Goal: Task Accomplishment & Management: Manage account settings

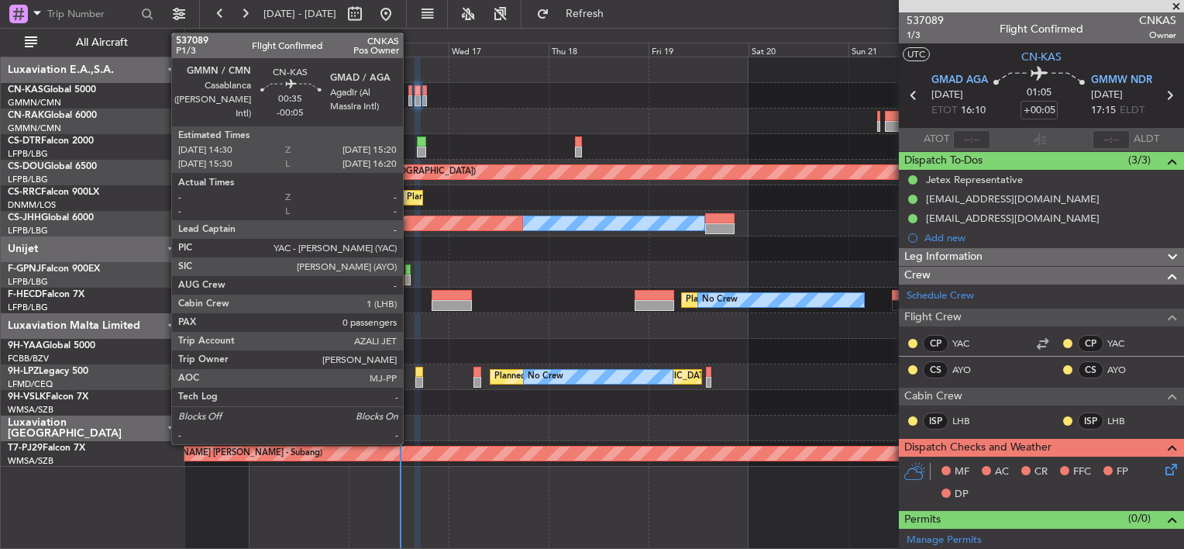
click at [410, 96] on div at bounding box center [410, 100] width 4 height 11
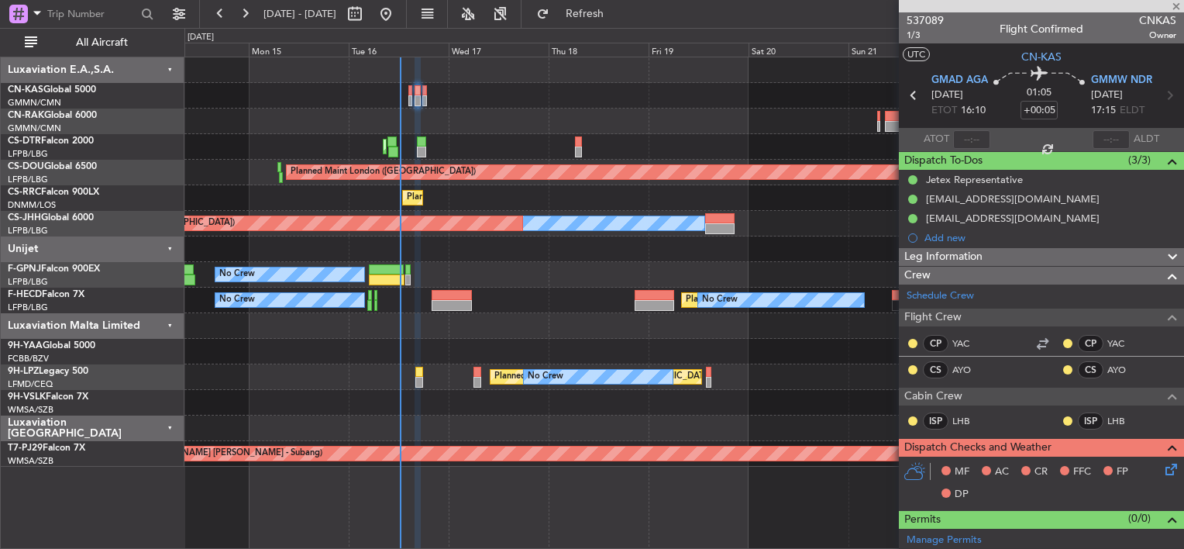
type input "-00:05"
type input "0"
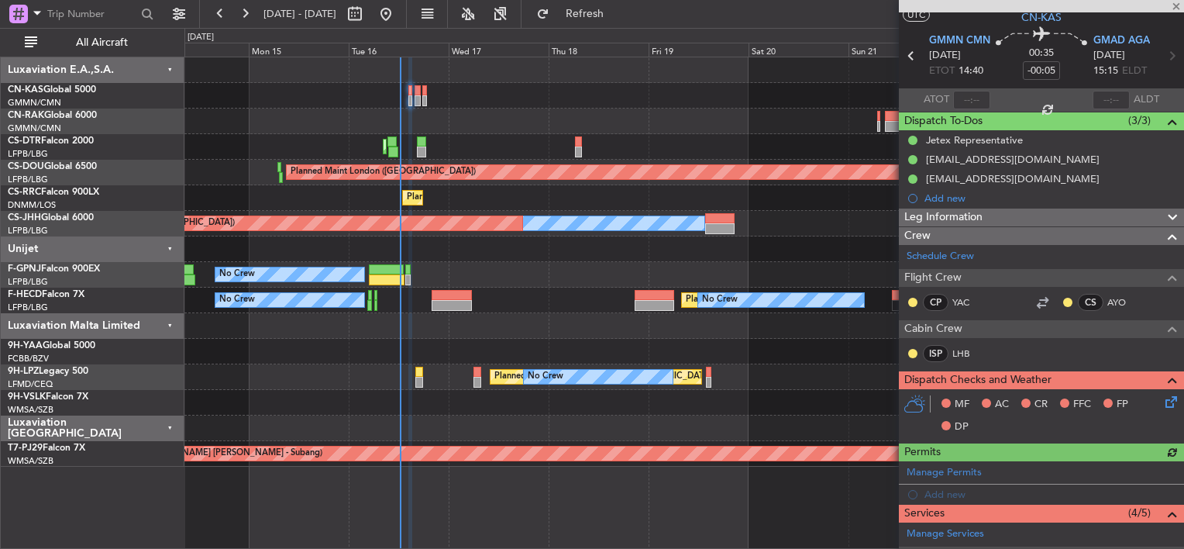
scroll to position [77, 0]
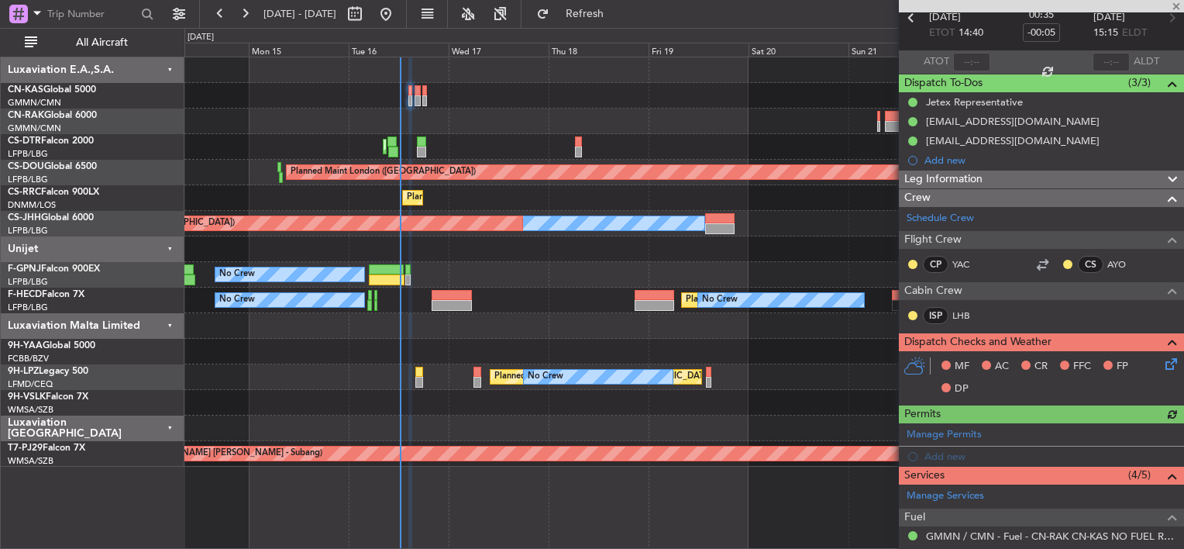
click at [1162, 360] on icon at bounding box center [1168, 361] width 12 height 12
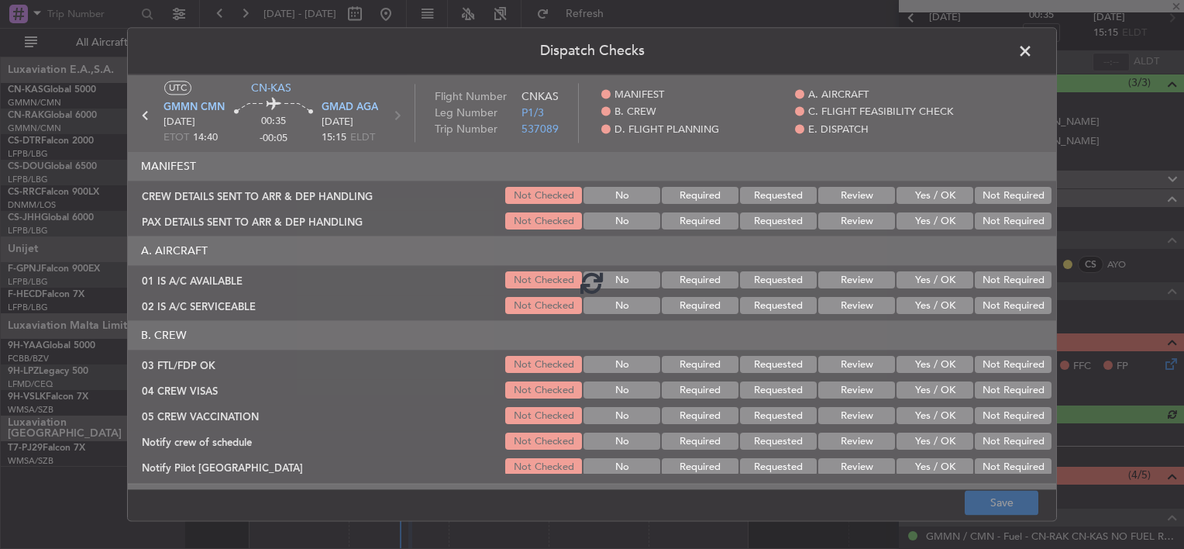
click at [925, 202] on div at bounding box center [592, 281] width 928 height 415
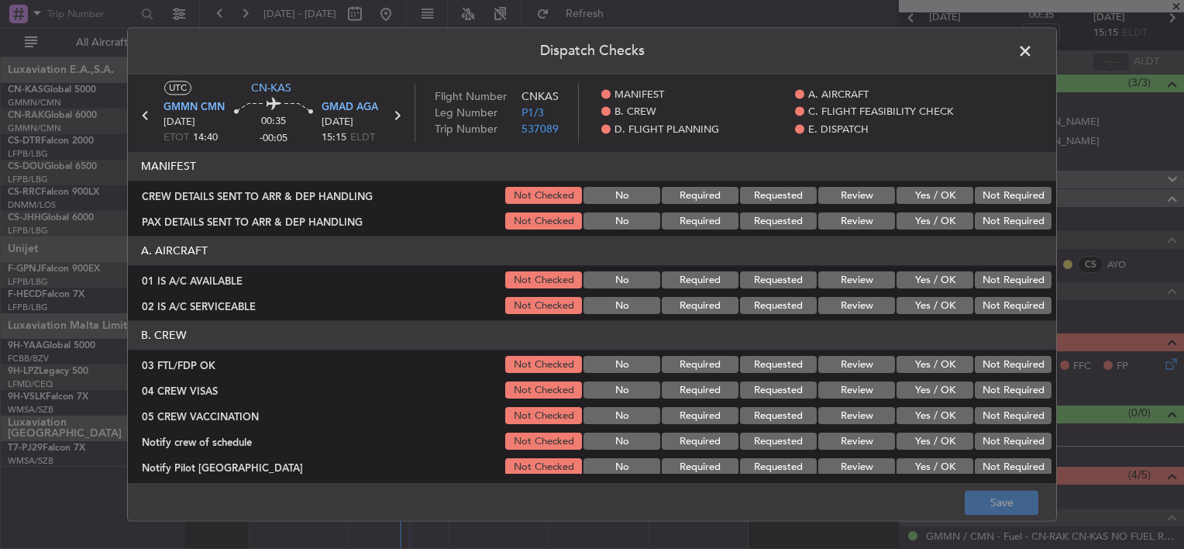
click at [920, 198] on button "Yes / OK" at bounding box center [935, 196] width 77 height 17
click at [921, 221] on button "Yes / OK" at bounding box center [935, 221] width 77 height 17
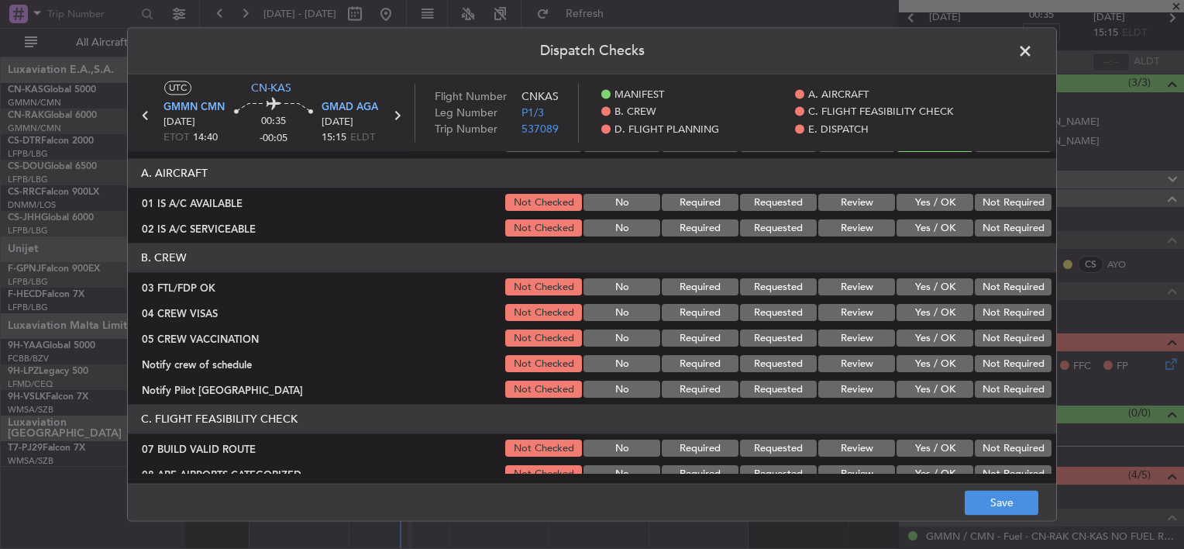
click at [918, 205] on button "Yes / OK" at bounding box center [935, 203] width 77 height 17
click at [921, 226] on button "Yes / OK" at bounding box center [935, 228] width 77 height 17
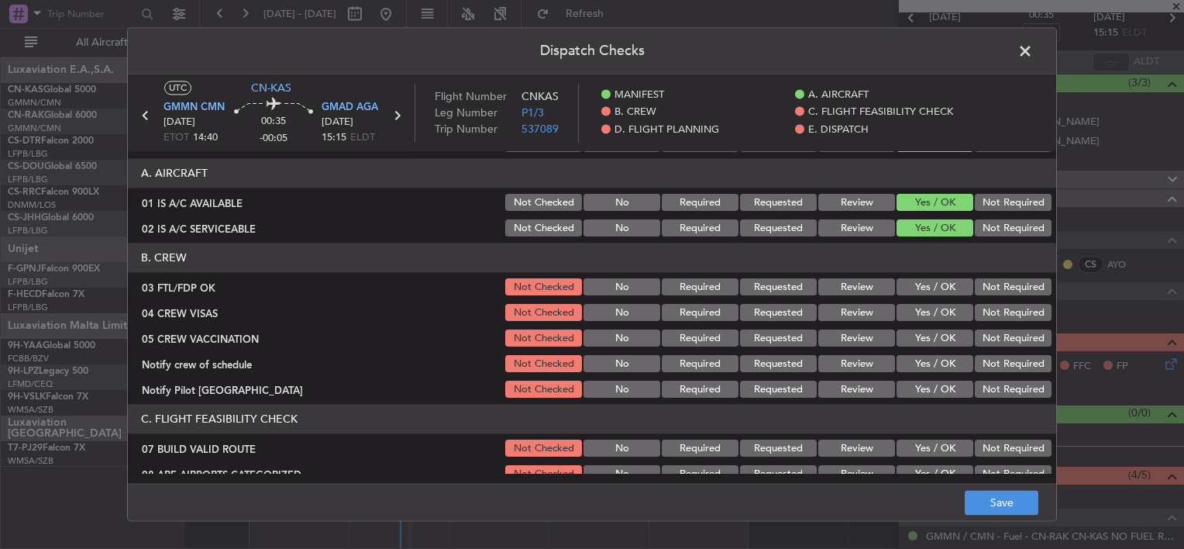
click at [924, 286] on button "Yes / OK" at bounding box center [935, 287] width 77 height 17
click at [926, 308] on button "Yes / OK" at bounding box center [935, 313] width 77 height 17
click at [928, 330] on button "Yes / OK" at bounding box center [935, 338] width 77 height 17
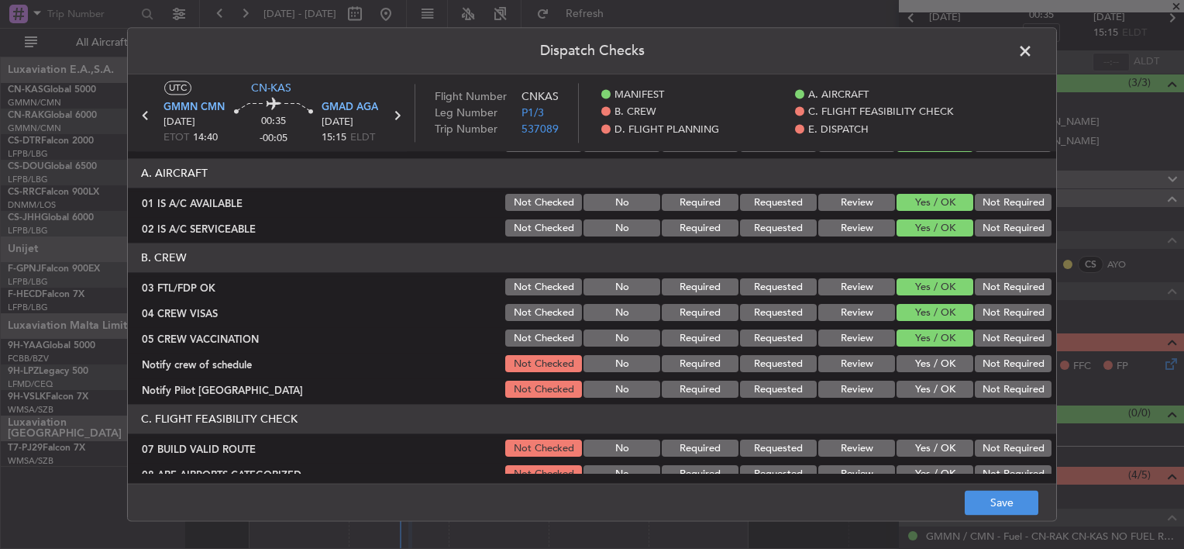
click at [928, 356] on button "Yes / OK" at bounding box center [935, 364] width 77 height 17
click at [923, 392] on button "Yes / OK" at bounding box center [935, 389] width 77 height 17
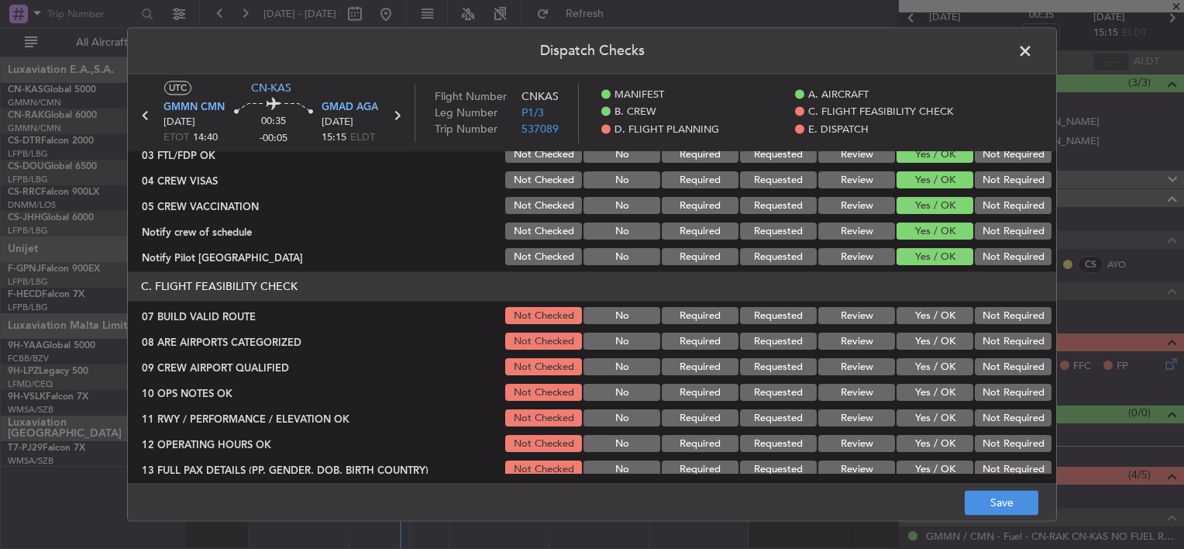
scroll to position [232, 0]
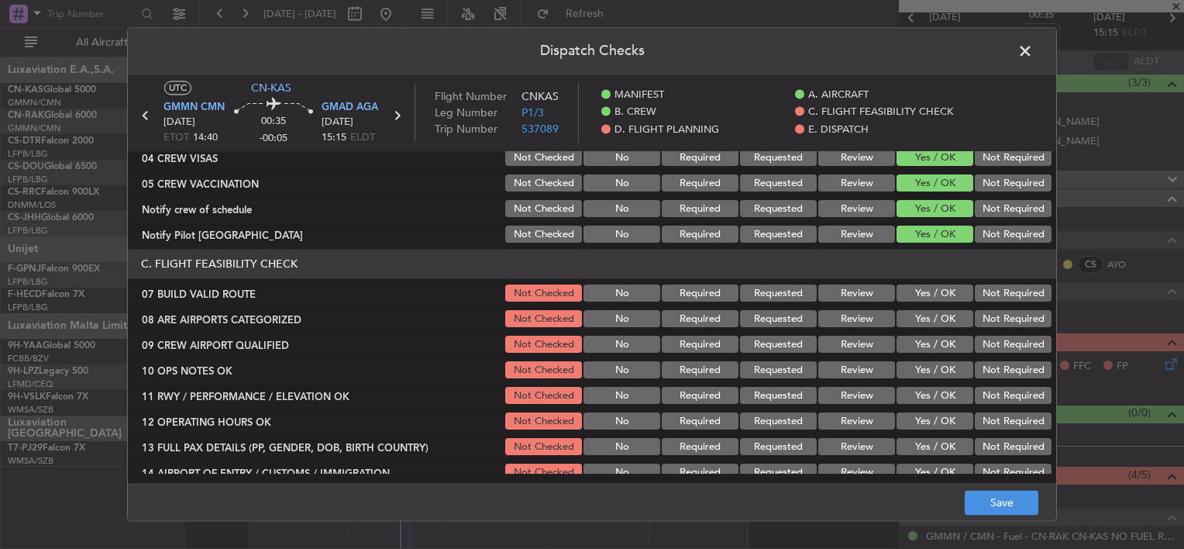
click at [913, 288] on button "Yes / OK" at bounding box center [935, 293] width 77 height 17
click at [919, 316] on button "Yes / OK" at bounding box center [935, 319] width 77 height 17
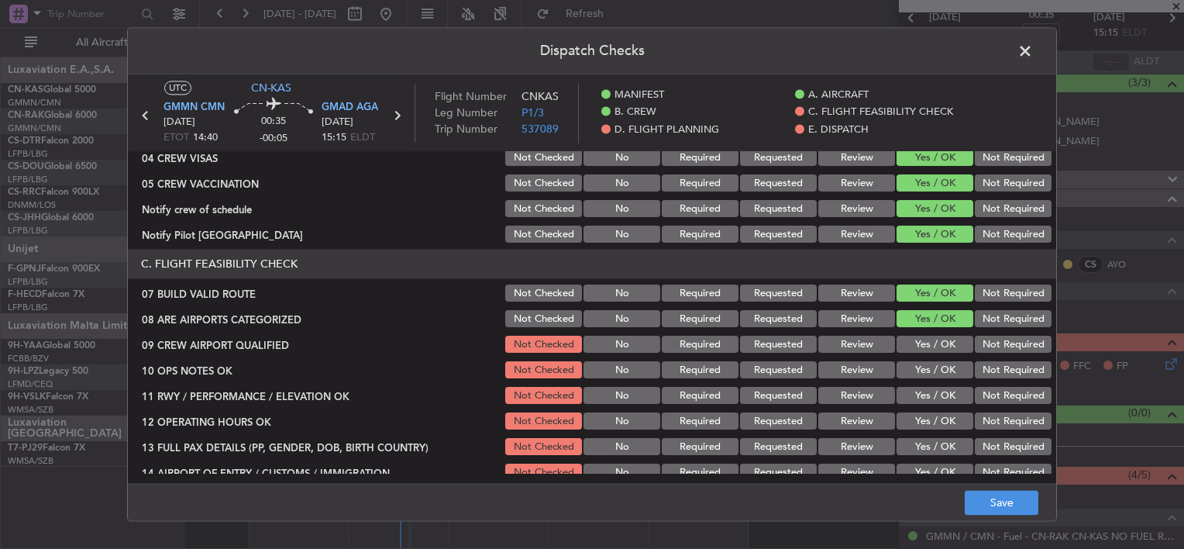
click at [923, 339] on button "Yes / OK" at bounding box center [935, 344] width 77 height 17
drag, startPoint x: 924, startPoint y: 355, endPoint x: 926, endPoint y: 376, distance: 21.1
click at [924, 356] on section "C. FLIGHT FEASIBILITY CHECK 07 BUILD VALID ROUTE Not Checked No Required Reques…" at bounding box center [592, 456] width 928 height 413
click at [926, 374] on button "Yes / OK" at bounding box center [935, 370] width 77 height 17
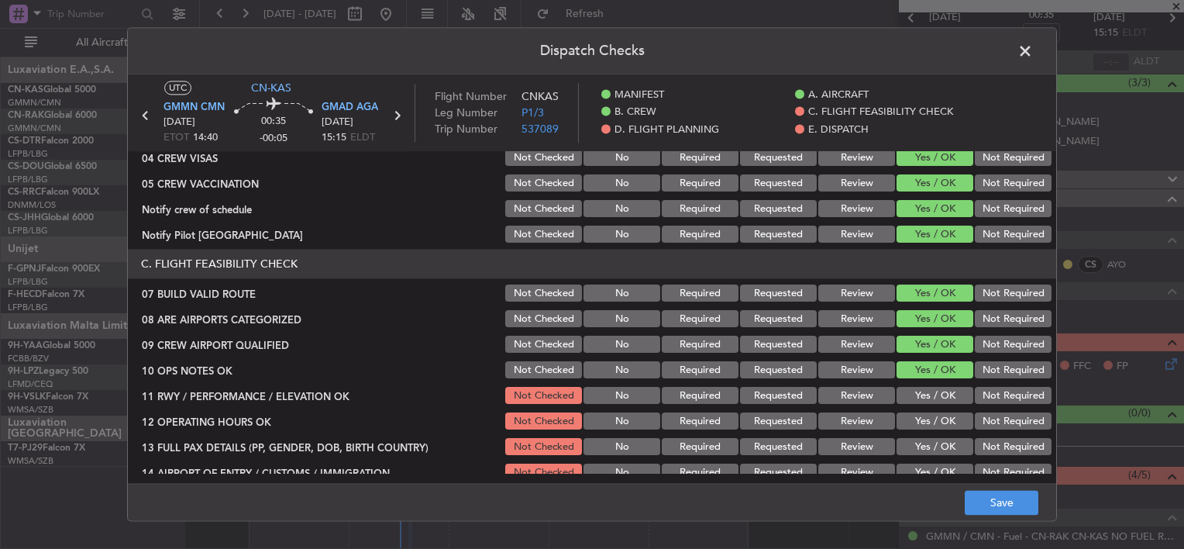
drag, startPoint x: 926, startPoint y: 397, endPoint x: 928, endPoint y: 408, distance: 11.9
click at [926, 397] on button "Yes / OK" at bounding box center [935, 395] width 77 height 17
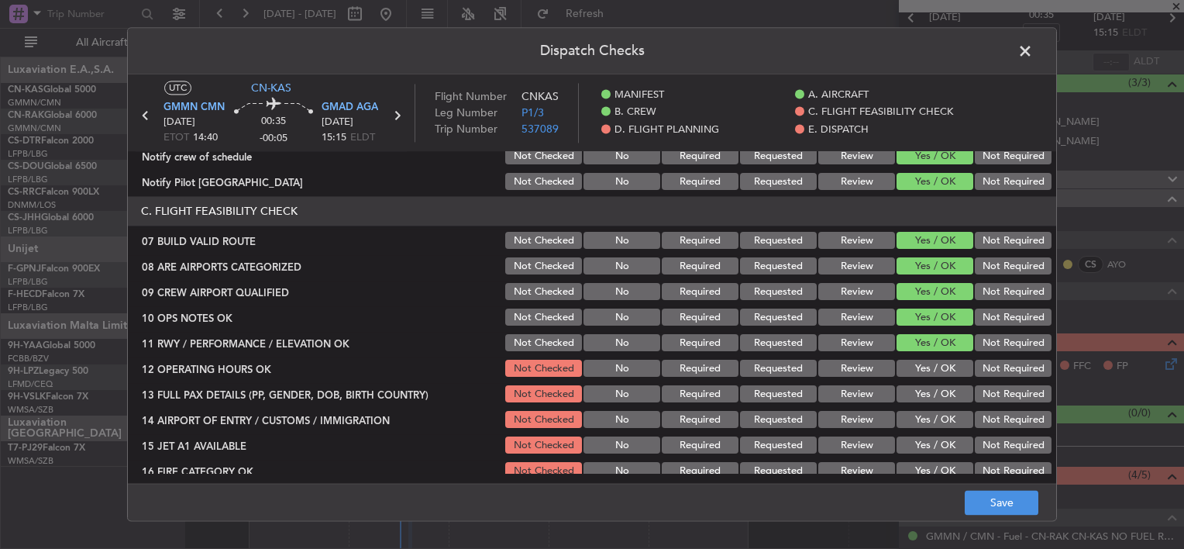
scroll to position [310, 0]
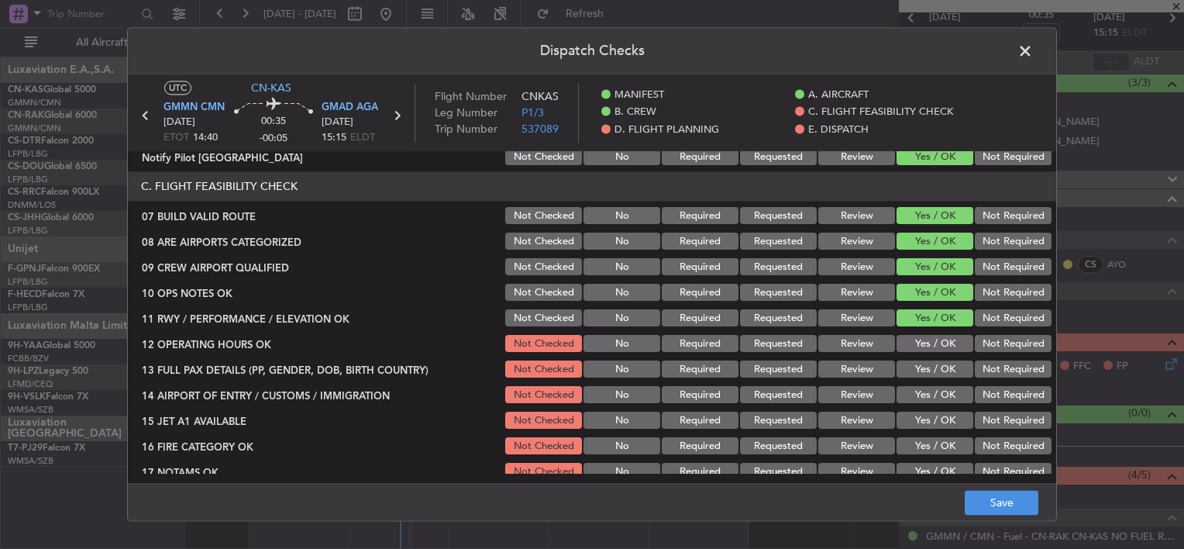
drag, startPoint x: 919, startPoint y: 344, endPoint x: 917, endPoint y: 364, distance: 20.3
click at [917, 344] on button "Yes / OK" at bounding box center [935, 344] width 77 height 17
click at [917, 367] on button "Yes / OK" at bounding box center [935, 369] width 77 height 17
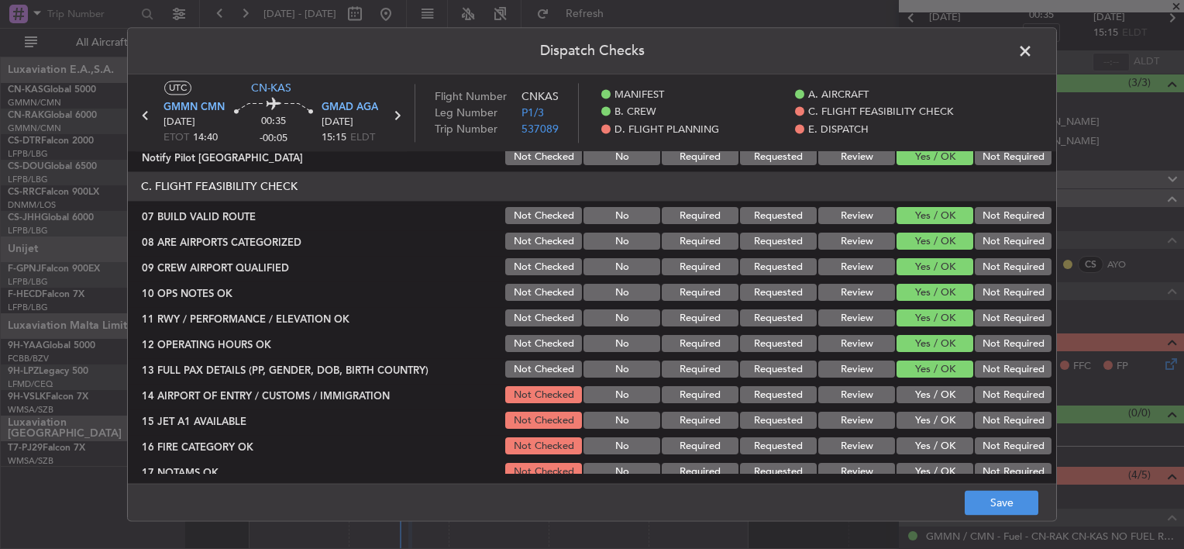
click at [918, 391] on button "Yes / OK" at bounding box center [935, 395] width 77 height 17
click at [923, 411] on div "Yes / OK" at bounding box center [933, 421] width 78 height 22
click at [921, 418] on button "Yes / OK" at bounding box center [935, 420] width 77 height 17
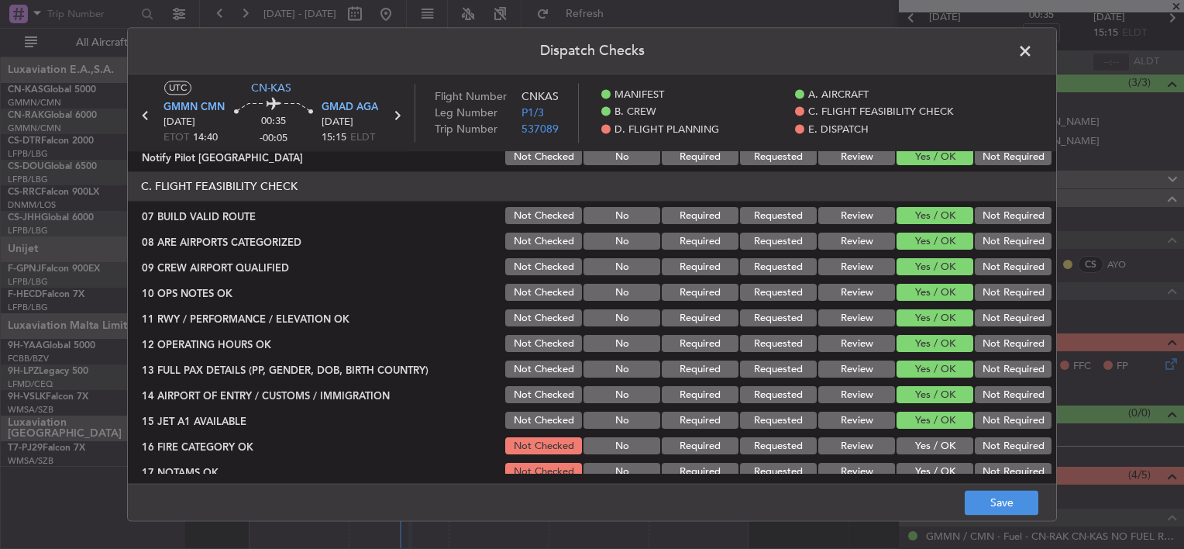
click at [927, 453] on button "Yes / OK" at bounding box center [935, 446] width 77 height 17
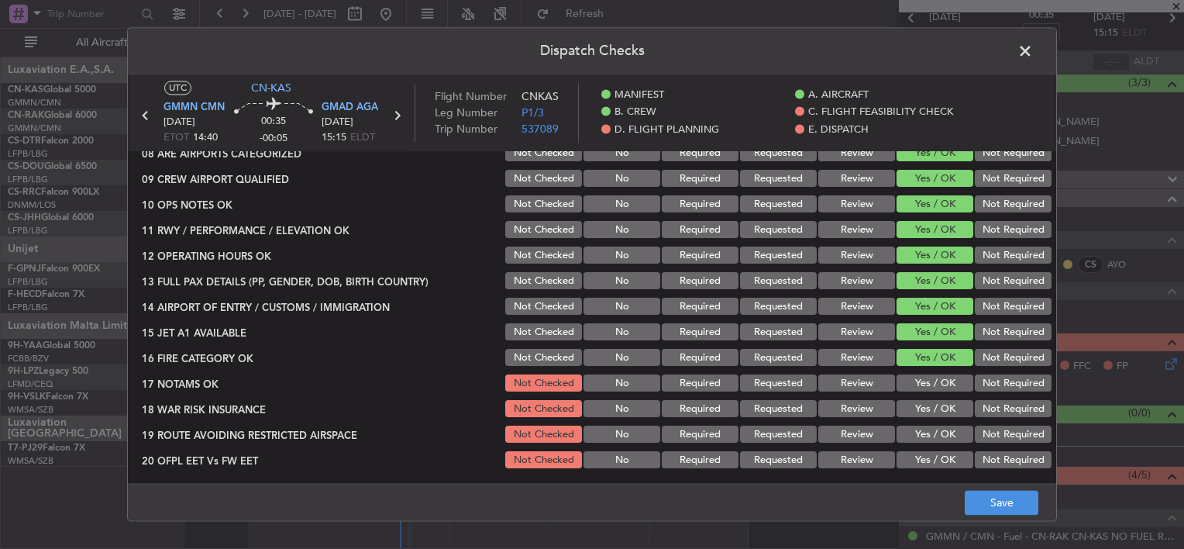
scroll to position [465, 0]
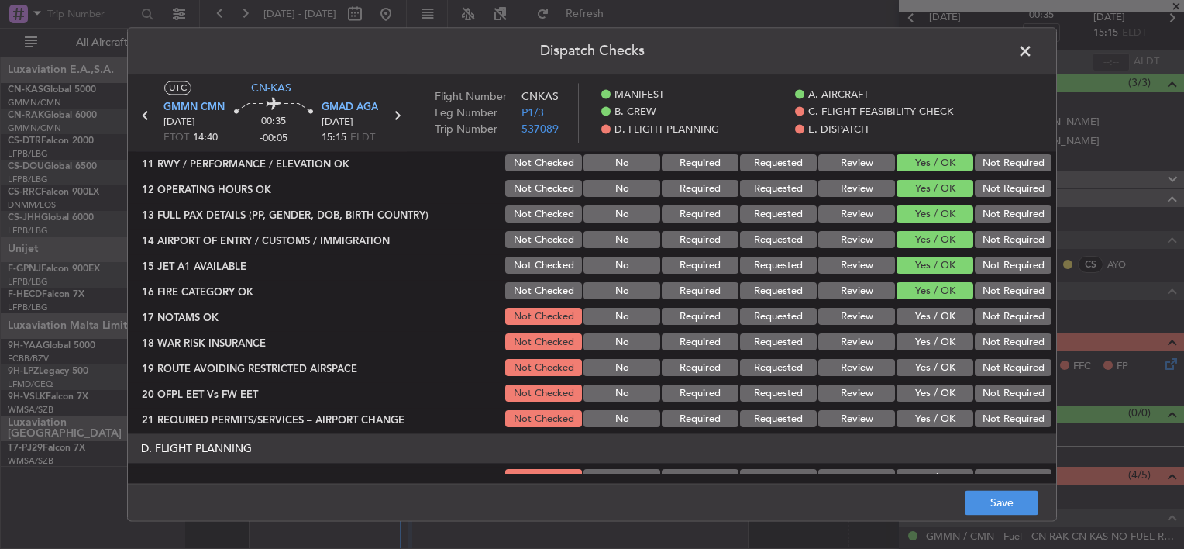
click at [918, 313] on button "Yes / OK" at bounding box center [935, 316] width 77 height 17
drag, startPoint x: 916, startPoint y: 347, endPoint x: 915, endPoint y: 362, distance: 14.7
click at [915, 350] on button "Yes / OK" at bounding box center [935, 342] width 77 height 17
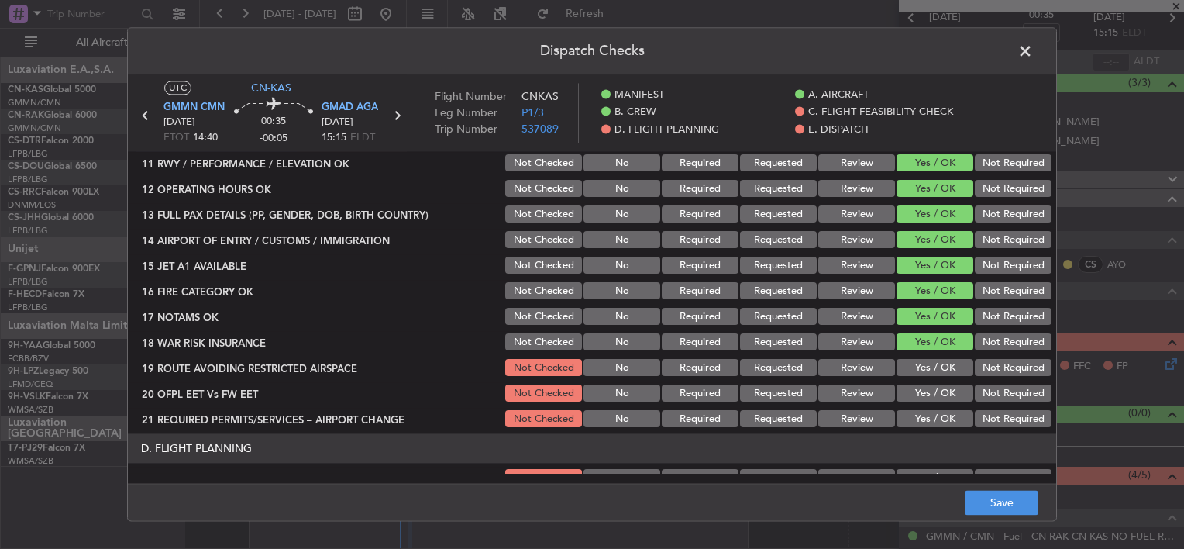
click at [912, 375] on button "Yes / OK" at bounding box center [935, 368] width 77 height 17
click at [911, 391] on button "Yes / OK" at bounding box center [935, 393] width 77 height 17
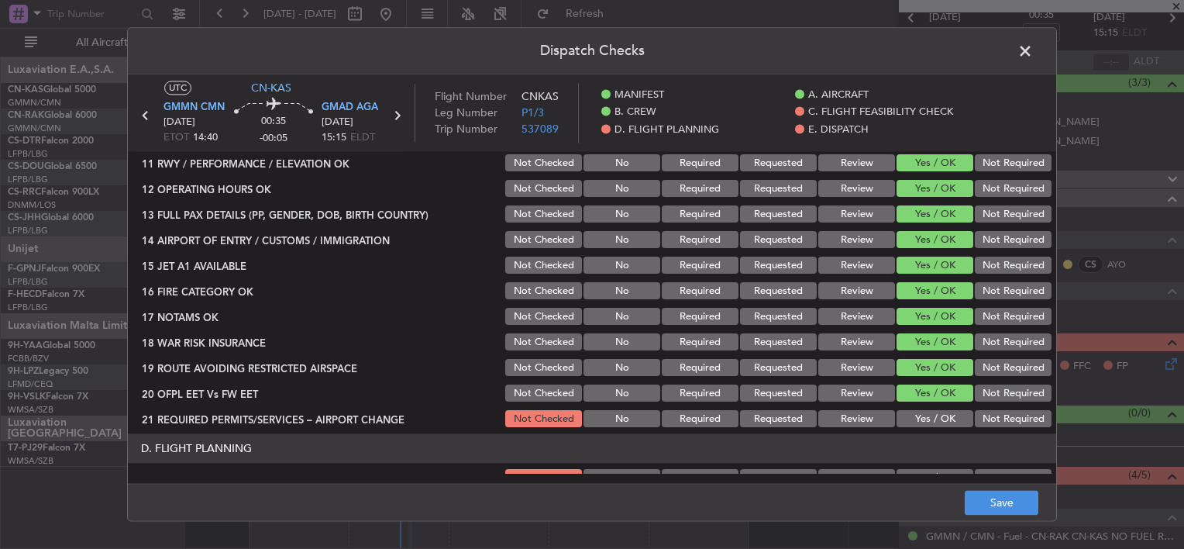
click at [913, 412] on button "Yes / OK" at bounding box center [935, 419] width 77 height 17
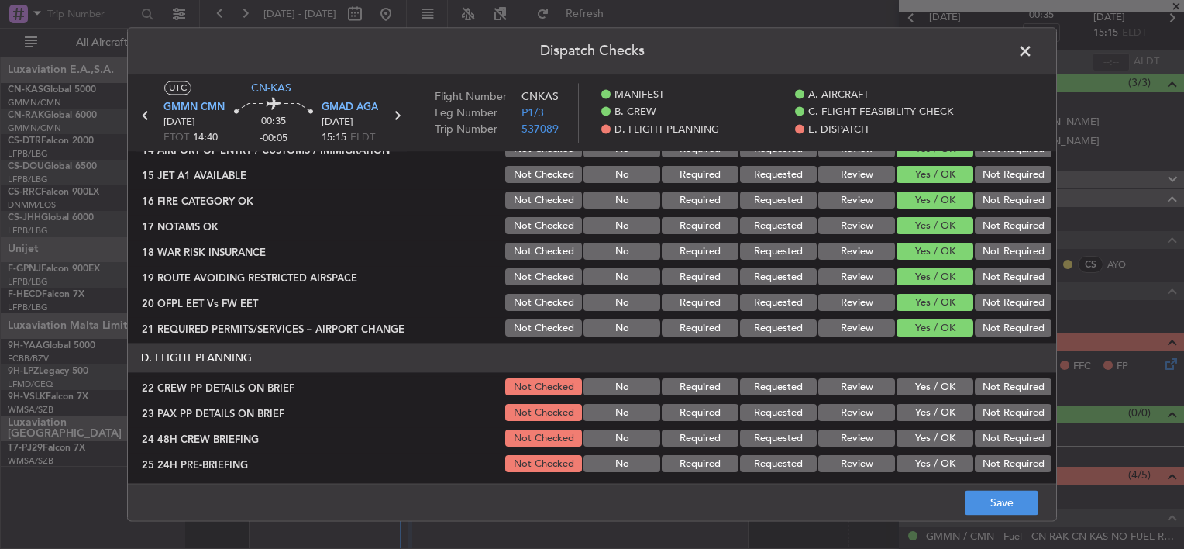
scroll to position [620, 0]
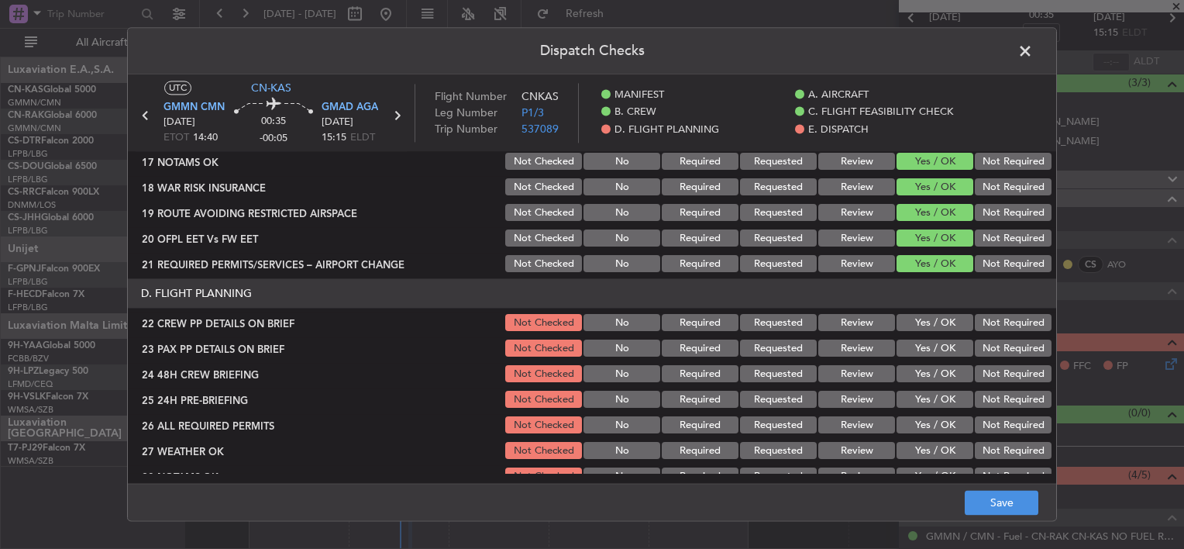
click at [908, 323] on button "Yes / OK" at bounding box center [935, 323] width 77 height 17
click at [908, 351] on button "Yes / OK" at bounding box center [935, 348] width 77 height 17
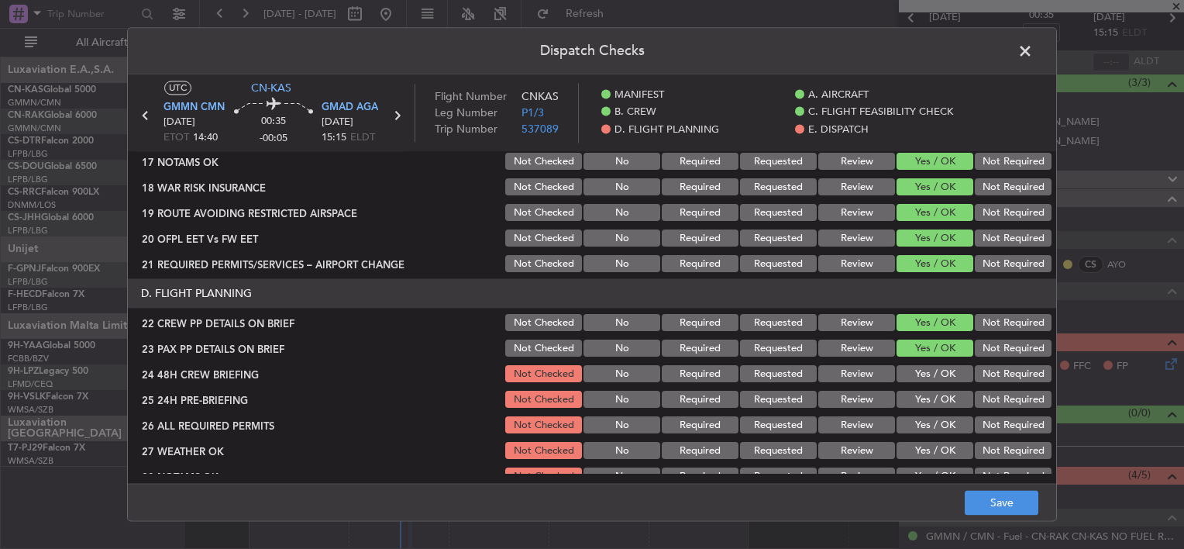
drag, startPoint x: 911, startPoint y: 373, endPoint x: 914, endPoint y: 389, distance: 16.6
click at [911, 374] on button "Yes / OK" at bounding box center [935, 374] width 77 height 17
click at [914, 392] on div "Yes / OK" at bounding box center [933, 400] width 78 height 22
click at [914, 399] on button "Yes / OK" at bounding box center [935, 399] width 77 height 17
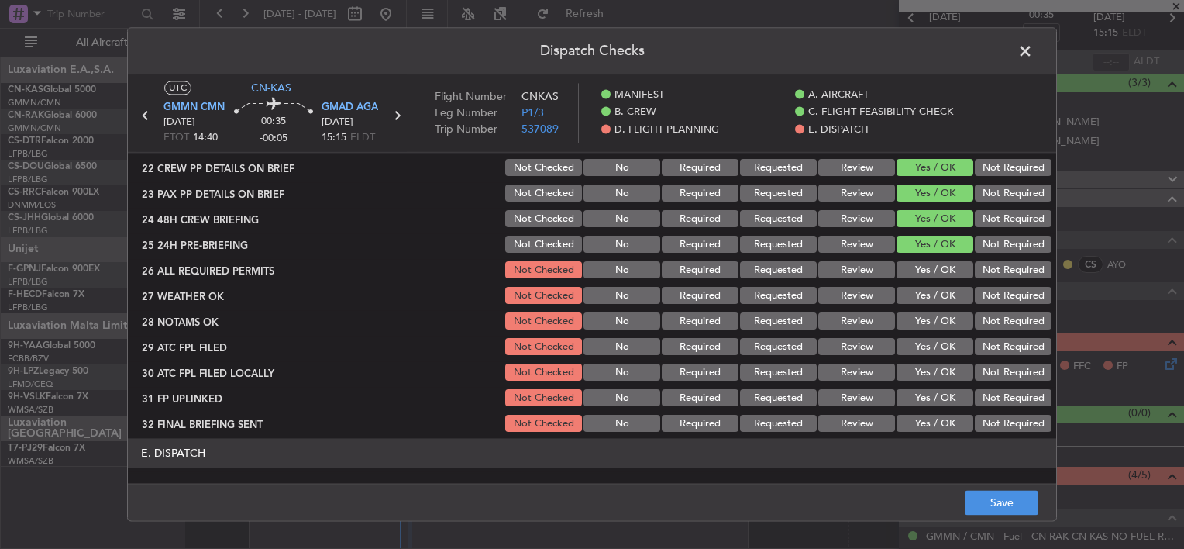
drag, startPoint x: 914, startPoint y: 268, endPoint x: 914, endPoint y: 291, distance: 22.5
click at [914, 270] on button "Yes / OK" at bounding box center [935, 270] width 77 height 17
drag, startPoint x: 914, startPoint y: 294, endPoint x: 913, endPoint y: 307, distance: 13.2
click at [914, 294] on button "Yes / OK" at bounding box center [935, 296] width 77 height 17
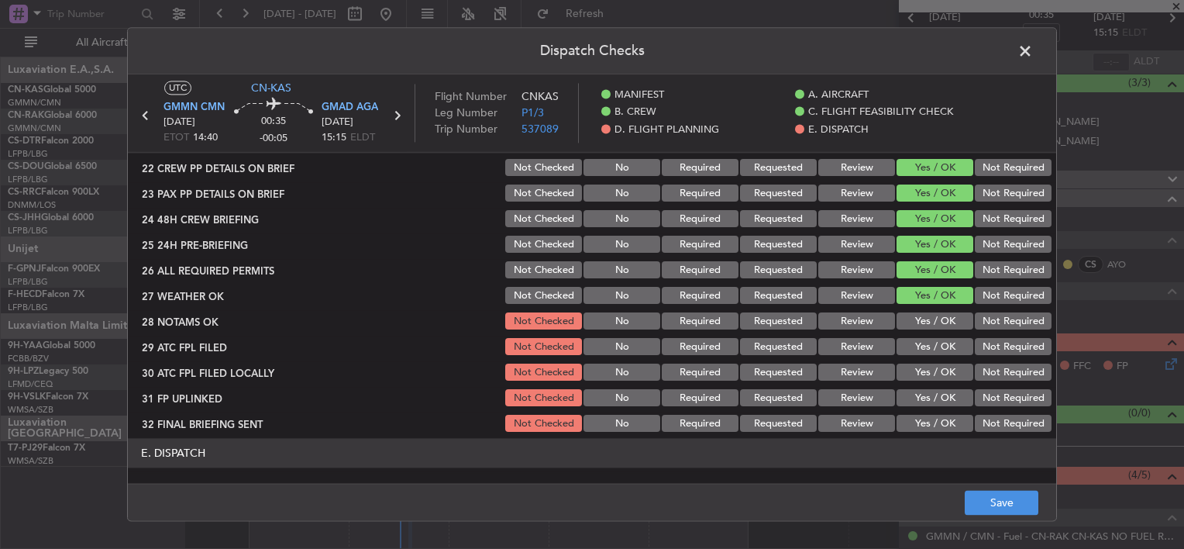
click at [912, 311] on div "Yes / OK" at bounding box center [933, 322] width 78 height 22
click at [913, 319] on button "Yes / OK" at bounding box center [935, 321] width 77 height 17
drag, startPoint x: 916, startPoint y: 352, endPoint x: 918, endPoint y: 370, distance: 17.9
click at [916, 353] on button "Yes / OK" at bounding box center [935, 347] width 77 height 17
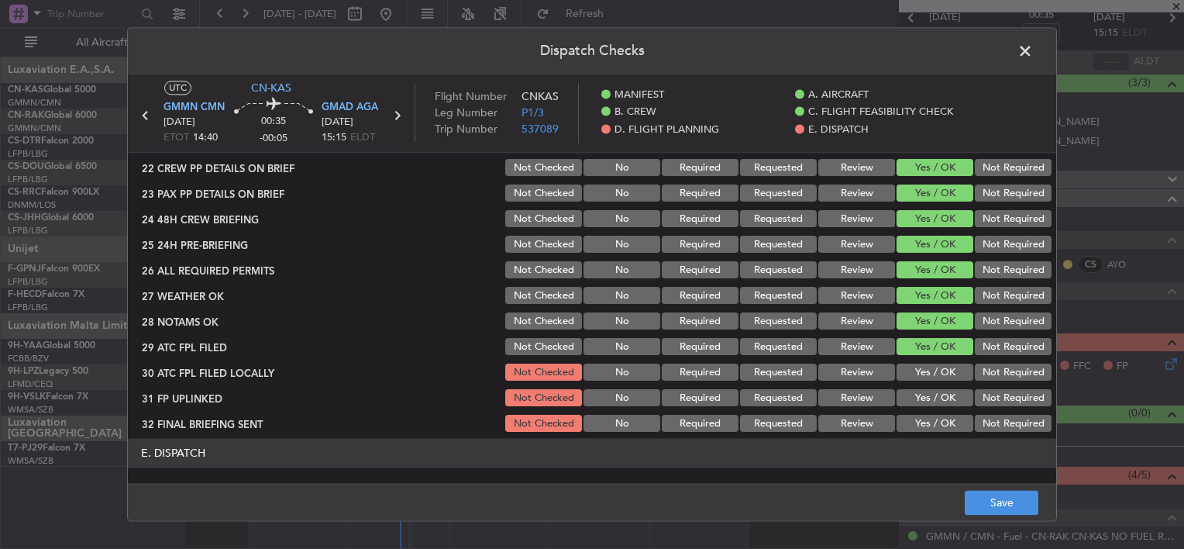
click at [914, 370] on button "Yes / OK" at bounding box center [935, 372] width 77 height 17
drag, startPoint x: 915, startPoint y: 393, endPoint x: 918, endPoint y: 401, distance: 8.1
click at [916, 394] on div "Yes / OK" at bounding box center [933, 398] width 78 height 22
click at [918, 411] on section "D. FLIGHT PLANNING 22 CREW PP DETAILS ON BRIEF Not Checked No Required Requeste…" at bounding box center [592, 279] width 928 height 311
click at [914, 403] on button "Yes / OK" at bounding box center [935, 398] width 77 height 17
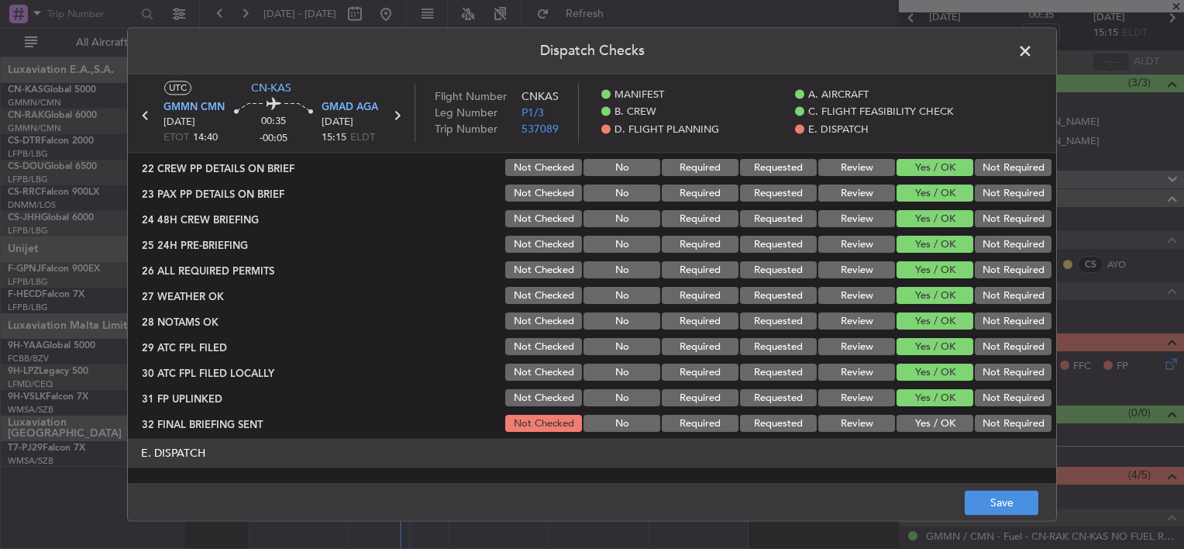
click at [918, 418] on button "Yes / OK" at bounding box center [935, 423] width 77 height 17
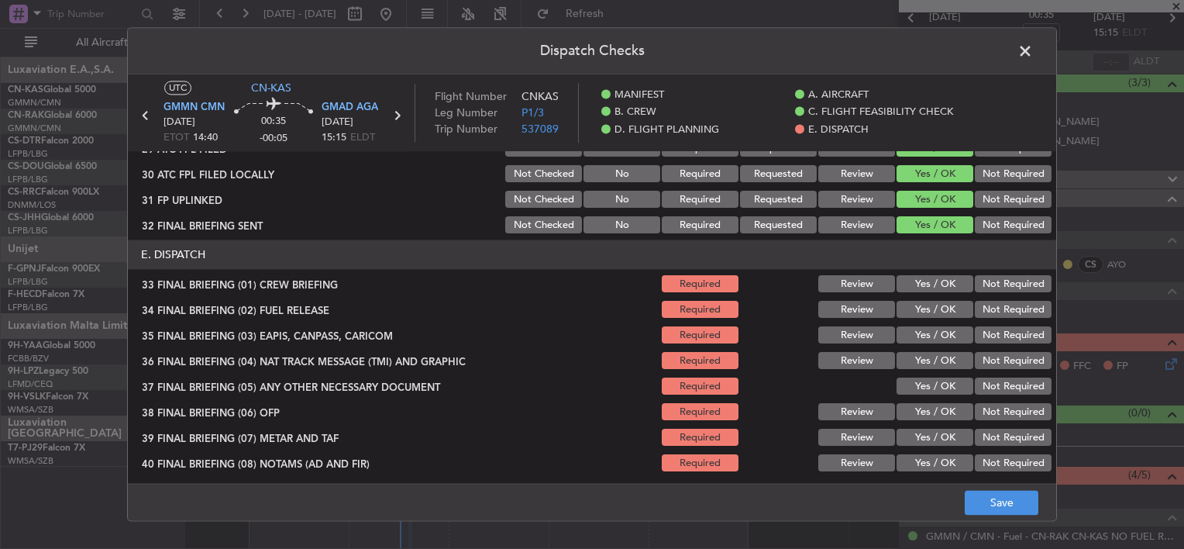
scroll to position [1007, 0]
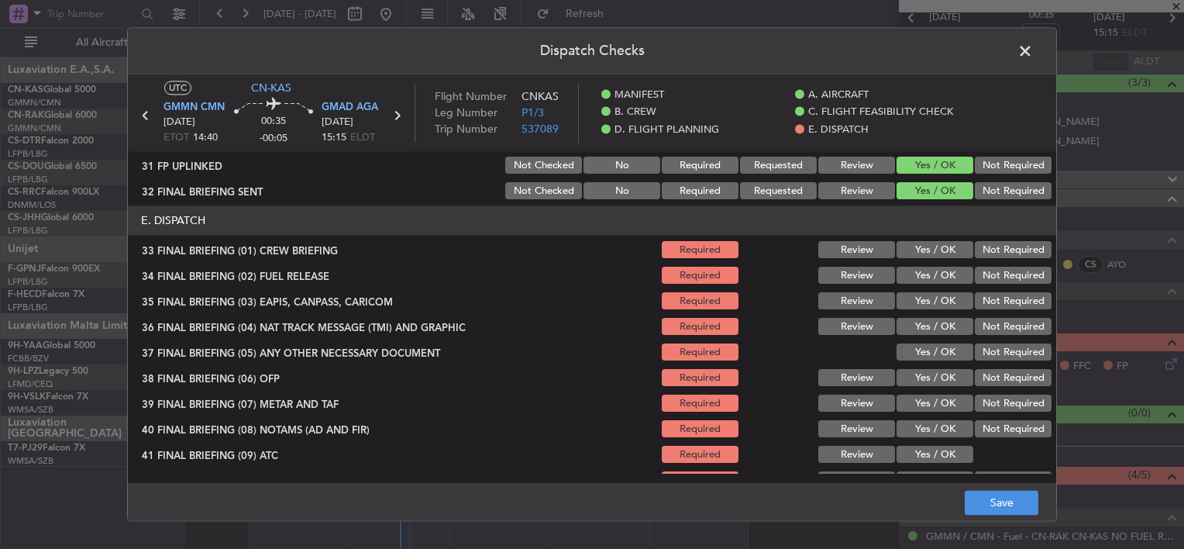
click at [916, 254] on button "Yes / OK" at bounding box center [935, 250] width 77 height 17
drag, startPoint x: 921, startPoint y: 279, endPoint x: 920, endPoint y: 288, distance: 9.3
click at [921, 281] on button "Yes / OK" at bounding box center [935, 275] width 77 height 17
click at [917, 299] on button "Yes / OK" at bounding box center [935, 301] width 77 height 17
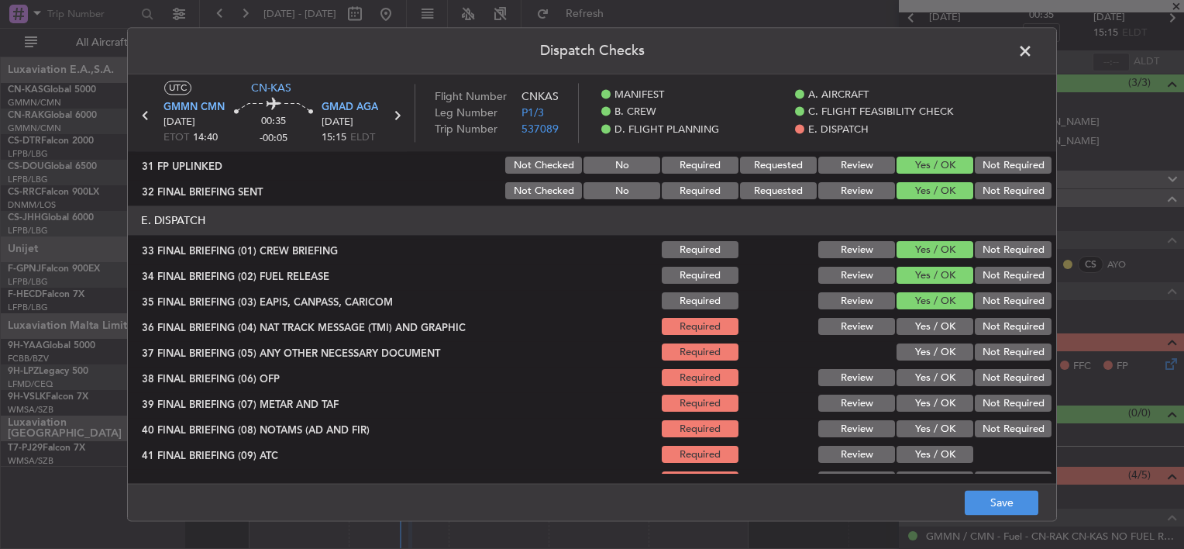
drag, startPoint x: 912, startPoint y: 319, endPoint x: 913, endPoint y: 327, distance: 7.8
click at [912, 319] on button "Yes / OK" at bounding box center [935, 327] width 77 height 17
click at [918, 357] on button "Yes / OK" at bounding box center [935, 352] width 77 height 17
drag, startPoint x: 911, startPoint y: 377, endPoint x: 911, endPoint y: 387, distance: 10.1
click at [910, 378] on button "Yes / OK" at bounding box center [935, 378] width 77 height 17
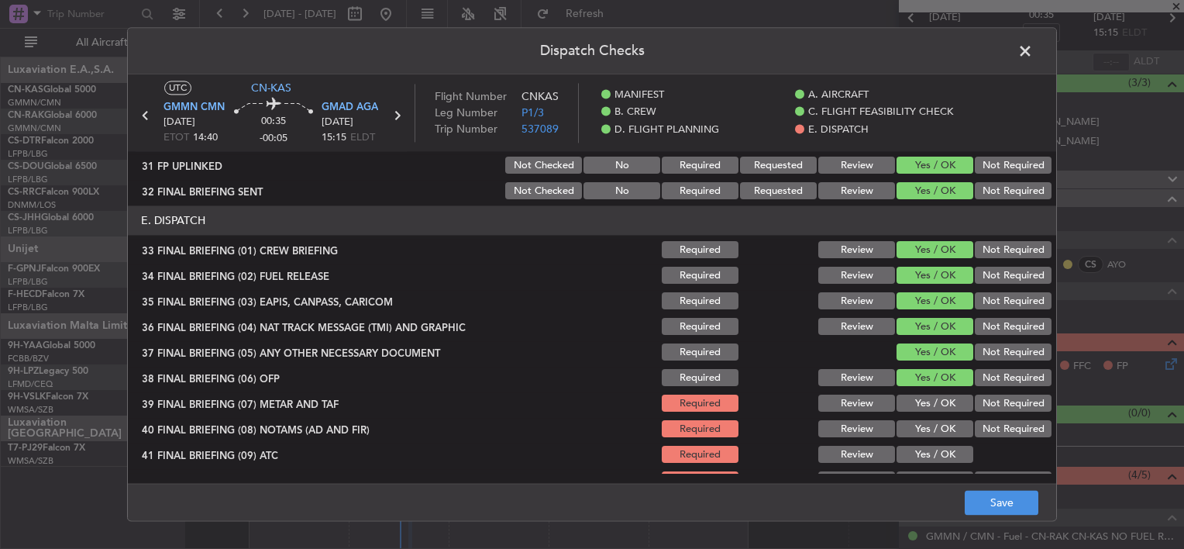
click at [914, 402] on button "Yes / OK" at bounding box center [935, 403] width 77 height 17
click at [917, 428] on button "Yes / OK" at bounding box center [935, 429] width 77 height 17
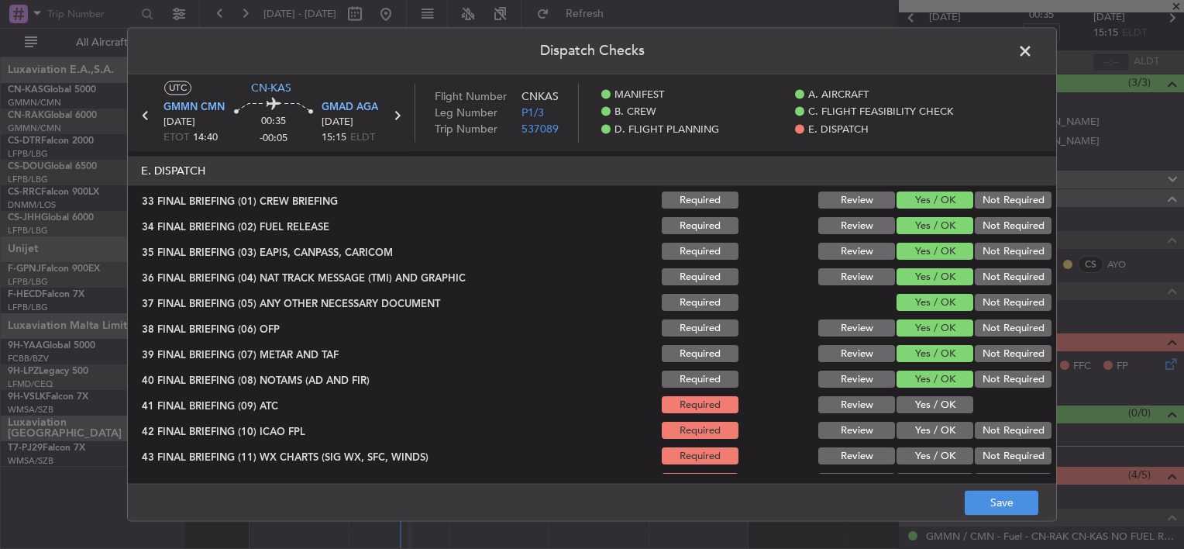
scroll to position [1079, 0]
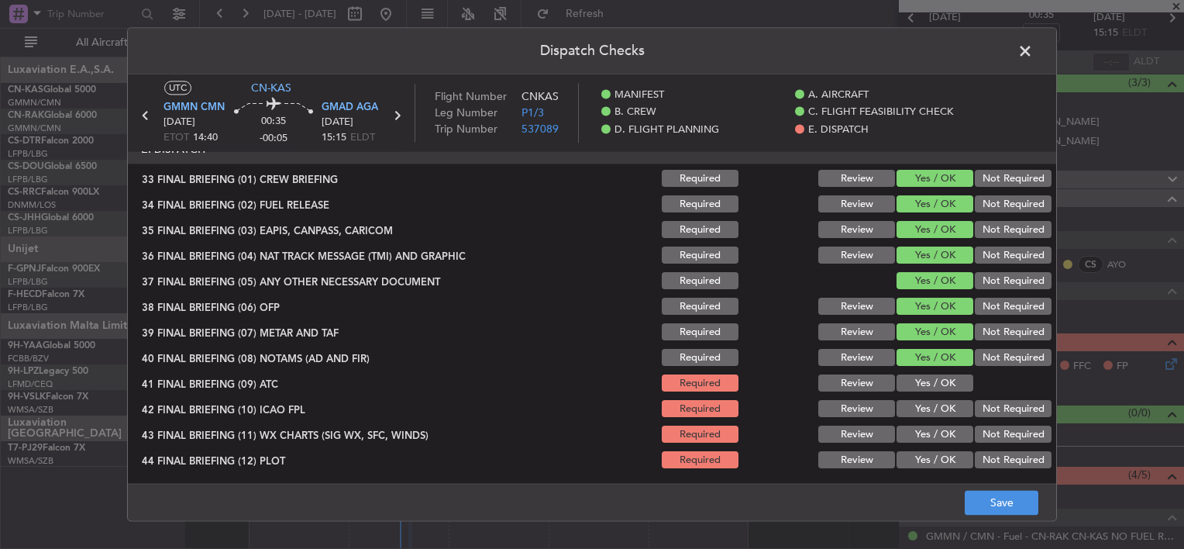
click at [928, 380] on button "Yes / OK" at bounding box center [935, 383] width 77 height 17
drag, startPoint x: 930, startPoint y: 404, endPoint x: 930, endPoint y: 420, distance: 16.3
click at [929, 404] on button "Yes / OK" at bounding box center [935, 409] width 77 height 17
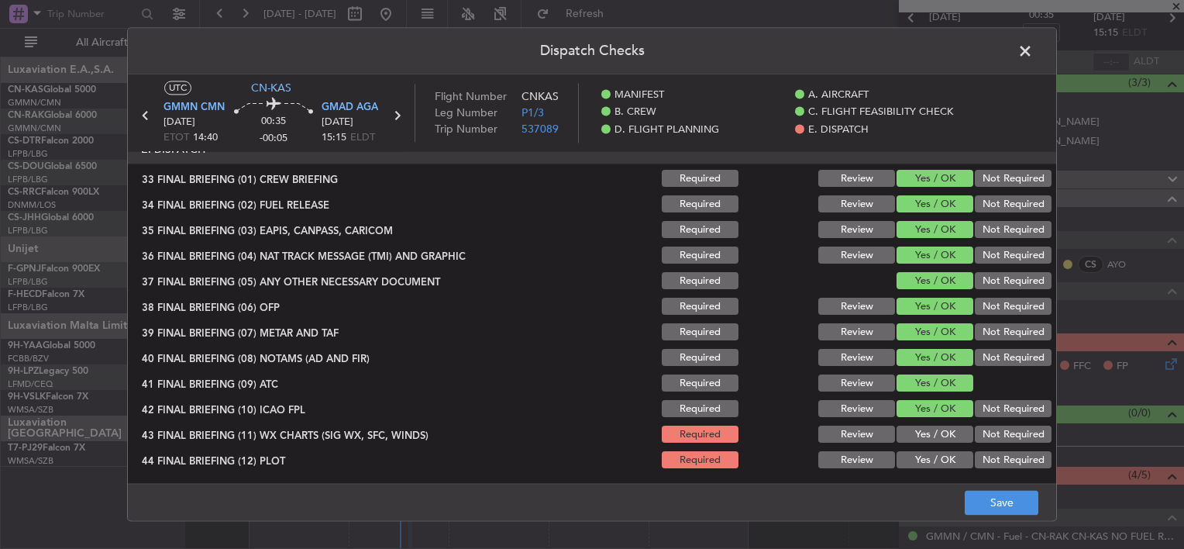
drag, startPoint x: 927, startPoint y: 424, endPoint x: 928, endPoint y: 435, distance: 11.0
click at [927, 425] on div "Yes / OK" at bounding box center [933, 435] width 78 height 22
drag, startPoint x: 923, startPoint y: 437, endPoint x: 924, endPoint y: 451, distance: 14.0
click at [922, 437] on button "Yes / OK" at bounding box center [935, 434] width 77 height 17
click at [924, 452] on button "Yes / OK" at bounding box center [935, 460] width 77 height 17
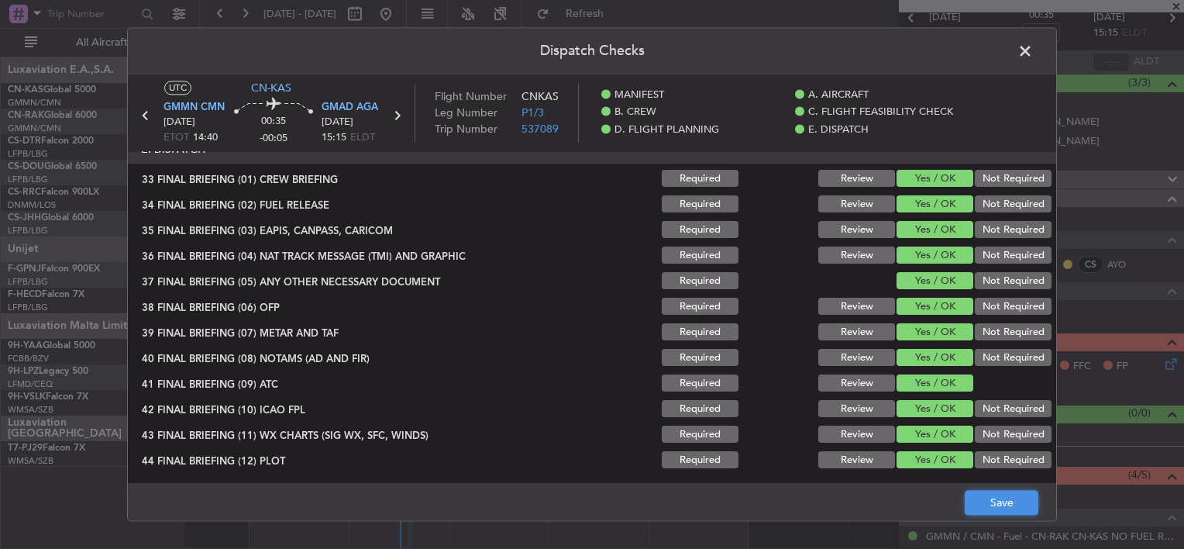
click at [1023, 511] on button "Save" at bounding box center [1002, 503] width 74 height 25
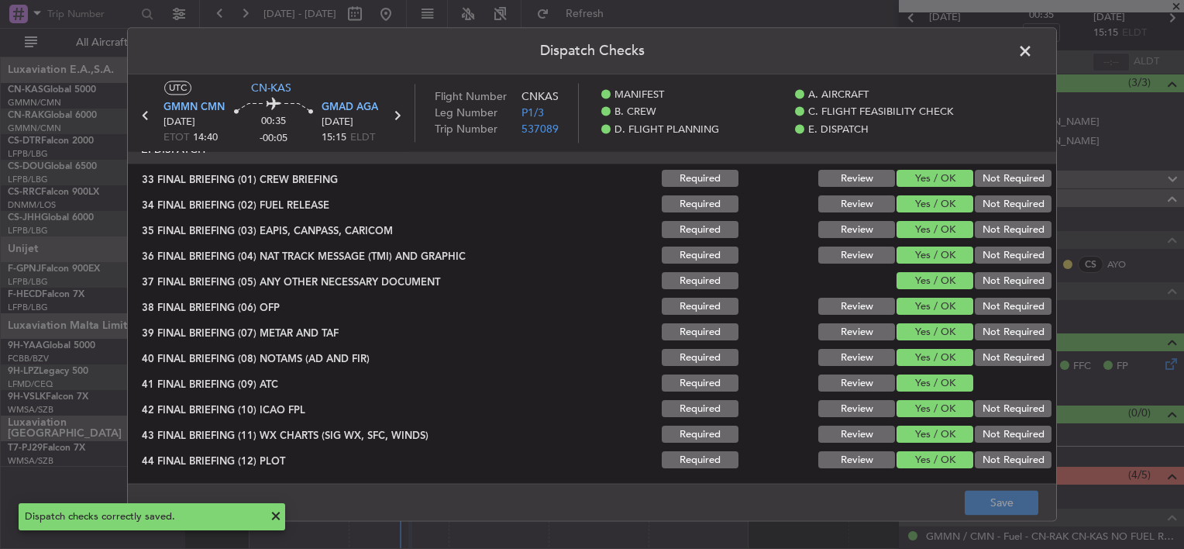
click at [1033, 53] on span at bounding box center [1033, 55] width 0 height 31
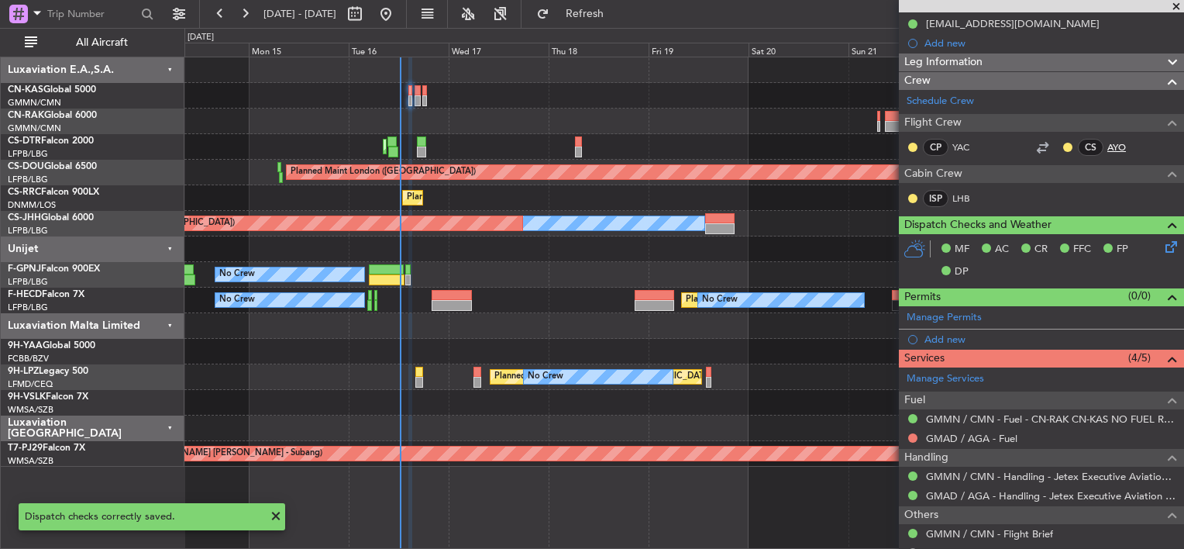
scroll to position [250, 0]
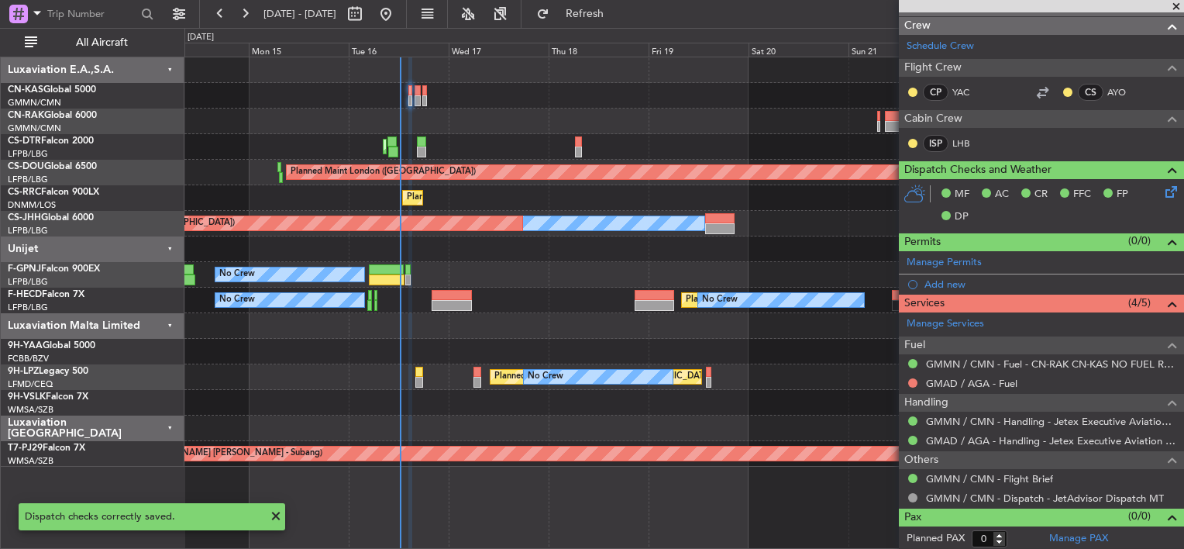
click at [1010, 379] on div "GMMN / CMN - Fuel - CN-RAK CN-KAS NO FUEL REQUIRED GMMN / CMN" at bounding box center [1010, 379] width 0 height 0
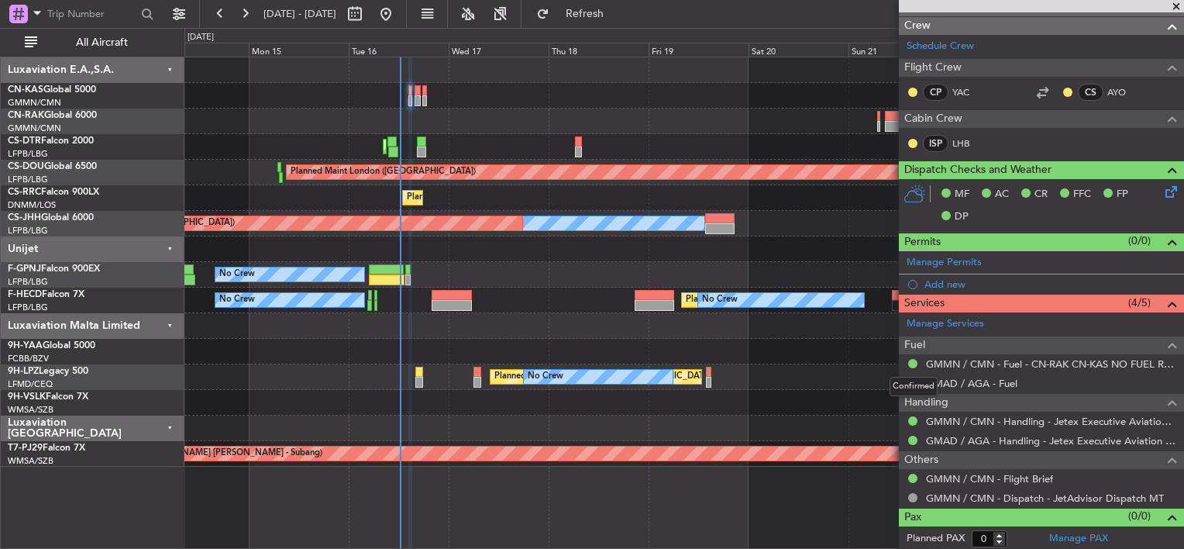
click at [911, 380] on div "Confirmed" at bounding box center [914, 386] width 48 height 19
click at [913, 381] on button at bounding box center [912, 382] width 9 height 9
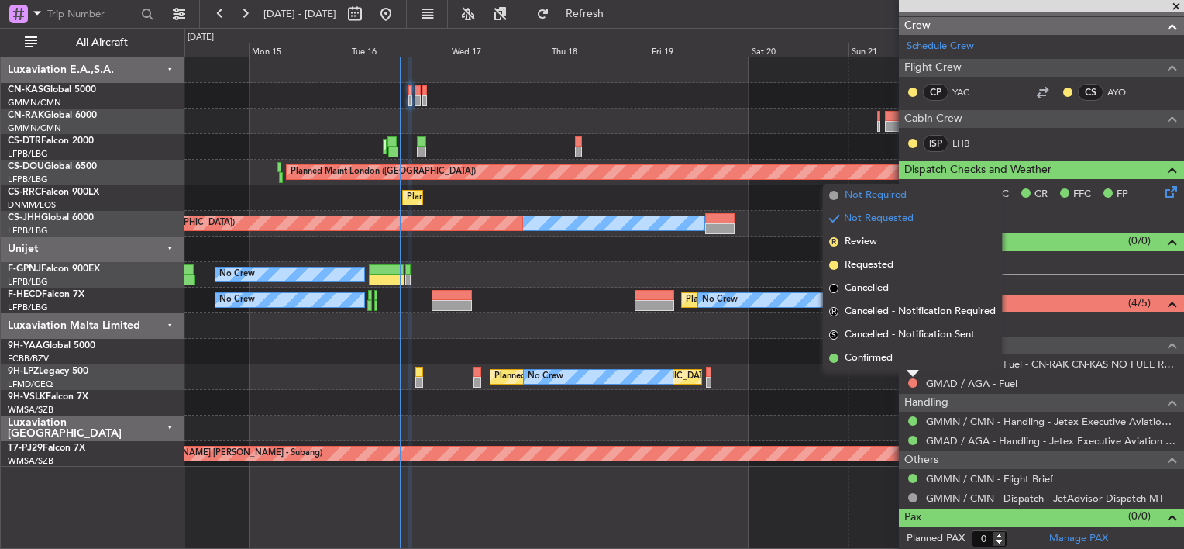
click at [860, 192] on span "Not Required" at bounding box center [876, 195] width 62 height 15
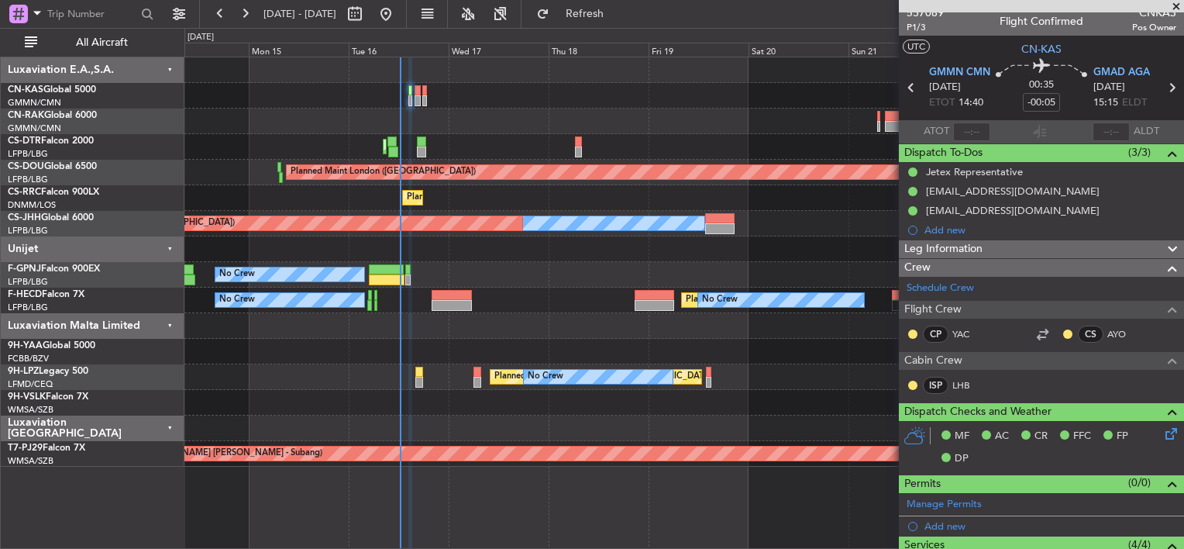
scroll to position [0, 0]
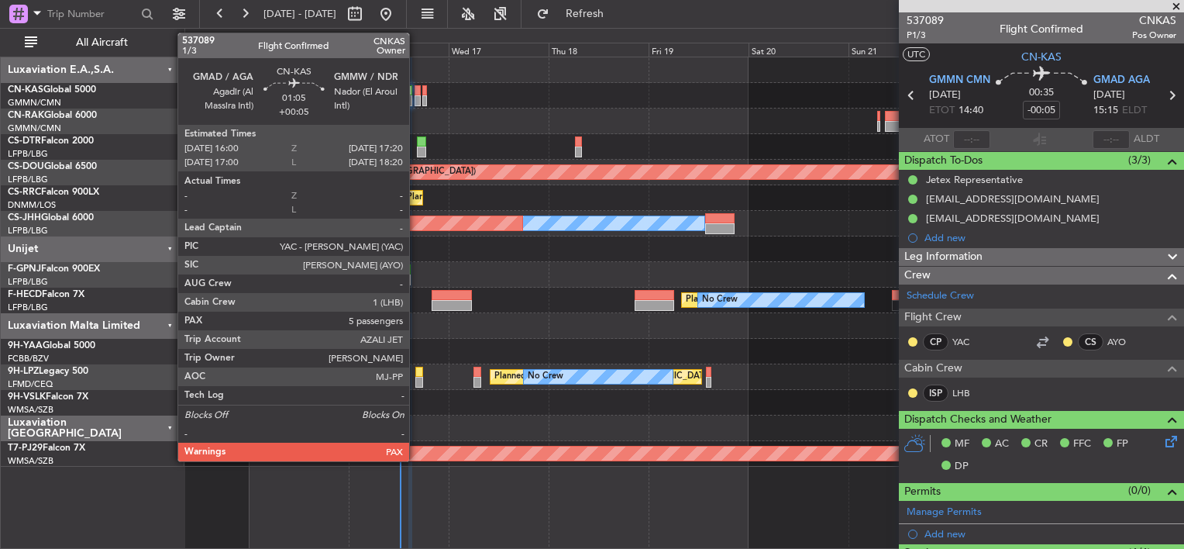
click at [416, 98] on div at bounding box center [418, 100] width 6 height 11
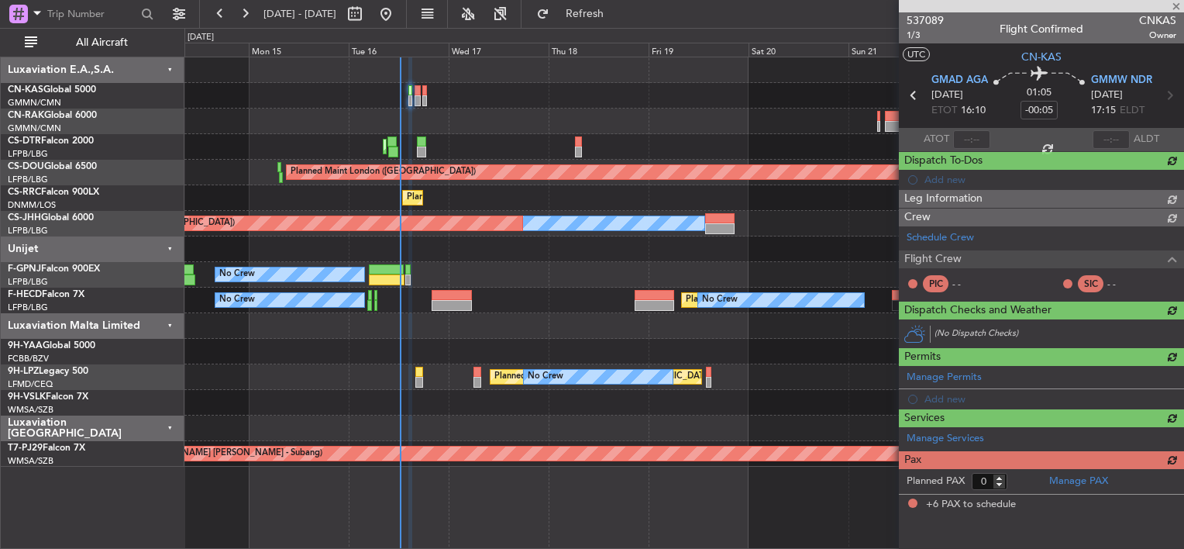
type input "+00:05"
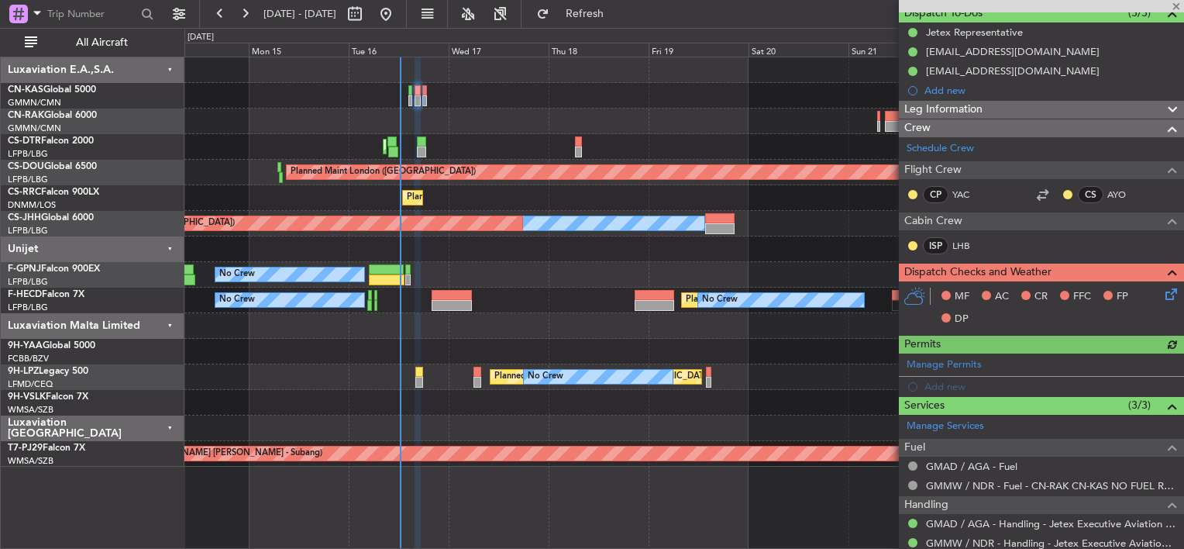
scroll to position [232, 0]
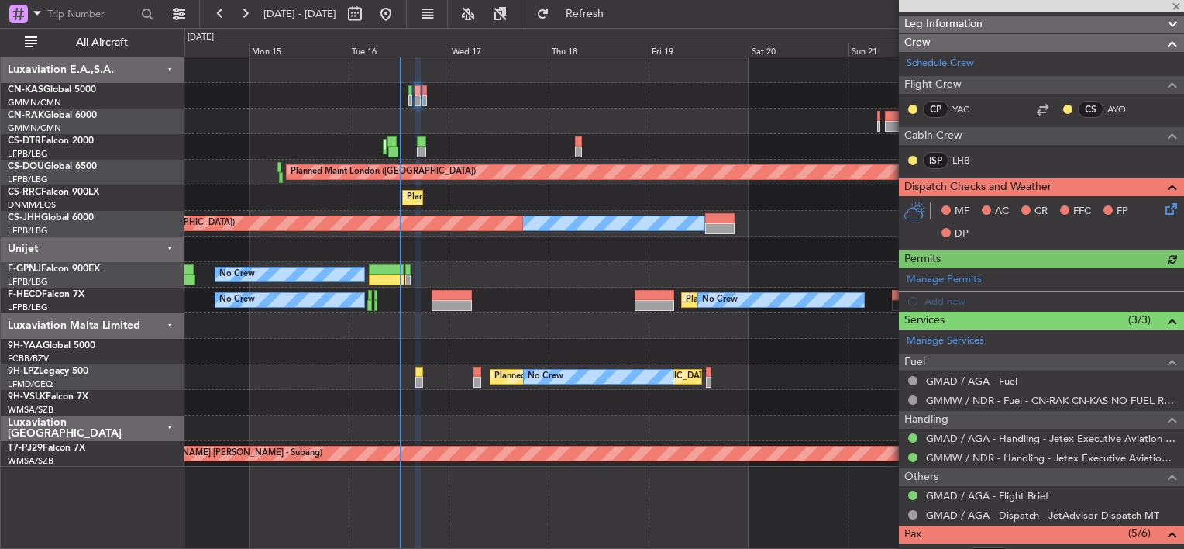
click at [1162, 208] on icon at bounding box center [1168, 206] width 12 height 12
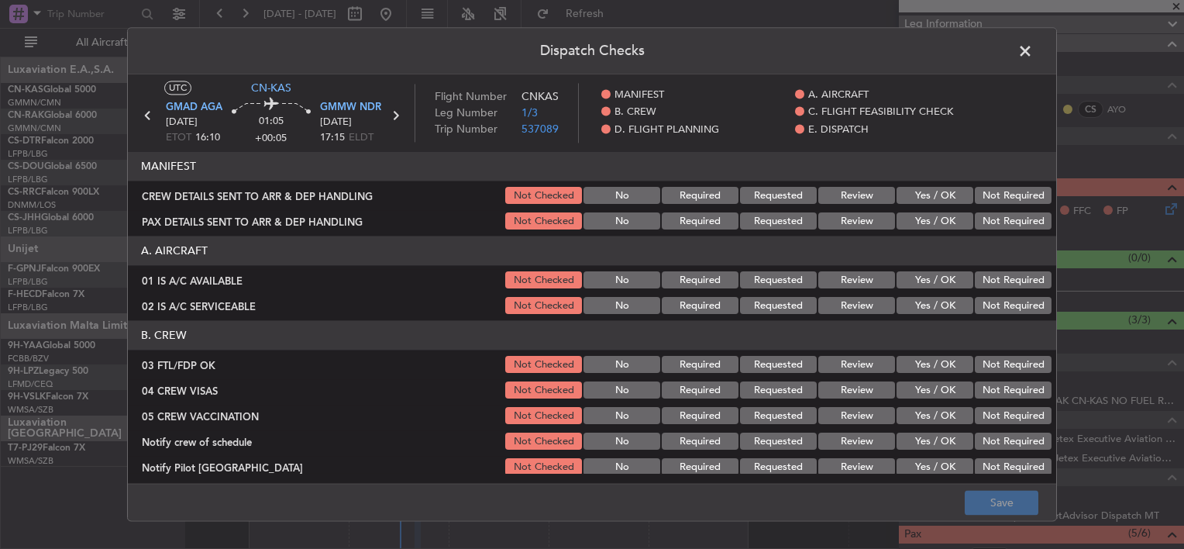
click at [921, 198] on button "Yes / OK" at bounding box center [935, 196] width 77 height 17
drag, startPoint x: 924, startPoint y: 215, endPoint x: 925, endPoint y: 223, distance: 7.9
click at [924, 217] on button "Yes / OK" at bounding box center [935, 221] width 77 height 17
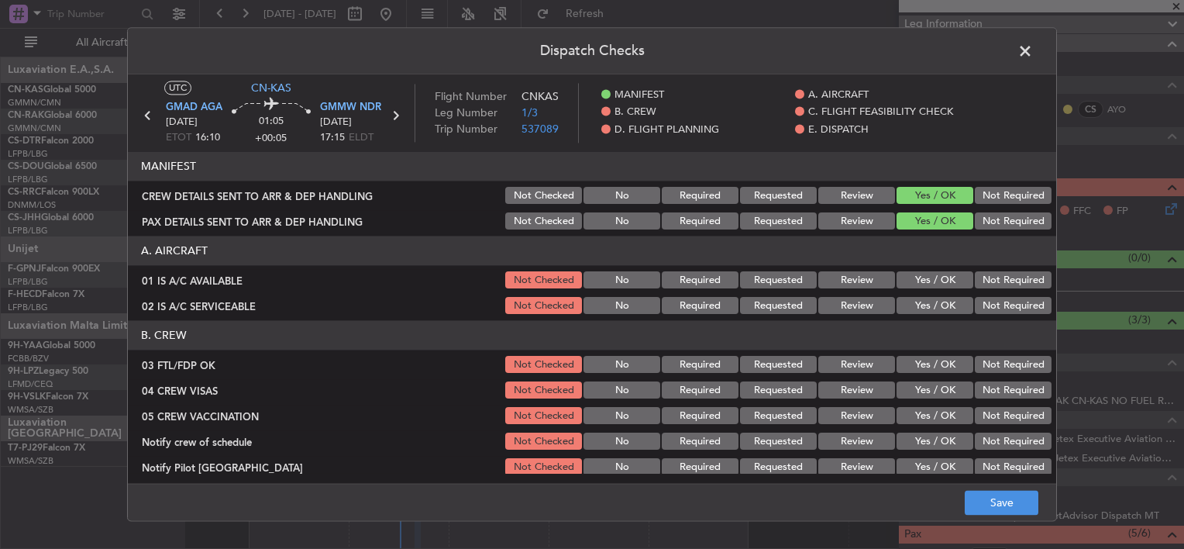
click at [924, 277] on button "Yes / OK" at bounding box center [935, 280] width 77 height 17
click at [931, 301] on button "Yes / OK" at bounding box center [935, 306] width 77 height 17
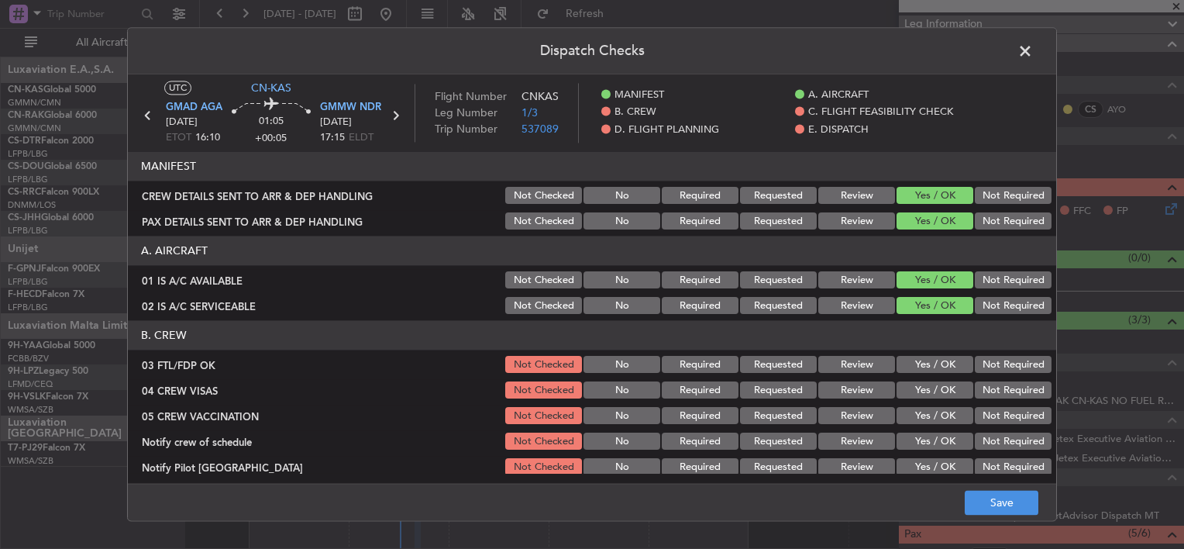
scroll to position [155, 0]
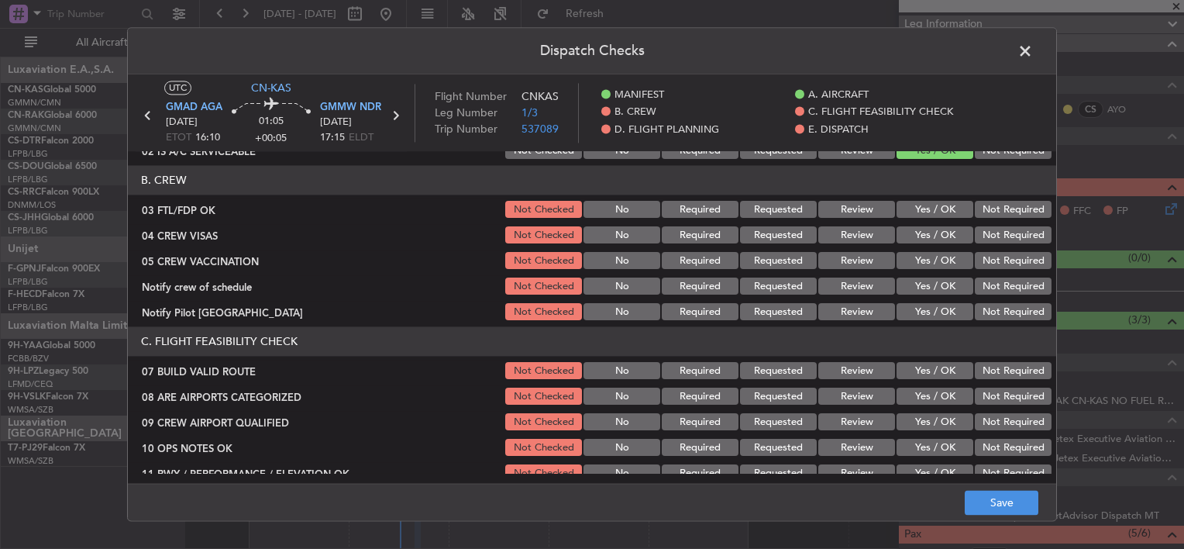
click at [931, 207] on button "Yes / OK" at bounding box center [935, 209] width 77 height 17
drag, startPoint x: 935, startPoint y: 233, endPoint x: 925, endPoint y: 241, distance: 12.1
click at [932, 233] on button "Yes / OK" at bounding box center [935, 235] width 77 height 17
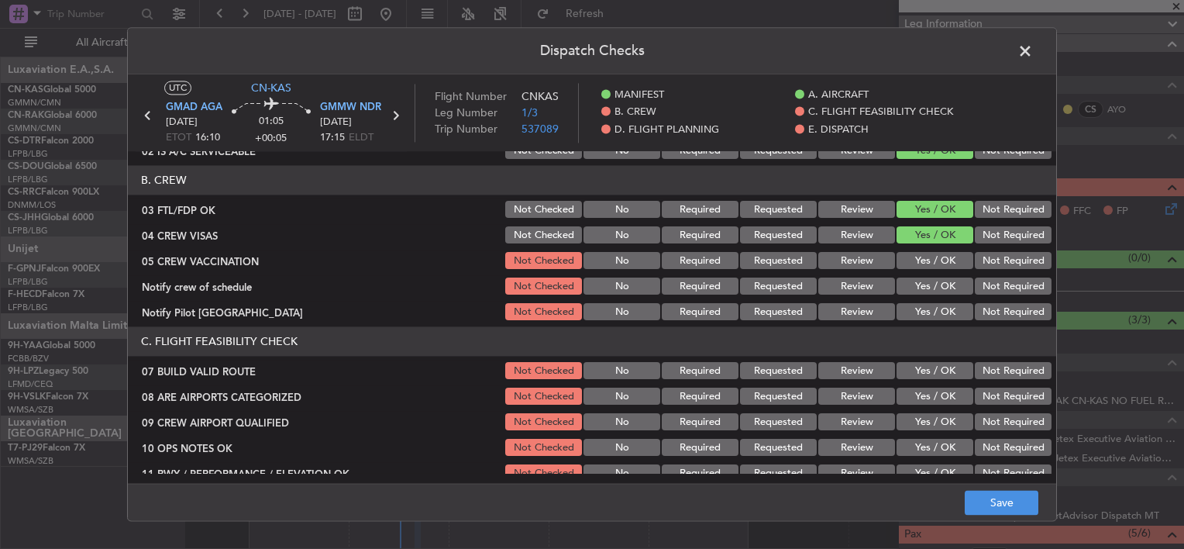
drag, startPoint x: 921, startPoint y: 260, endPoint x: 918, endPoint y: 272, distance: 12.0
click at [920, 264] on button "Yes / OK" at bounding box center [935, 261] width 77 height 17
click at [918, 294] on button "Yes / OK" at bounding box center [935, 286] width 77 height 17
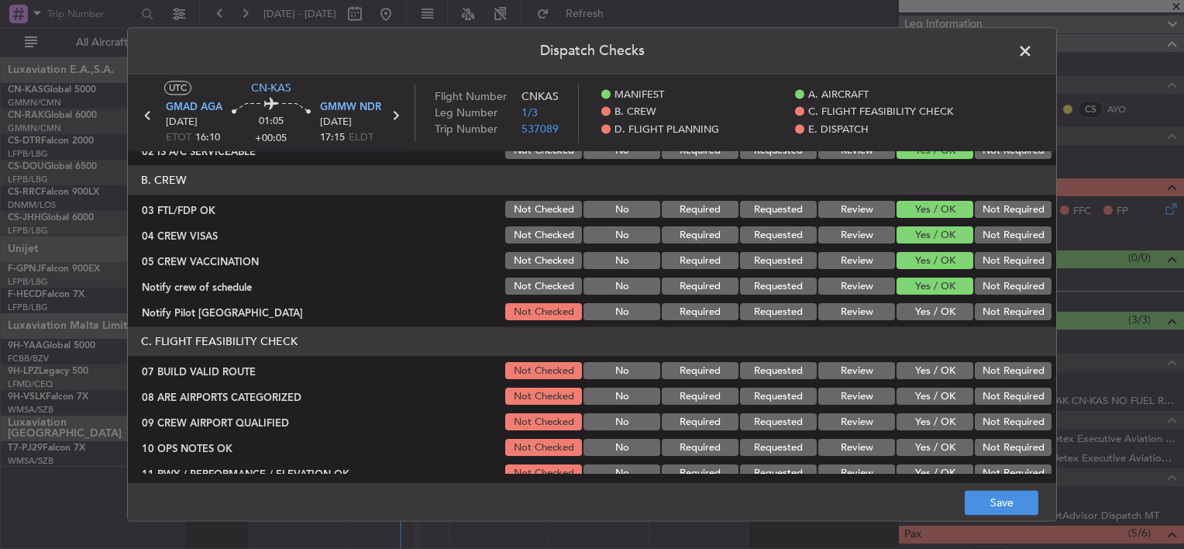
click at [918, 311] on button "Yes / OK" at bounding box center [935, 312] width 77 height 17
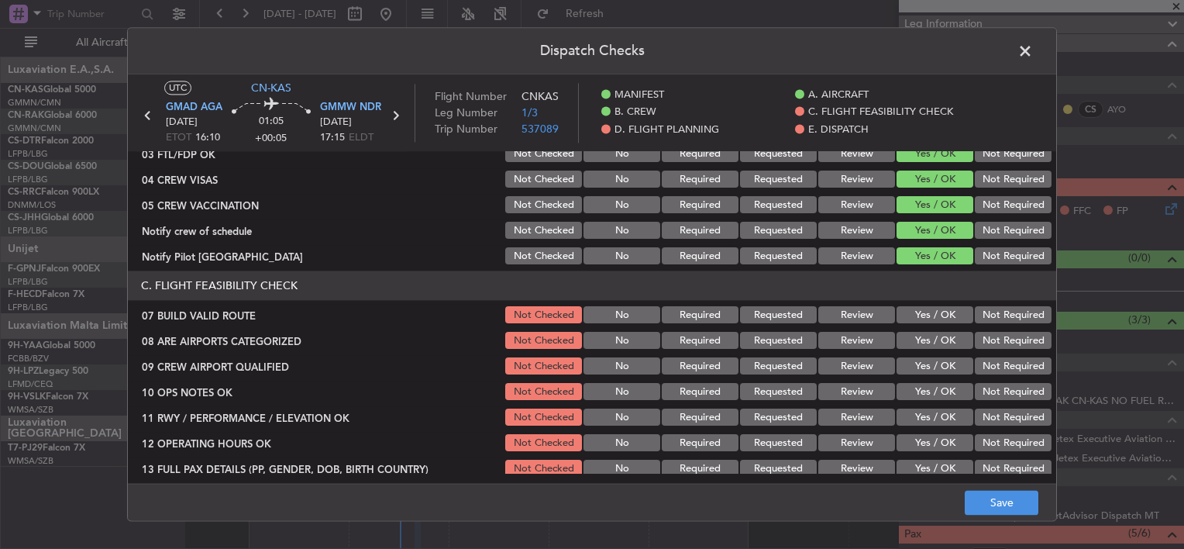
scroll to position [232, 0]
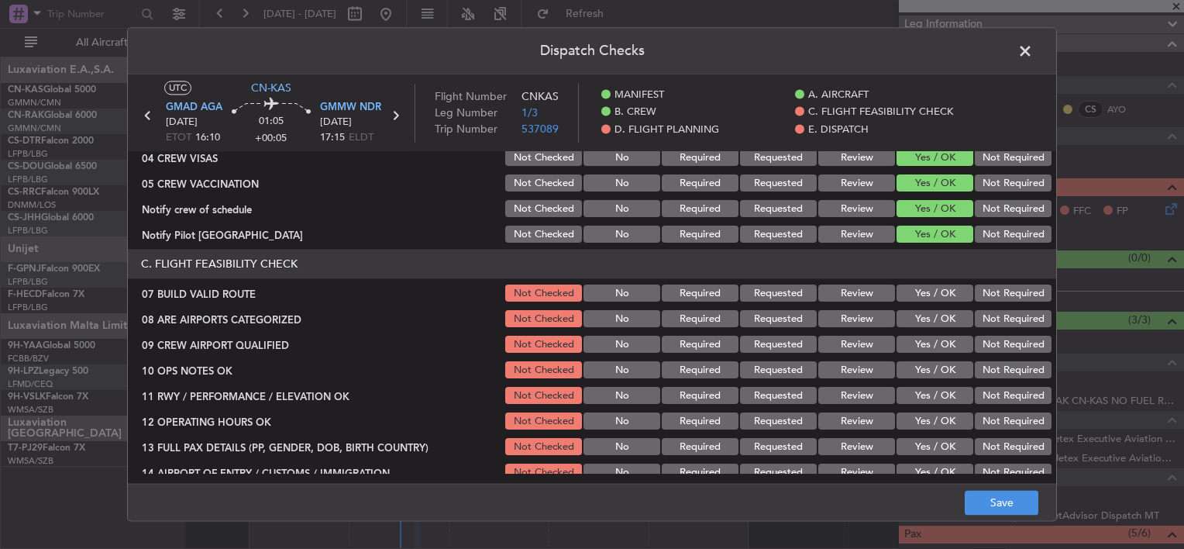
click at [924, 297] on button "Yes / OK" at bounding box center [935, 293] width 77 height 17
click at [922, 315] on button "Yes / OK" at bounding box center [935, 319] width 77 height 17
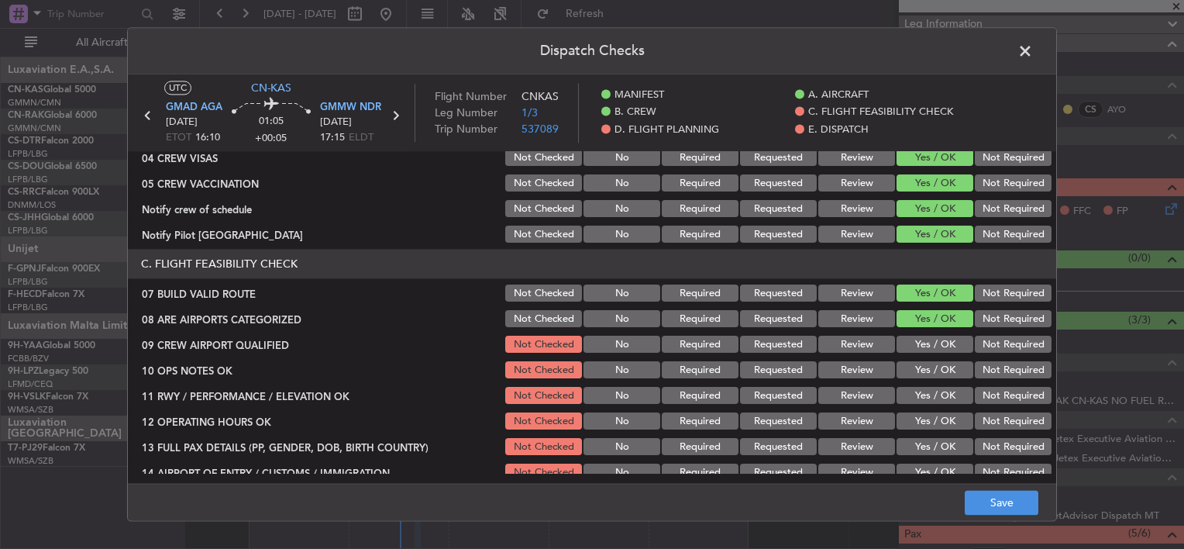
click at [927, 336] on section "C. FLIGHT FEASIBILITY CHECK 07 BUILD VALID ROUTE Not Checked No Required Reques…" at bounding box center [592, 456] width 928 height 413
drag, startPoint x: 930, startPoint y: 344, endPoint x: 933, endPoint y: 361, distance: 17.3
click at [931, 347] on button "Yes / OK" at bounding box center [935, 344] width 77 height 17
drag, startPoint x: 933, startPoint y: 361, endPoint x: 937, endPoint y: 381, distance: 20.5
click at [933, 363] on button "Yes / OK" at bounding box center [935, 370] width 77 height 17
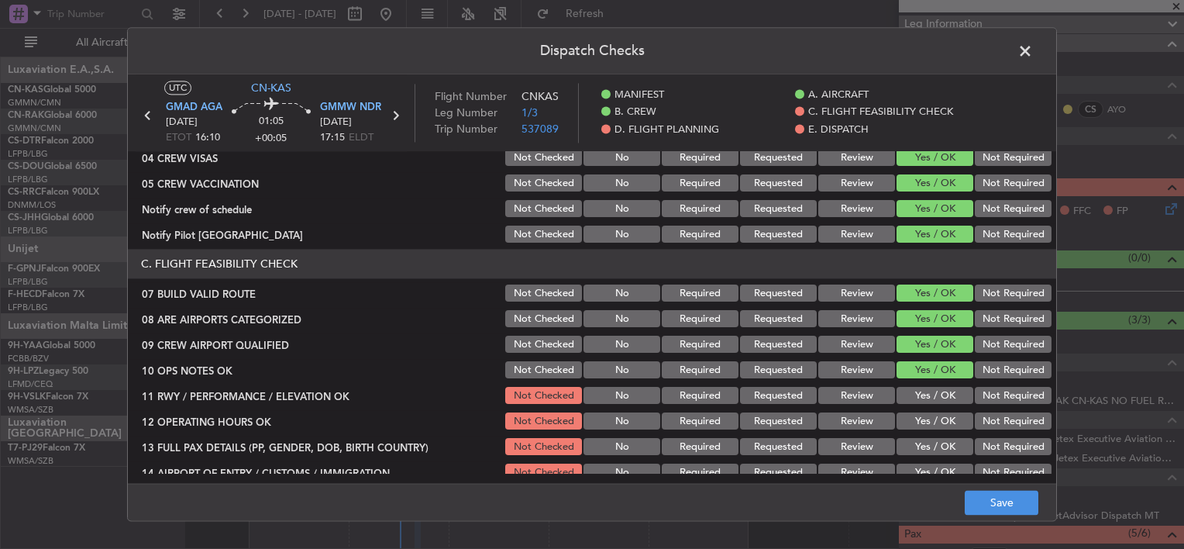
drag, startPoint x: 933, startPoint y: 388, endPoint x: 928, endPoint y: 411, distance: 22.9
click at [933, 389] on button "Yes / OK" at bounding box center [935, 395] width 77 height 17
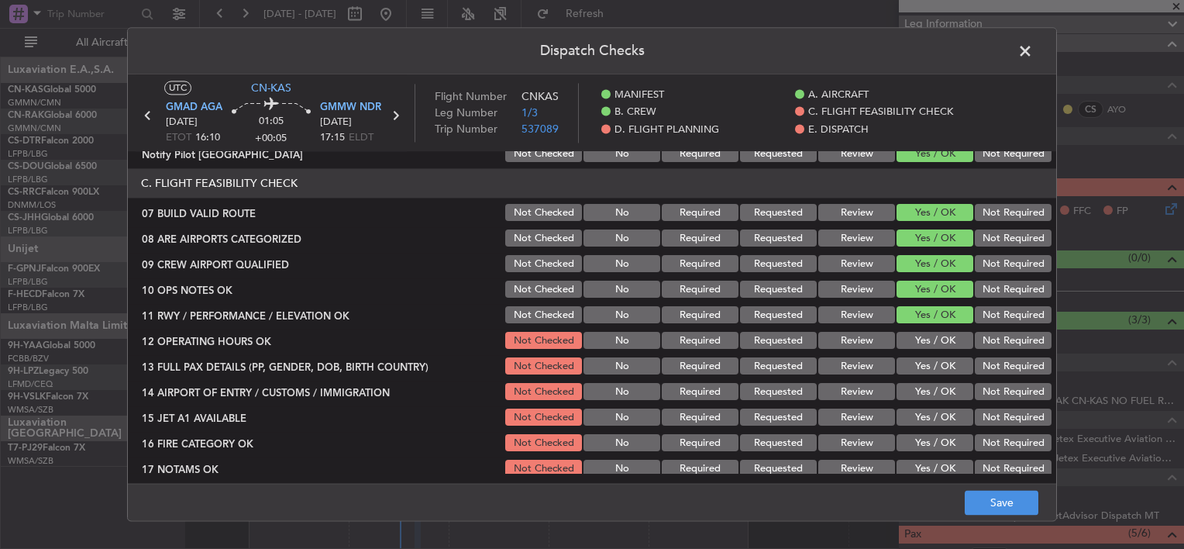
scroll to position [387, 0]
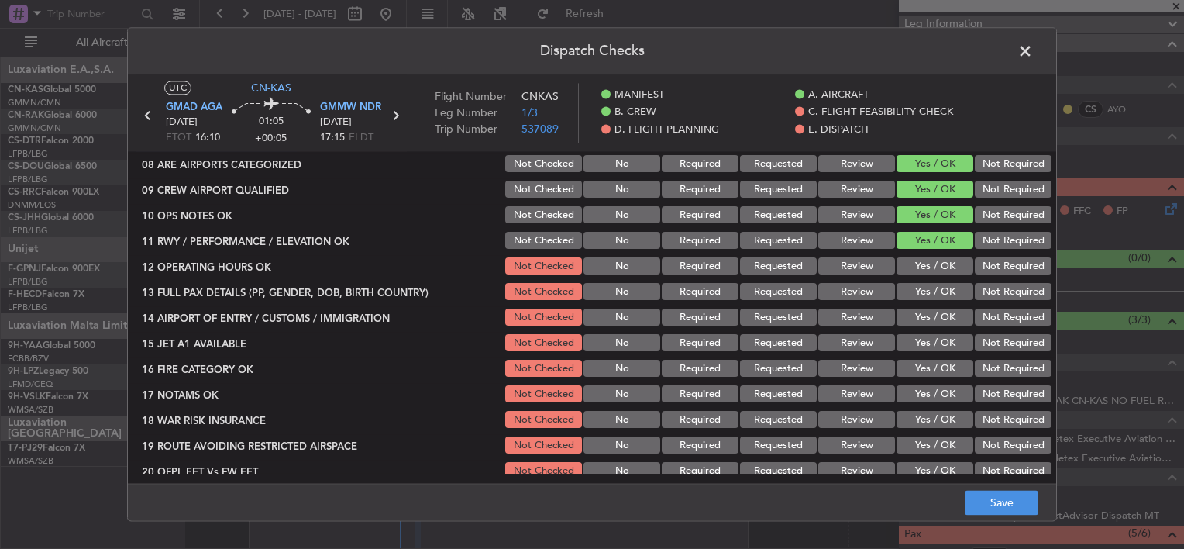
click at [914, 270] on button "Yes / OK" at bounding box center [935, 266] width 77 height 17
click at [911, 288] on button "Yes / OK" at bounding box center [935, 292] width 77 height 17
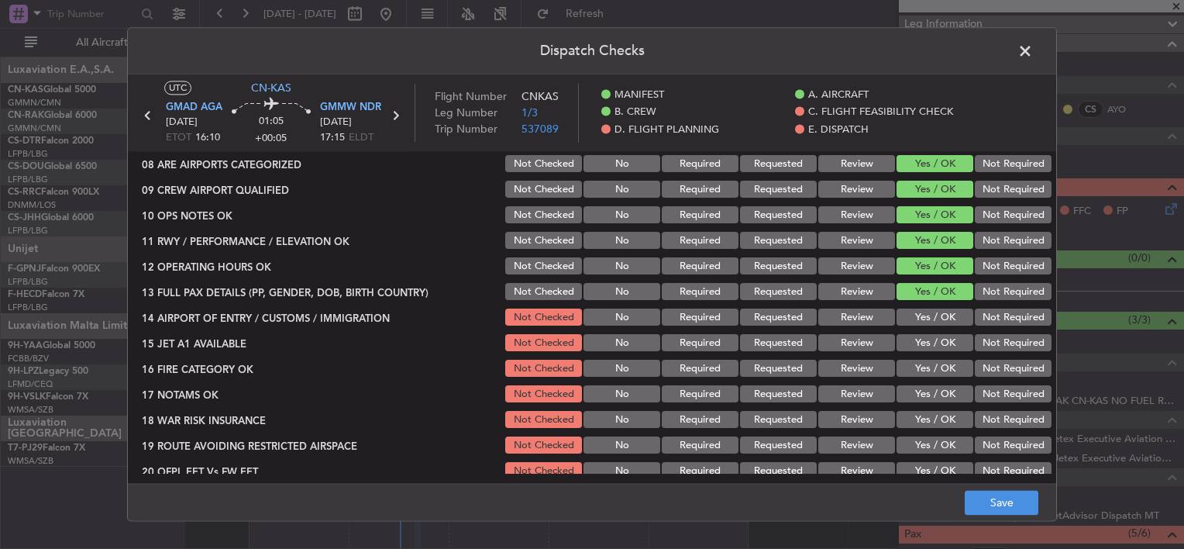
click at [902, 330] on section "C. FLIGHT FEASIBILITY CHECK 07 BUILD VALID ROUTE Not Checked No Required Reques…" at bounding box center [592, 301] width 928 height 413
click at [905, 311] on button "Yes / OK" at bounding box center [935, 317] width 77 height 17
click at [914, 337] on button "Yes / OK" at bounding box center [935, 343] width 77 height 17
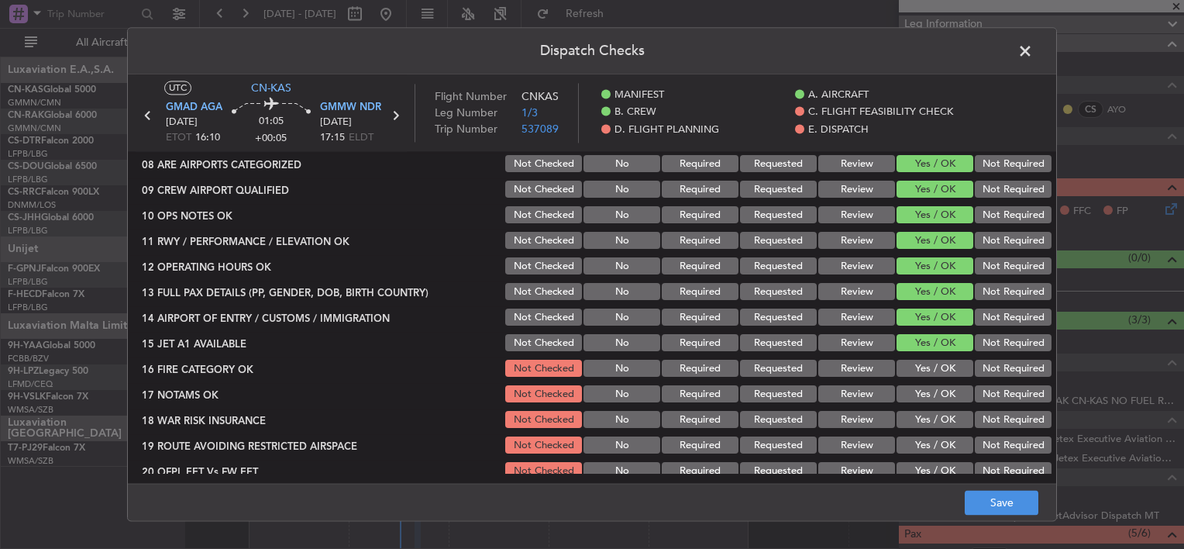
click at [919, 366] on button "Yes / OK" at bounding box center [935, 368] width 77 height 17
drag, startPoint x: 918, startPoint y: 387, endPoint x: 922, endPoint y: 396, distance: 9.4
click at [921, 394] on section "C. FLIGHT FEASIBILITY CHECK 07 BUILD VALID ROUTE Not Checked No Required Reques…" at bounding box center [592, 301] width 928 height 413
click at [924, 396] on button "Yes / OK" at bounding box center [935, 394] width 77 height 17
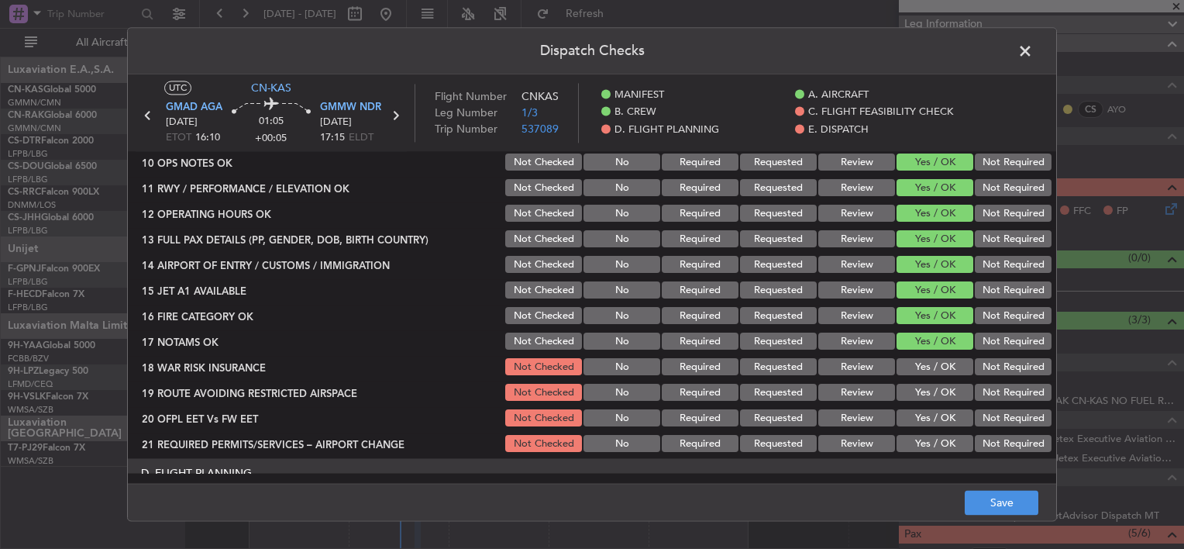
scroll to position [465, 0]
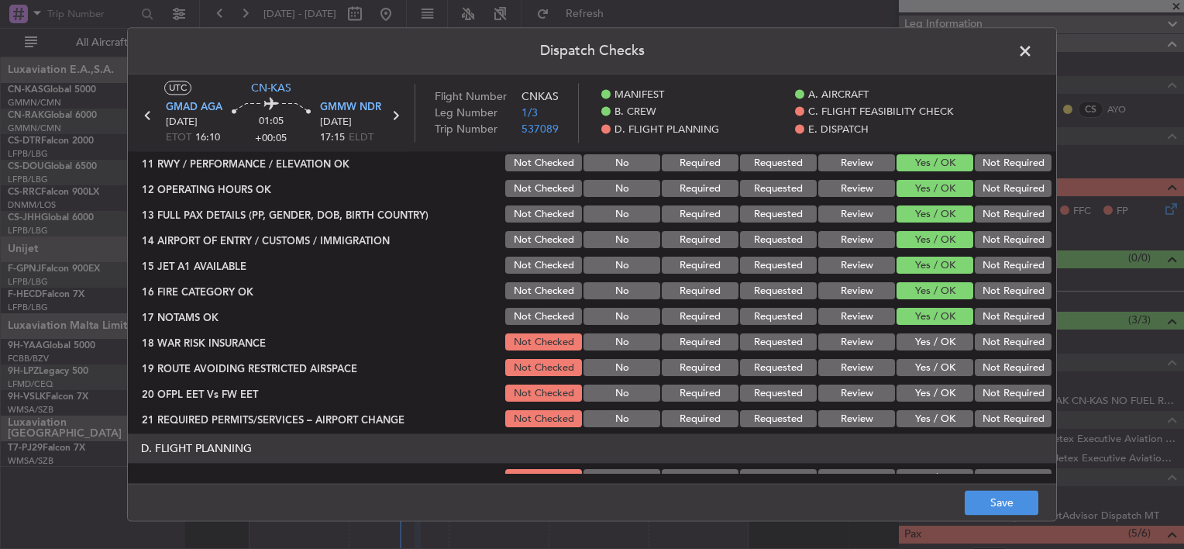
drag, startPoint x: 923, startPoint y: 341, endPoint x: 925, endPoint y: 362, distance: 21.1
click at [923, 342] on button "Yes / OK" at bounding box center [935, 342] width 77 height 17
drag, startPoint x: 925, startPoint y: 362, endPoint x: 928, endPoint y: 377, distance: 15.8
click at [925, 363] on button "Yes / OK" at bounding box center [935, 368] width 77 height 17
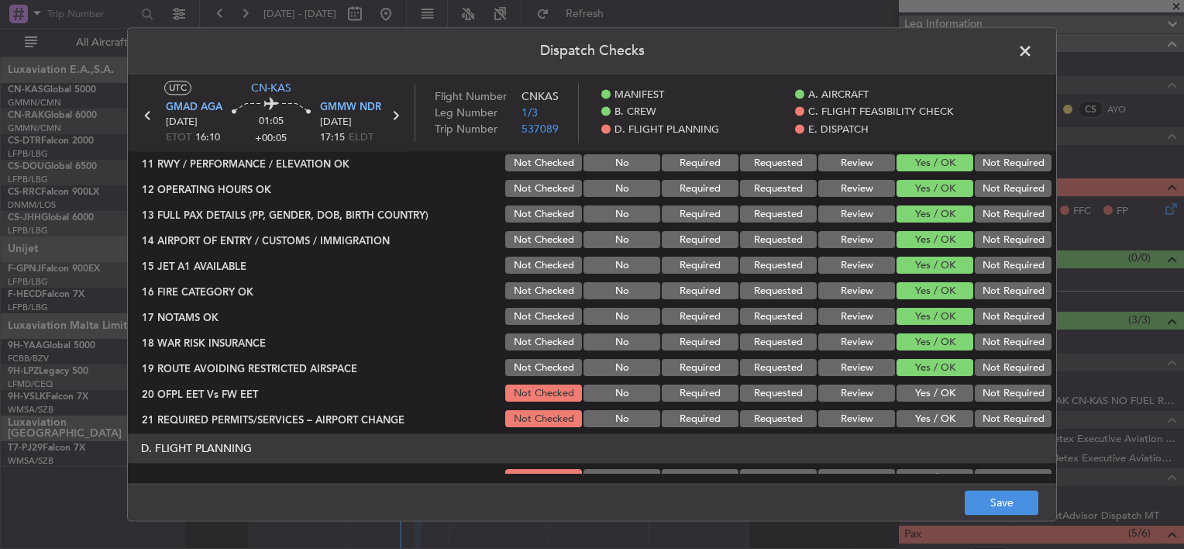
drag, startPoint x: 928, startPoint y: 381, endPoint x: 931, endPoint y: 397, distance: 15.7
click at [928, 381] on section "C. FLIGHT FEASIBILITY CHECK 07 BUILD VALID ROUTE Not Checked No Required Reques…" at bounding box center [592, 223] width 928 height 413
click at [931, 397] on button "Yes / OK" at bounding box center [935, 393] width 77 height 17
click at [930, 409] on div "Yes / OK" at bounding box center [933, 419] width 78 height 22
click at [931, 420] on button "Yes / OK" at bounding box center [935, 419] width 77 height 17
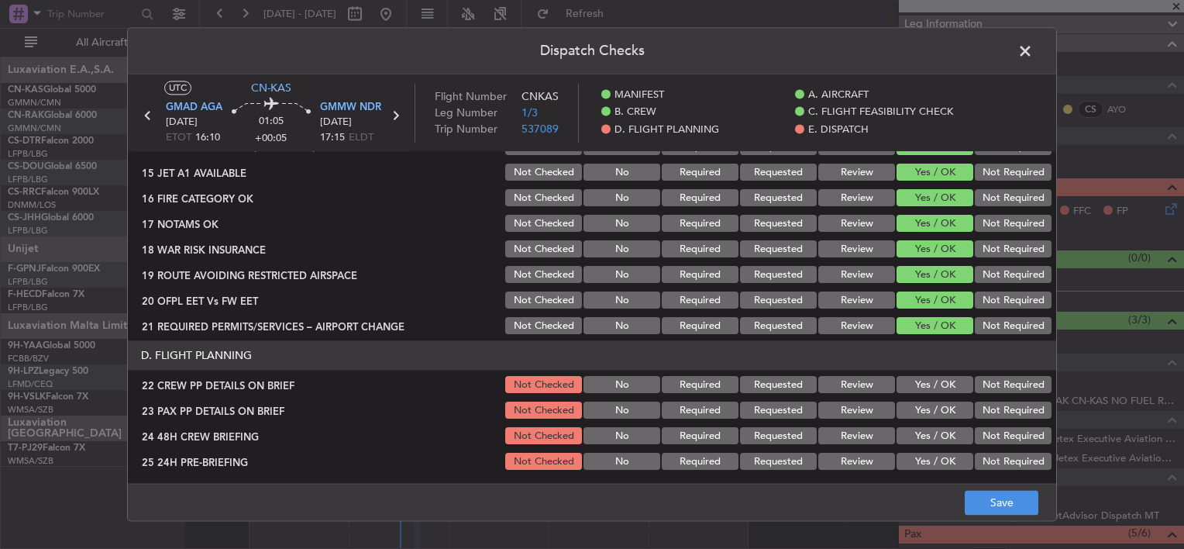
scroll to position [620, 0]
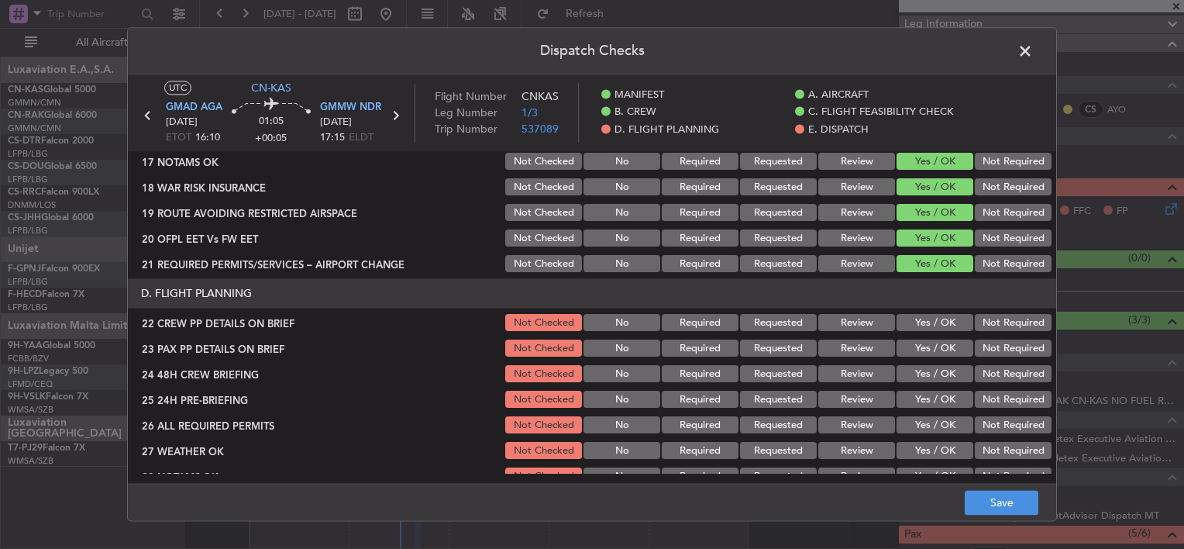
click at [921, 322] on button "Yes / OK" at bounding box center [935, 323] width 77 height 17
drag, startPoint x: 921, startPoint y: 344, endPoint x: 921, endPoint y: 360, distance: 16.3
click at [920, 349] on button "Yes / OK" at bounding box center [935, 348] width 77 height 17
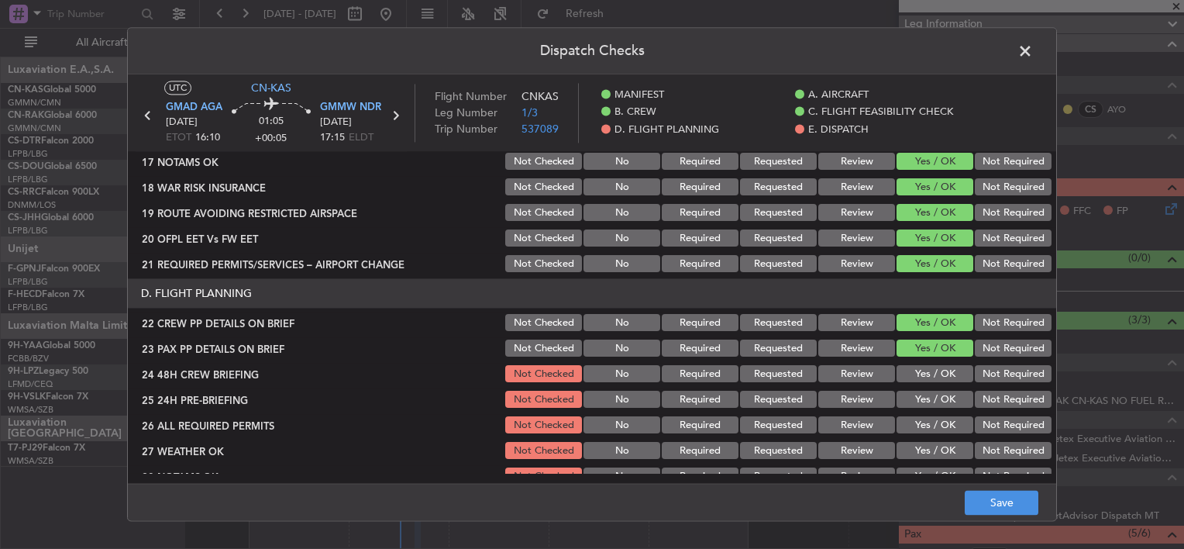
drag, startPoint x: 922, startPoint y: 364, endPoint x: 924, endPoint y: 383, distance: 18.7
click at [924, 369] on div "Yes / OK" at bounding box center [933, 374] width 78 height 22
click at [921, 381] on button "Yes / OK" at bounding box center [935, 374] width 77 height 17
drag, startPoint x: 924, startPoint y: 397, endPoint x: 933, endPoint y: 406, distance: 13.2
click at [924, 398] on button "Yes / OK" at bounding box center [935, 399] width 77 height 17
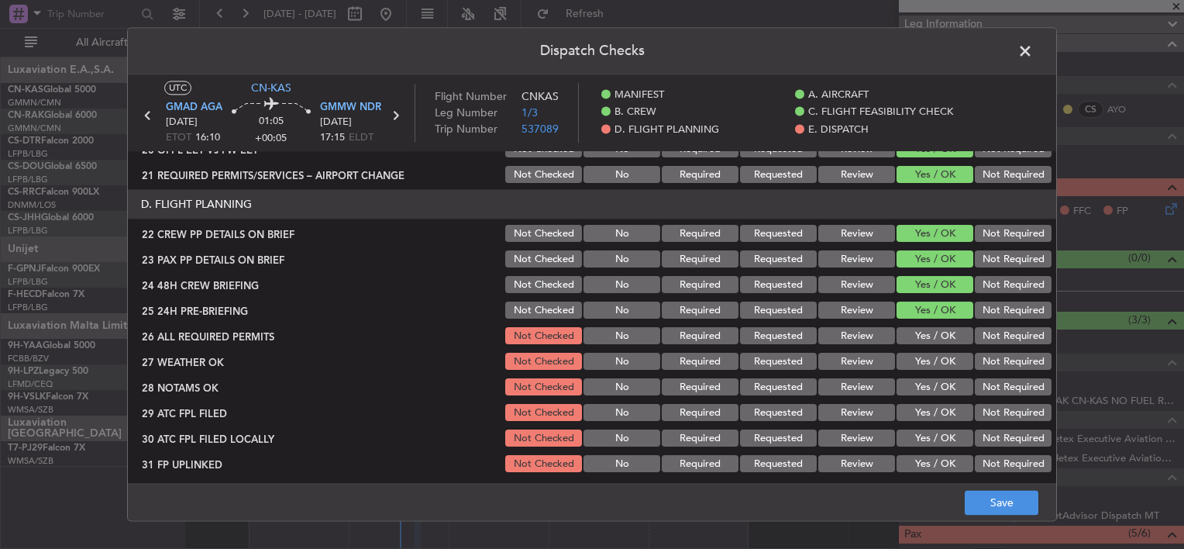
scroll to position [775, 0]
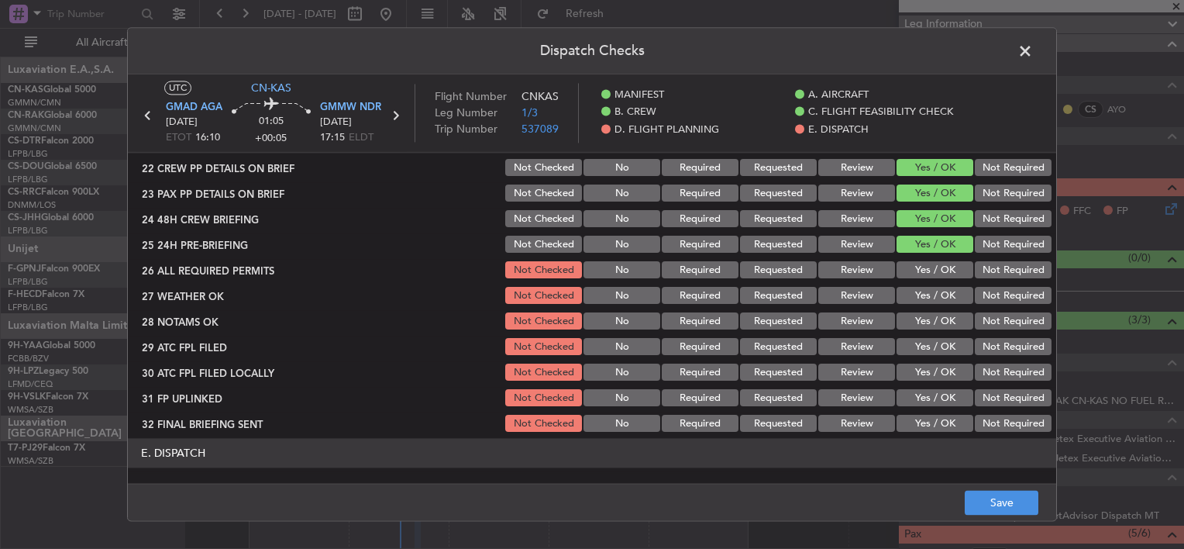
click at [922, 275] on button "Yes / OK" at bounding box center [935, 270] width 77 height 17
click at [920, 301] on button "Yes / OK" at bounding box center [935, 296] width 77 height 17
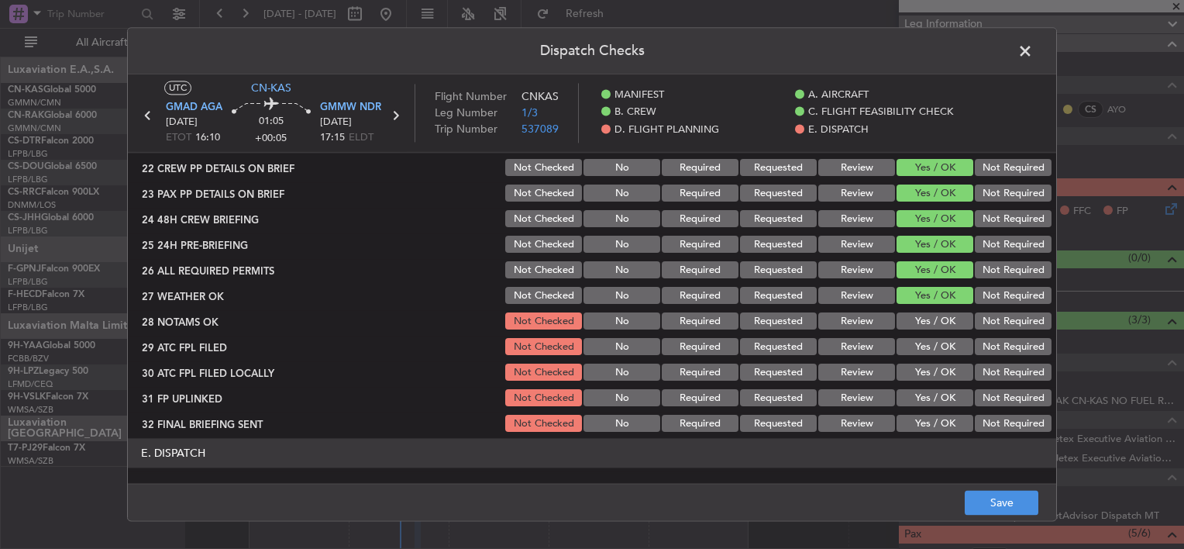
click at [920, 328] on button "Yes / OK" at bounding box center [935, 321] width 77 height 17
drag, startPoint x: 921, startPoint y: 350, endPoint x: 921, endPoint y: 364, distance: 13.9
click at [921, 353] on button "Yes / OK" at bounding box center [935, 347] width 77 height 17
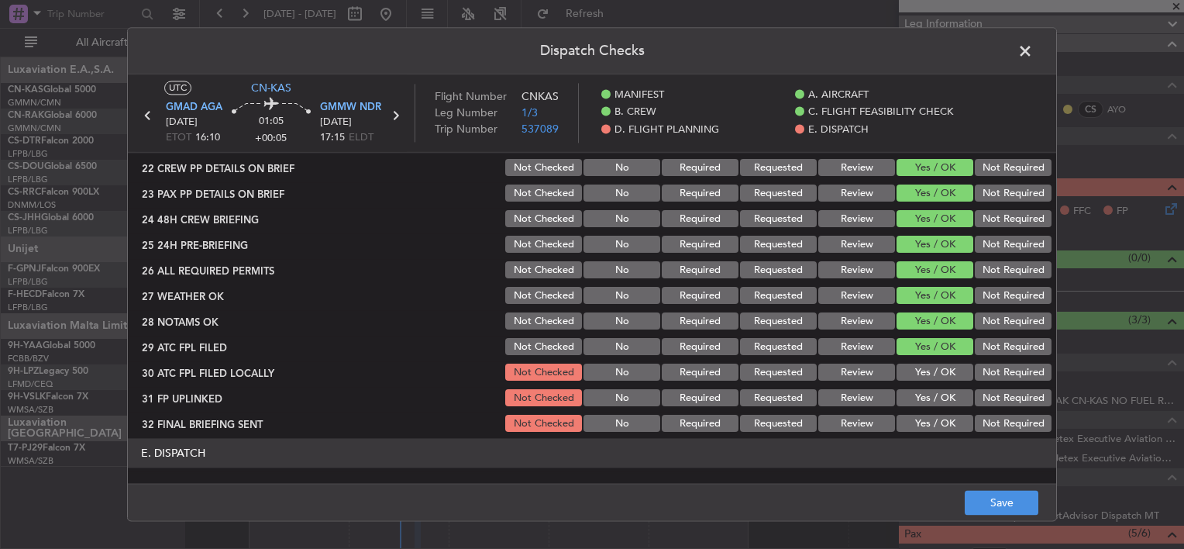
drag, startPoint x: 920, startPoint y: 375, endPoint x: 918, endPoint y: 386, distance: 11.1
click at [919, 376] on button "Yes / OK" at bounding box center [935, 372] width 77 height 17
drag, startPoint x: 918, startPoint y: 394, endPoint x: 926, endPoint y: 410, distance: 18.4
click at [918, 395] on button "Yes / OK" at bounding box center [935, 398] width 77 height 17
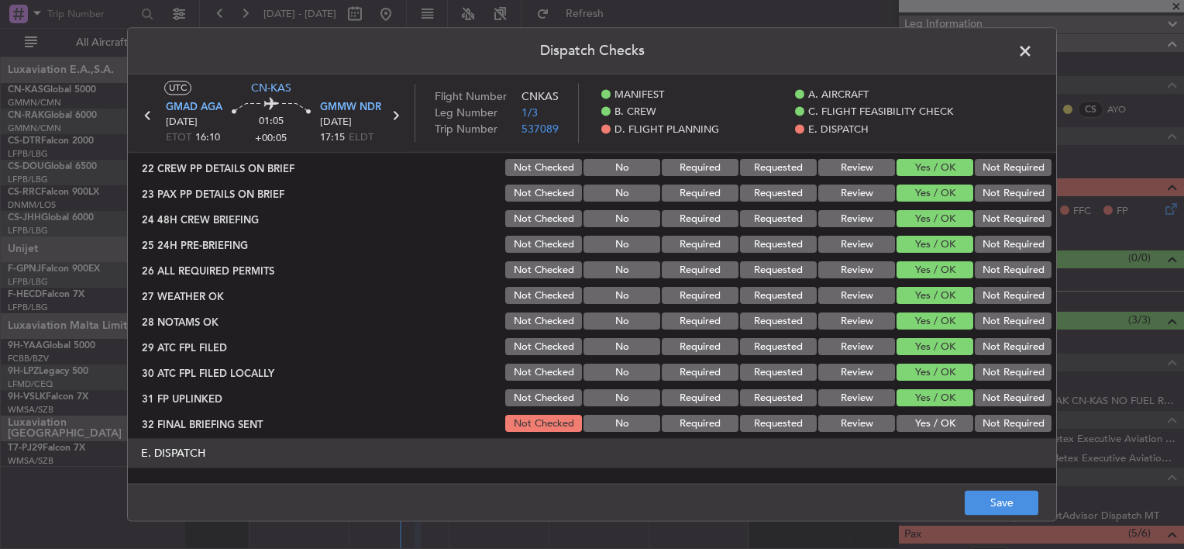
click at [927, 415] on div "Yes / OK" at bounding box center [933, 424] width 78 height 22
click at [930, 418] on button "Yes / OK" at bounding box center [935, 423] width 77 height 17
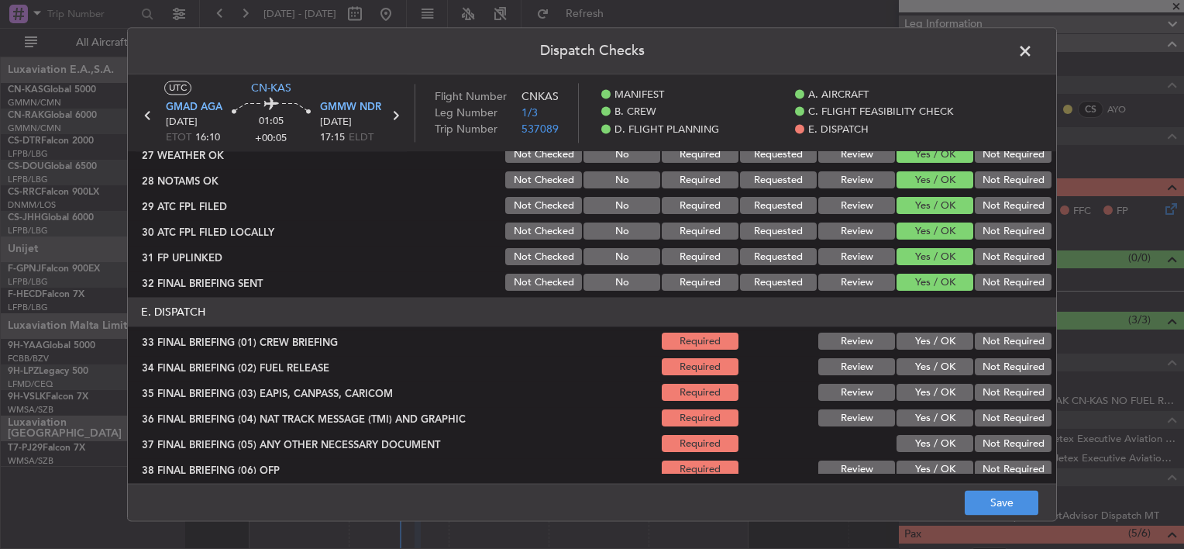
scroll to position [1007, 0]
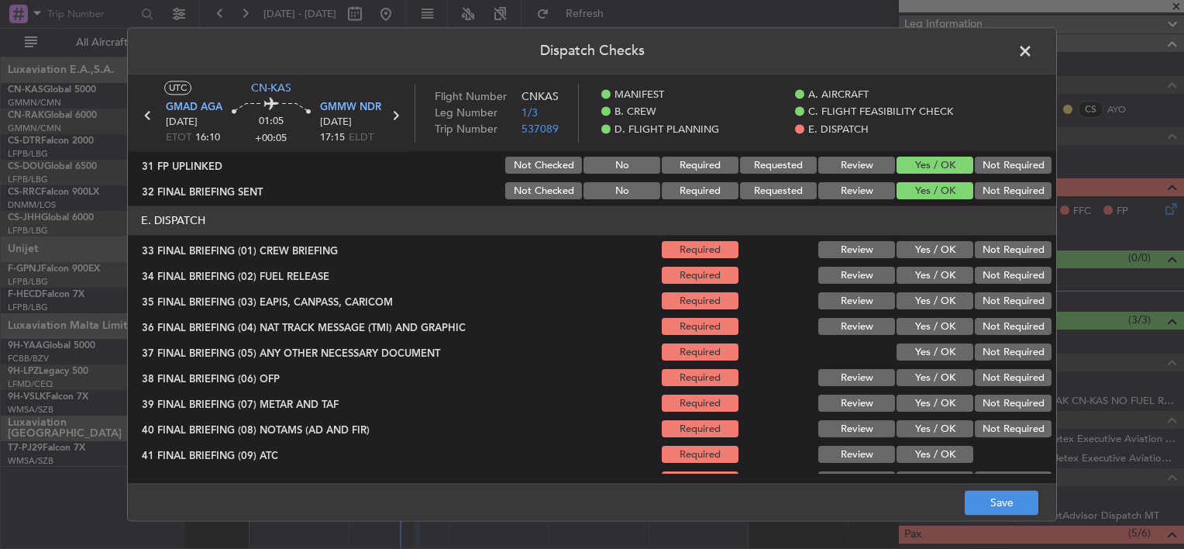
click at [919, 256] on button "Yes / OK" at bounding box center [935, 250] width 77 height 17
drag, startPoint x: 914, startPoint y: 273, endPoint x: 915, endPoint y: 283, distance: 10.1
click at [914, 280] on button "Yes / OK" at bounding box center [935, 275] width 77 height 17
drag, startPoint x: 914, startPoint y: 294, endPoint x: 913, endPoint y: 309, distance: 14.8
click at [914, 298] on button "Yes / OK" at bounding box center [935, 301] width 77 height 17
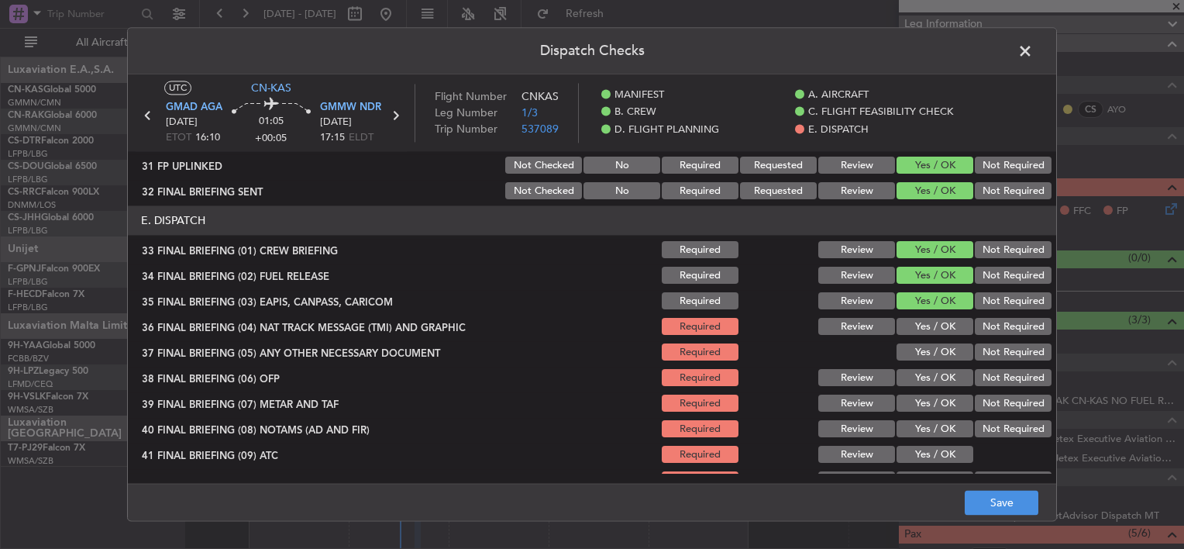
drag, startPoint x: 912, startPoint y: 316, endPoint x: 911, endPoint y: 325, distance: 8.6
click at [912, 316] on section "E. DISPATCH 33 FINAL BRIEFING (01) CREW BRIEFING Required Review Yes / OK Not R…" at bounding box center [592, 374] width 928 height 336
drag, startPoint x: 906, startPoint y: 324, endPoint x: 911, endPoint y: 332, distance: 9.5
click at [908, 329] on button "Yes / OK" at bounding box center [935, 327] width 77 height 17
click at [914, 357] on button "Yes / OK" at bounding box center [935, 352] width 77 height 17
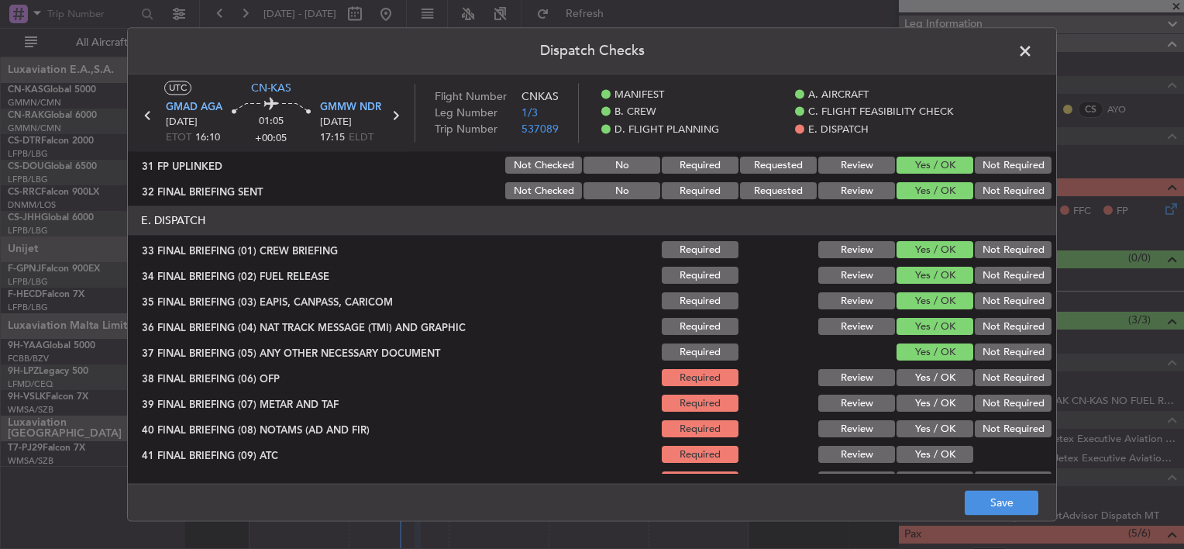
drag
click at [918, 381] on button "Yes / OK" at bounding box center [935, 378] width 77 height 17
click at [918, 403] on button "Yes / OK" at bounding box center [935, 403] width 77 height 17
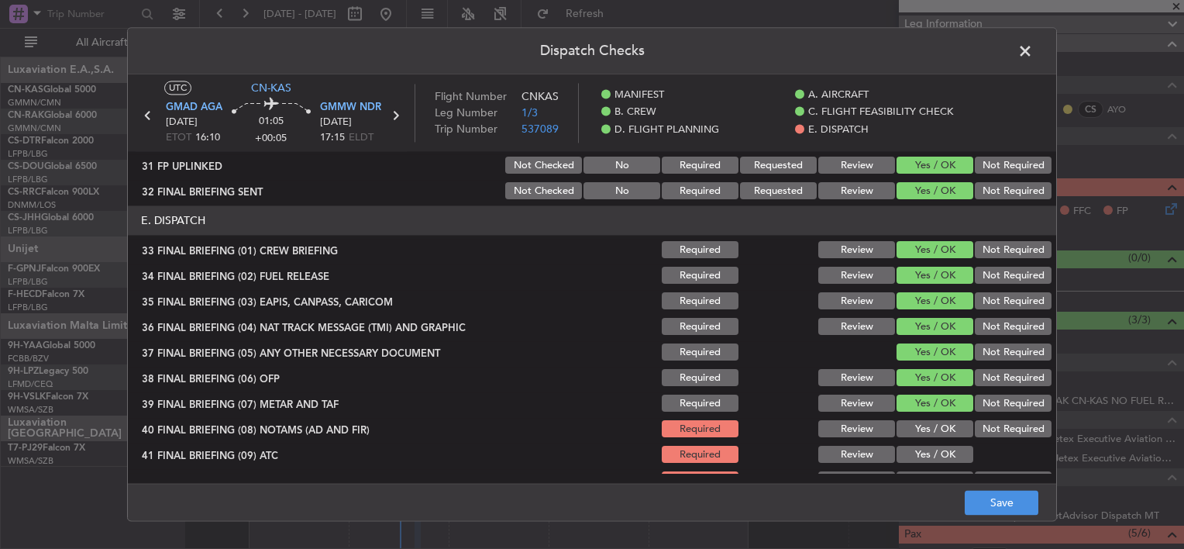
click at [923, 431] on button "Yes / OK" at bounding box center [935, 429] width 77 height 17
click at [922, 453] on button "Yes / OK" at bounding box center [935, 454] width 77 height 17
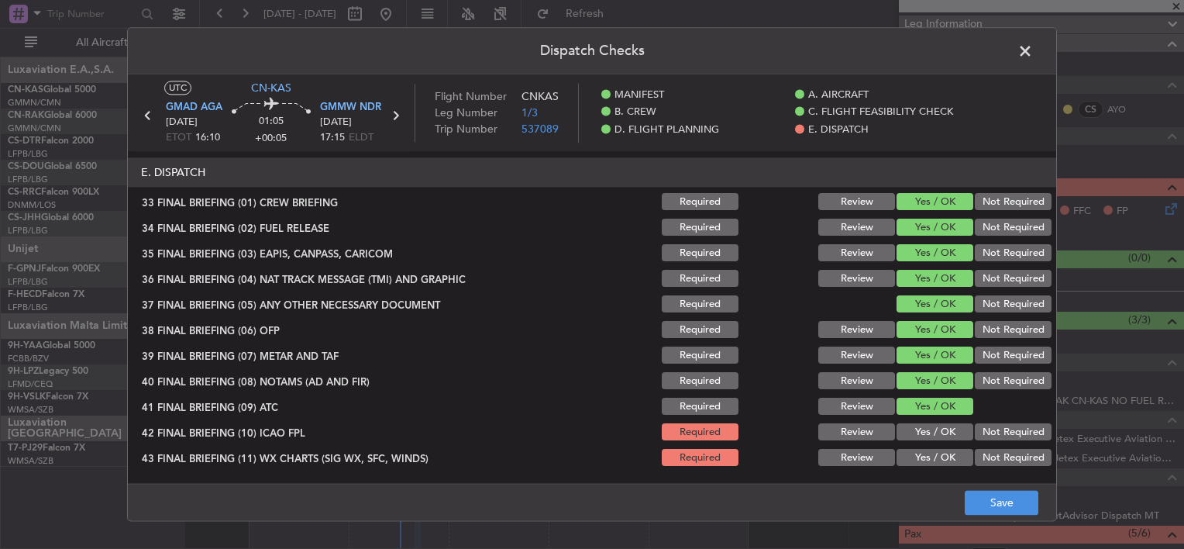
scroll to position [1079, 0]
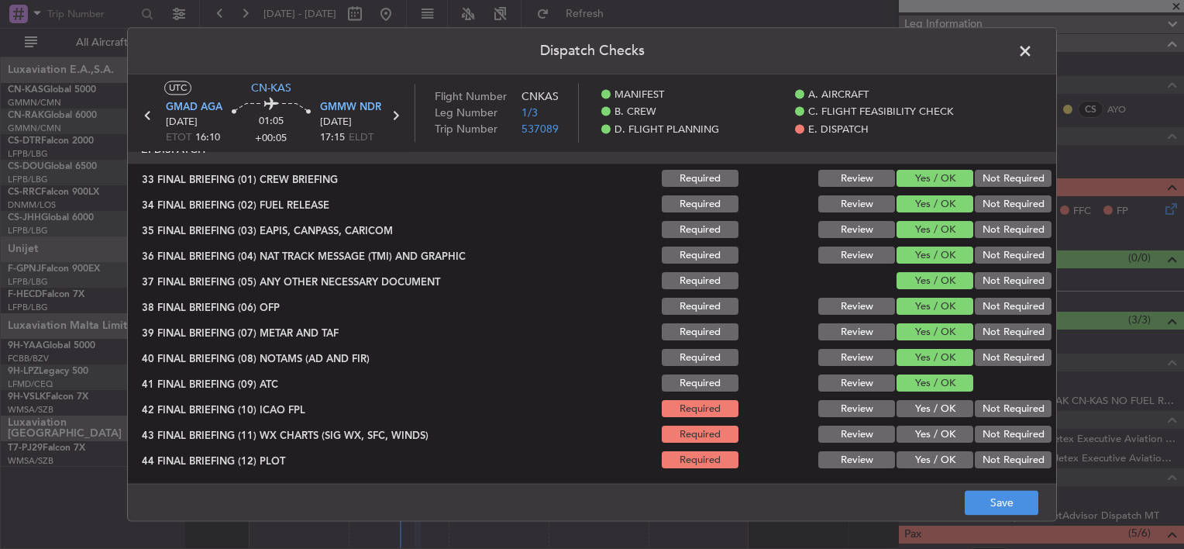
drag, startPoint x: 919, startPoint y: 406, endPoint x: 923, endPoint y: 420, distance: 14.5
click at [919, 407] on button "Yes / OK" at bounding box center [935, 409] width 77 height 17
click at [924, 430] on button "Yes / OK" at bounding box center [935, 434] width 77 height 17
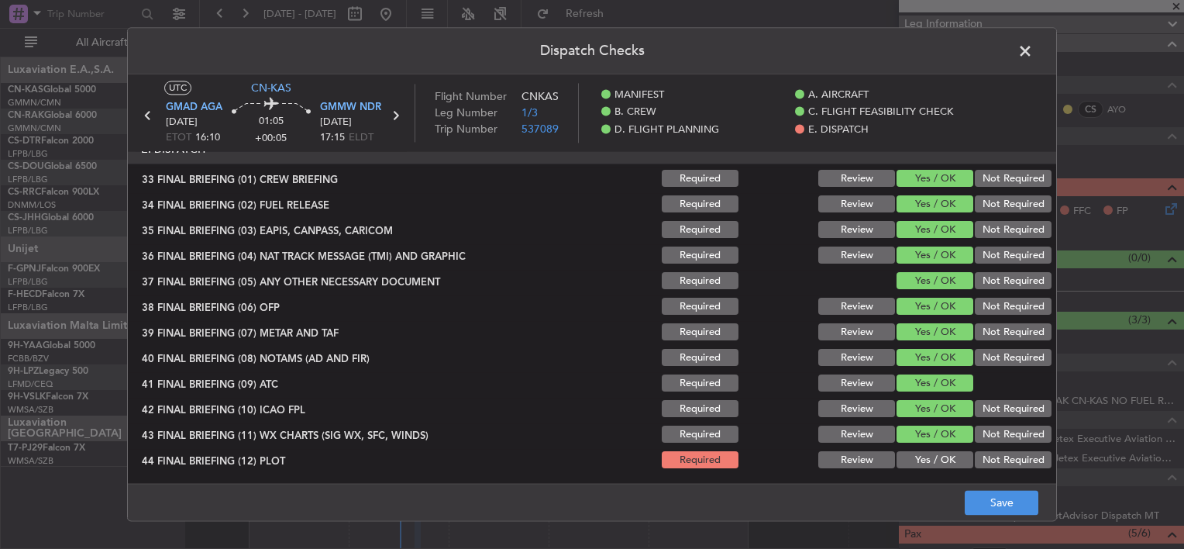
click at [925, 449] on div "Yes / OK" at bounding box center [933, 460] width 78 height 22
click at [938, 460] on button "Yes / OK" at bounding box center [935, 460] width 77 height 17
click at [1010, 508] on button "Save" at bounding box center [1002, 503] width 74 height 25
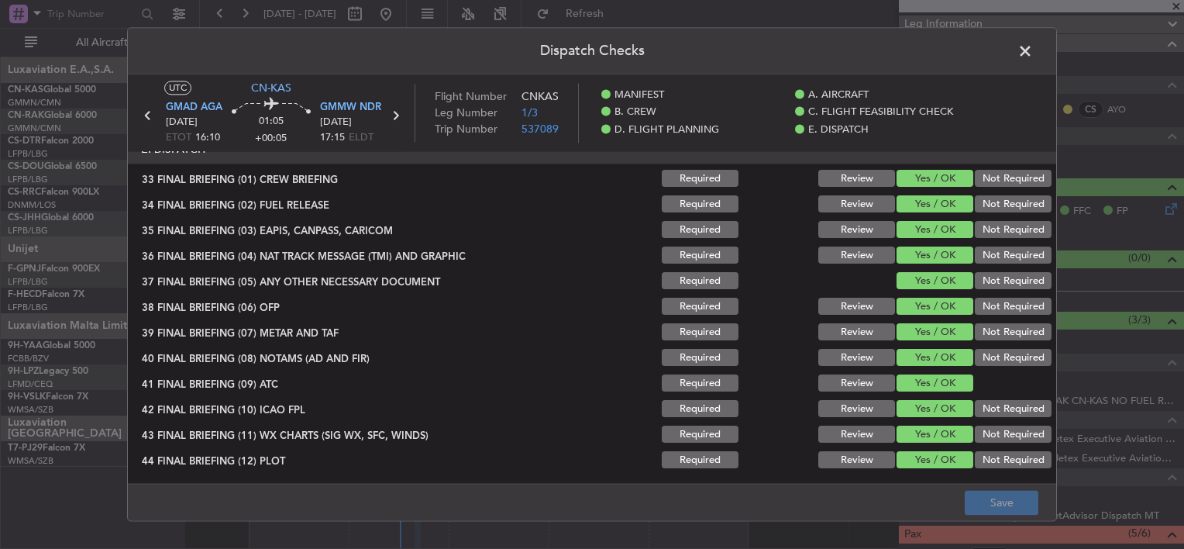
click at [1033, 53] on span at bounding box center [1033, 55] width 0 height 31
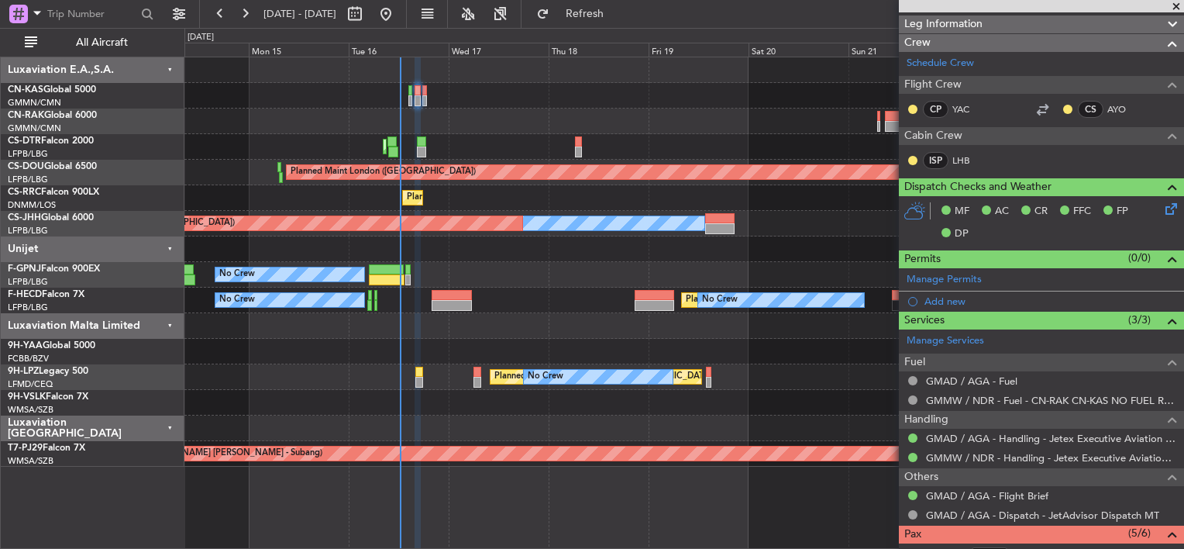
scroll to position [434, 0]
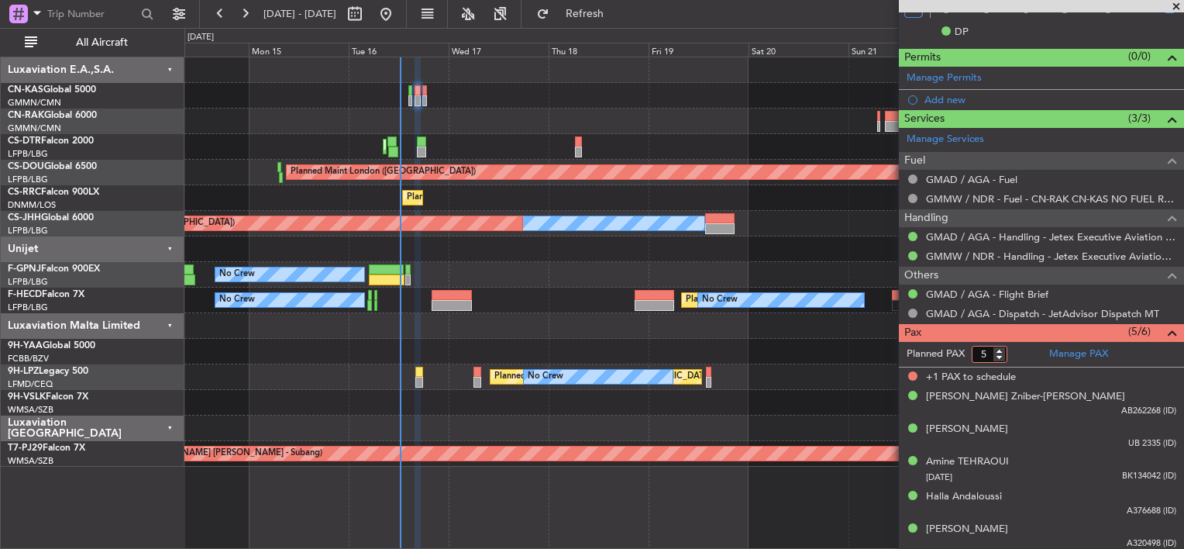
type input "5"
click at [1000, 353] on input "5" at bounding box center [990, 354] width 36 height 17
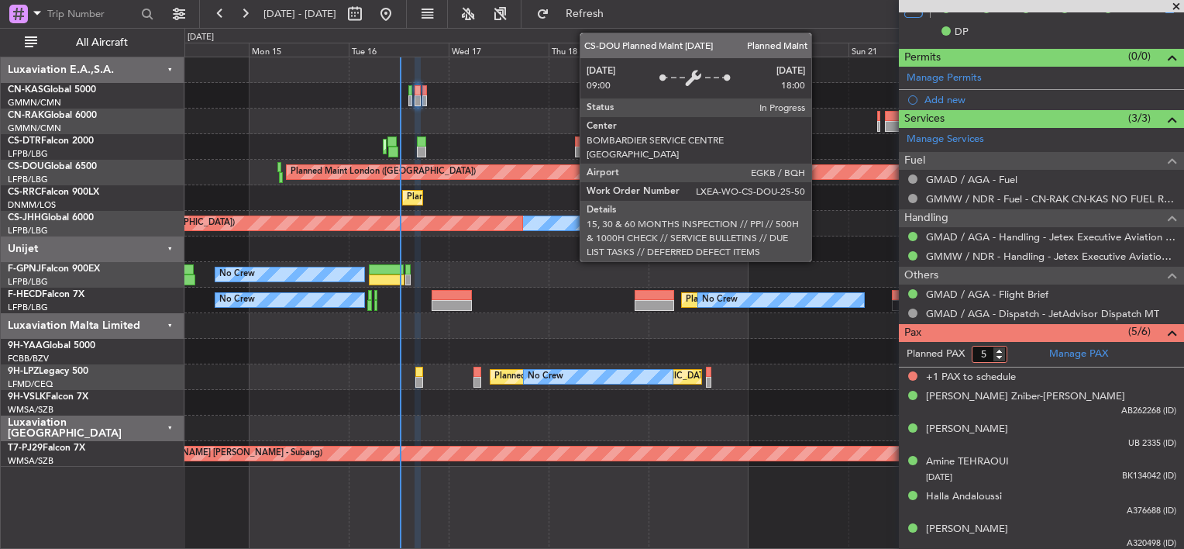
click at [806, 115] on div at bounding box center [683, 121] width 999 height 26
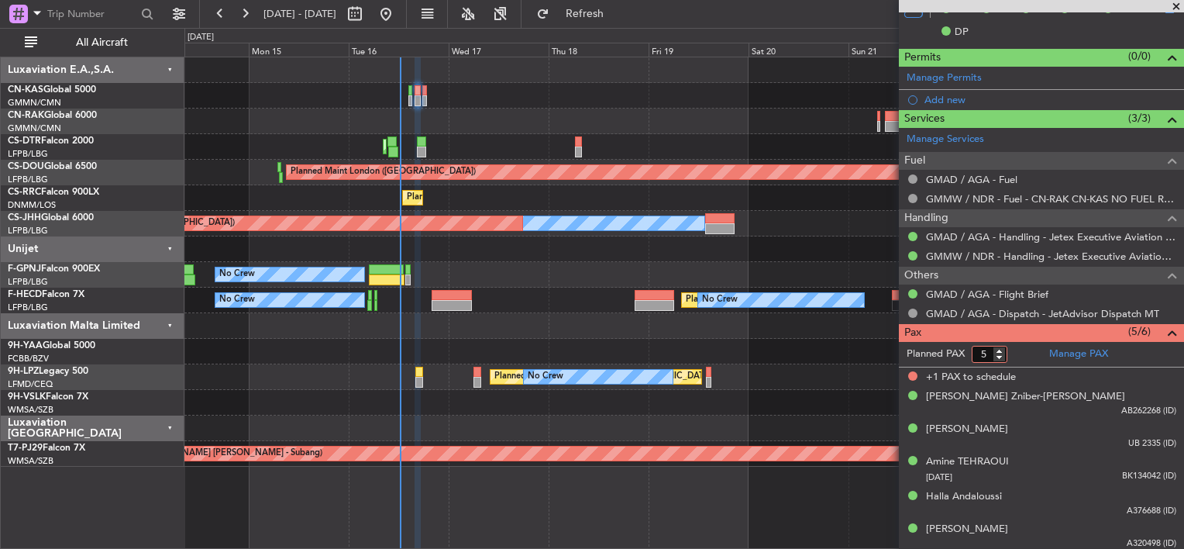
click at [642, 99] on div at bounding box center [683, 96] width 999 height 26
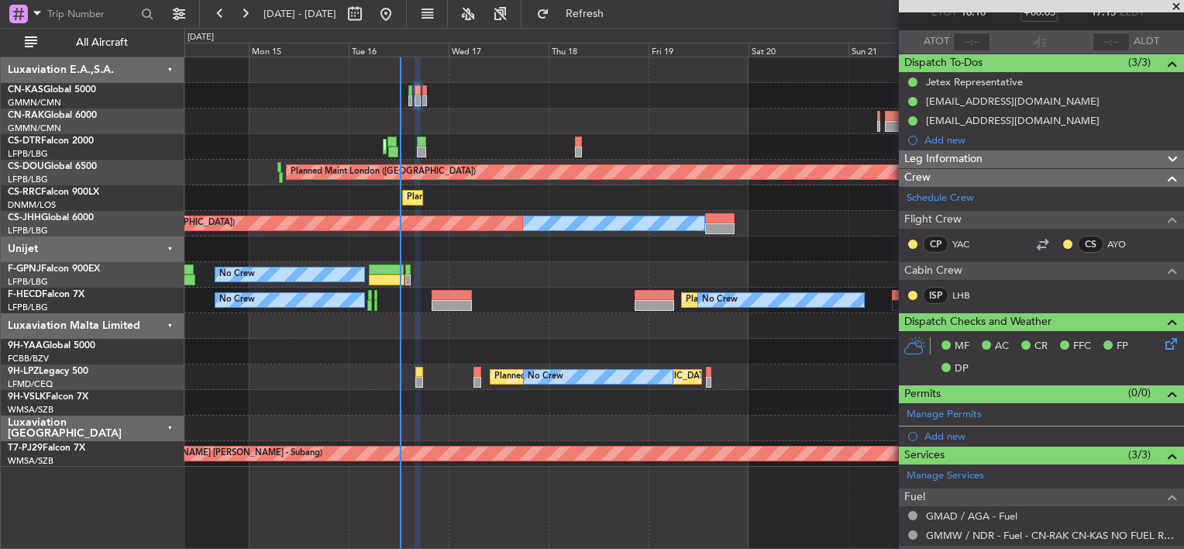
scroll to position [0, 0]
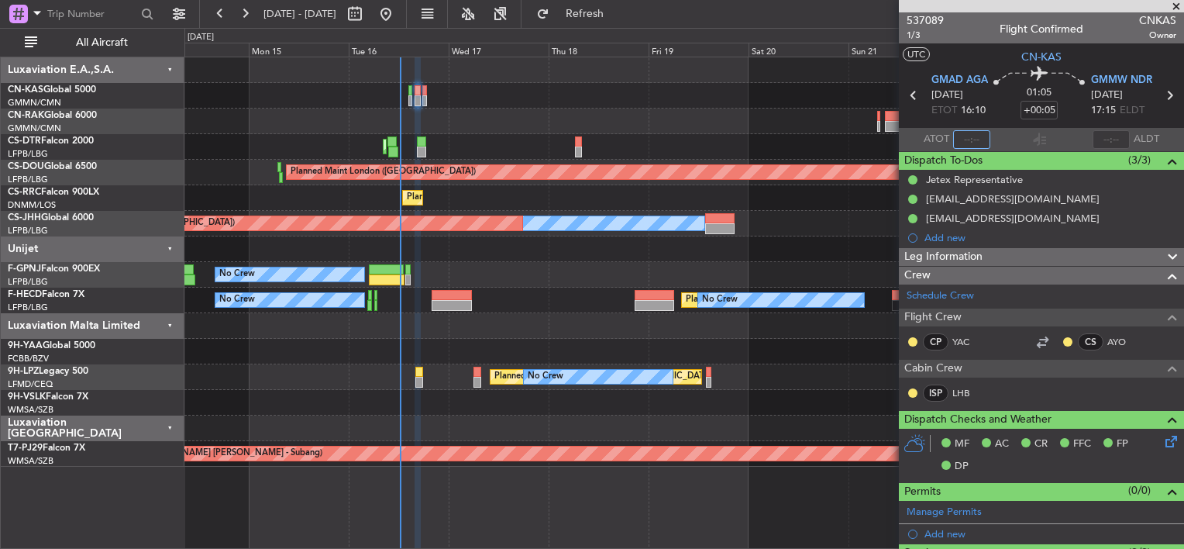
click at [974, 133] on input "text" at bounding box center [971, 139] width 37 height 19
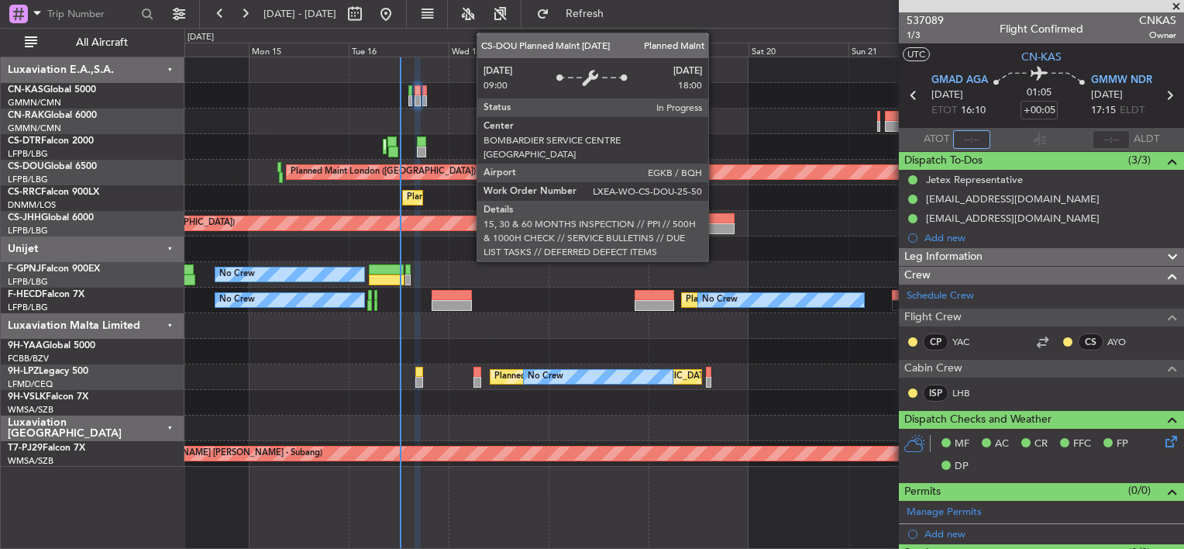
click at [671, 108] on div at bounding box center [683, 121] width 999 height 26
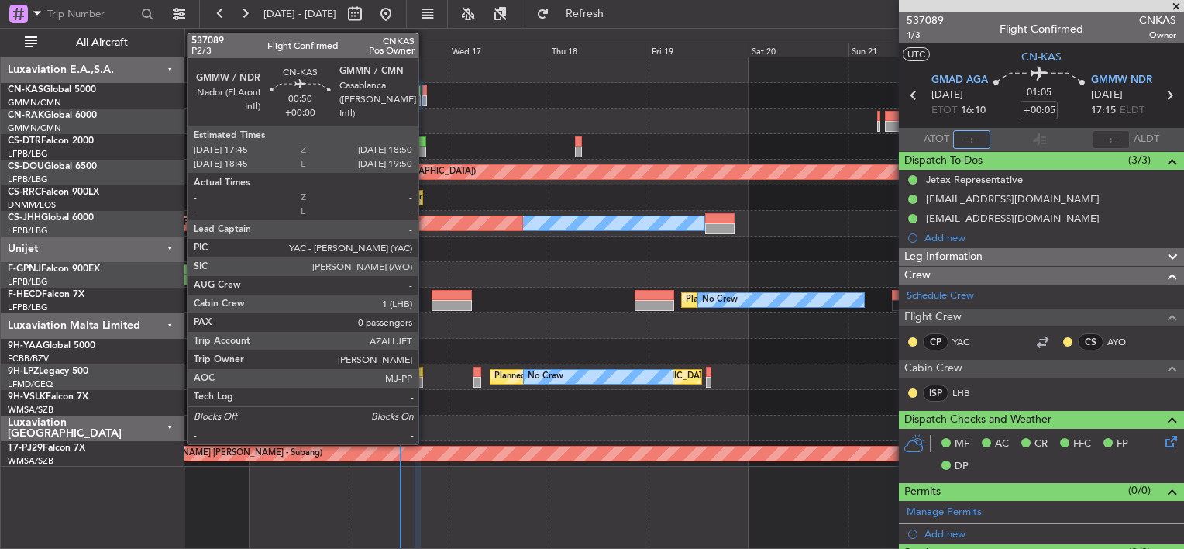
click at [425, 96] on div at bounding box center [424, 100] width 5 height 11
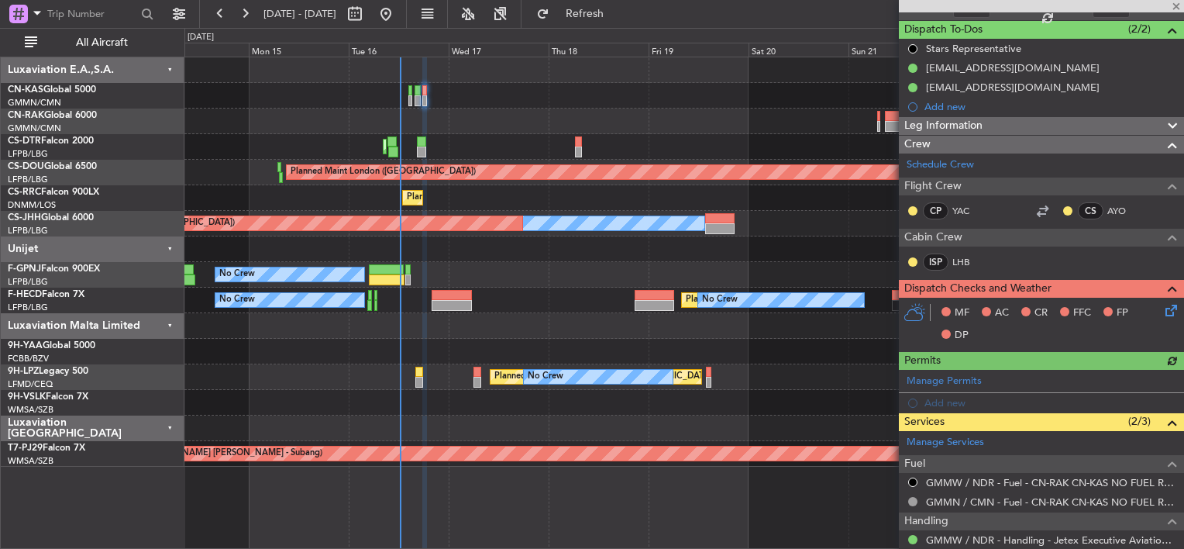
scroll to position [155, 0]
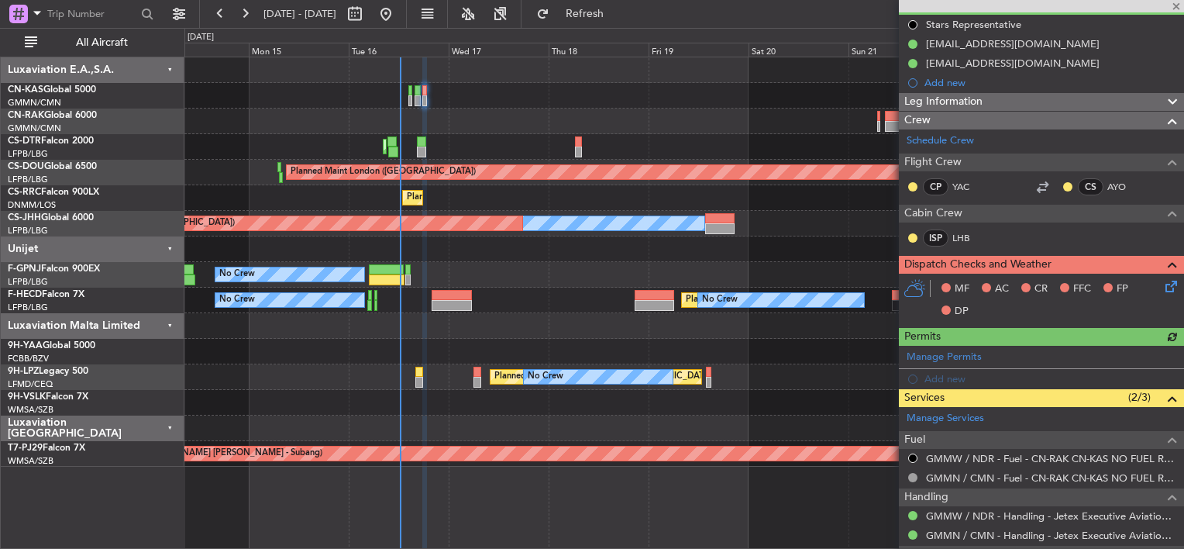
click at [1162, 283] on icon at bounding box center [1168, 283] width 12 height 12
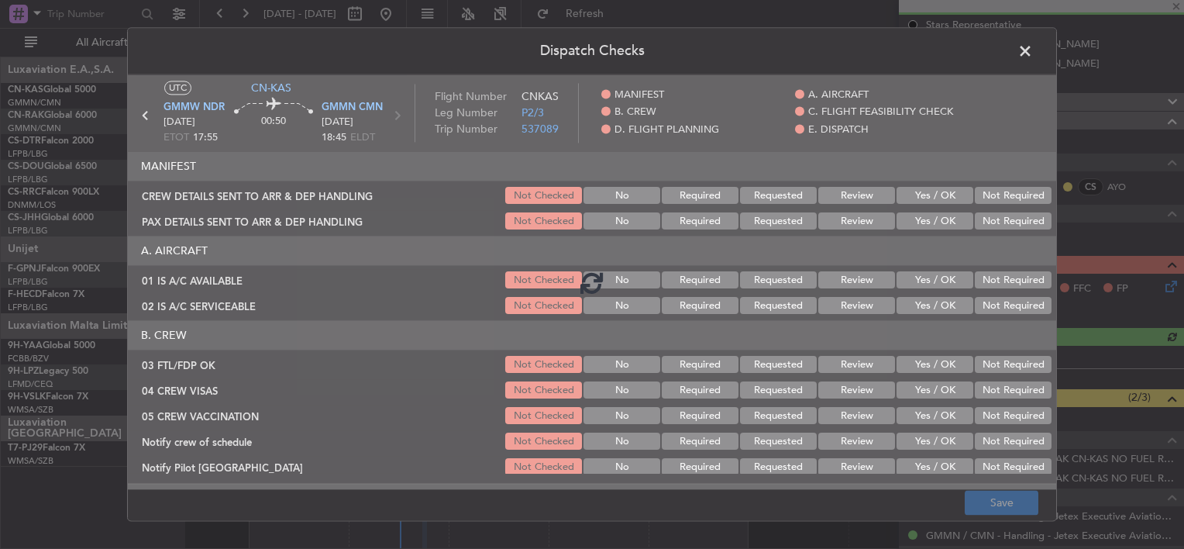
click at [934, 205] on div at bounding box center [592, 281] width 928 height 415
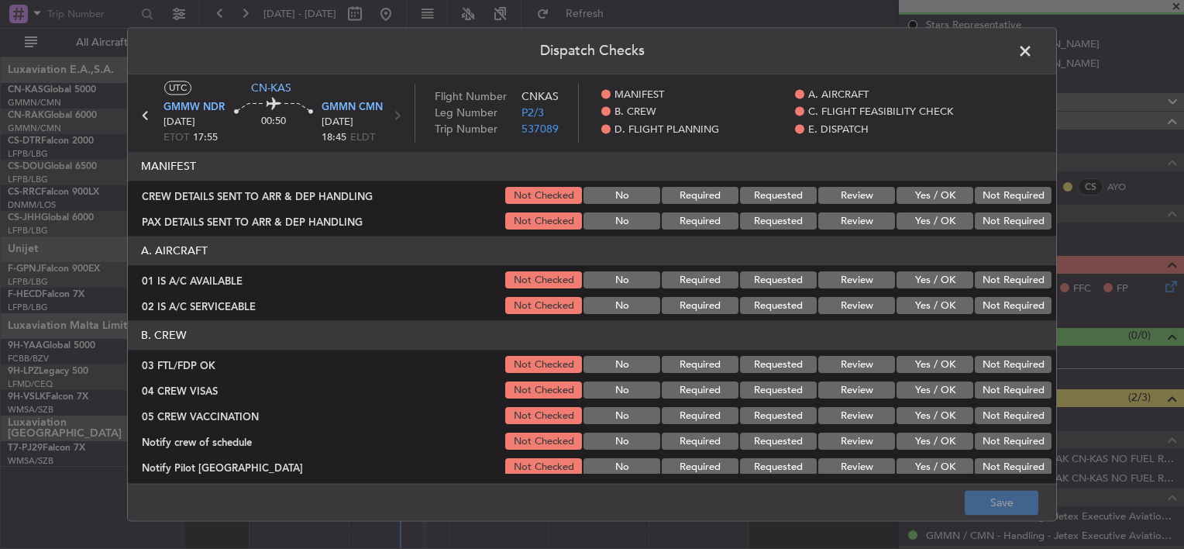
click at [928, 195] on button "Yes / OK" at bounding box center [935, 196] width 77 height 17
click at [930, 223] on button "Yes / OK" at bounding box center [935, 221] width 77 height 17
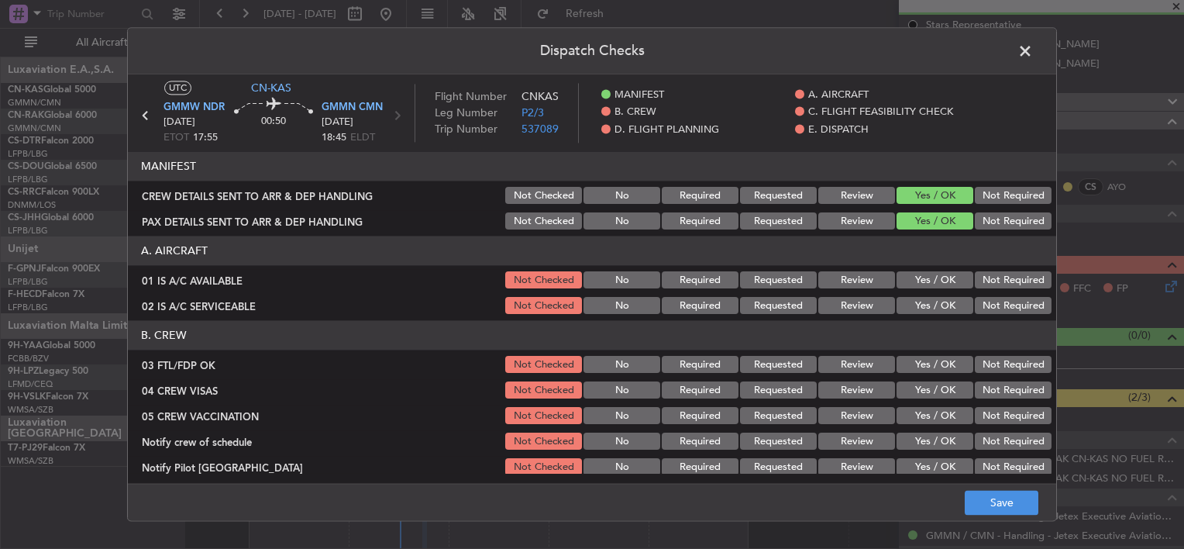
scroll to position [77, 0]
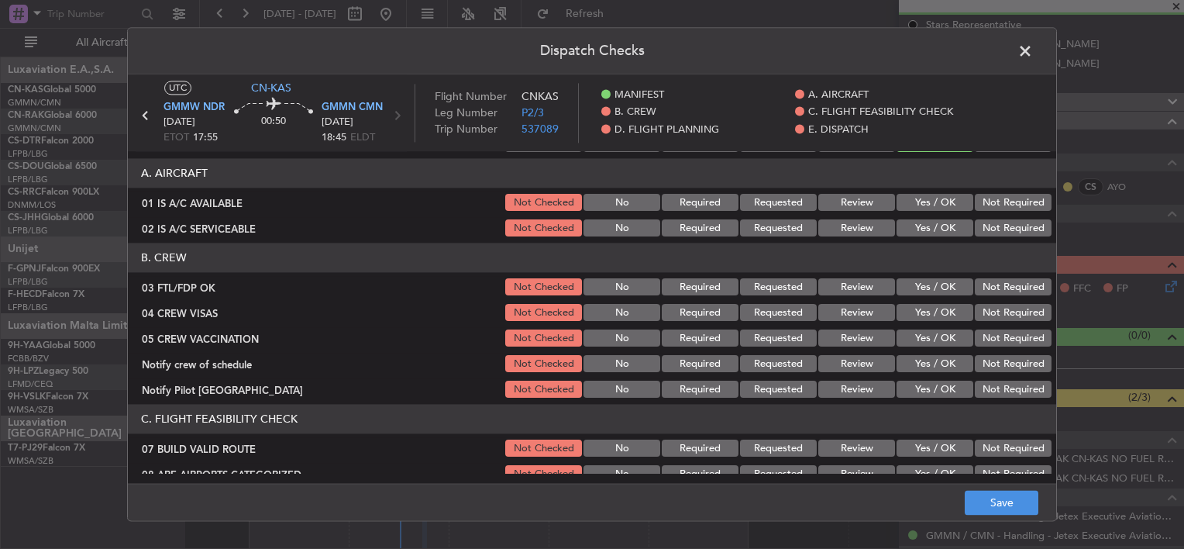
click at [938, 204] on button "Yes / OK" at bounding box center [935, 203] width 77 height 17
click at [934, 230] on button "Yes / OK" at bounding box center [935, 228] width 77 height 17
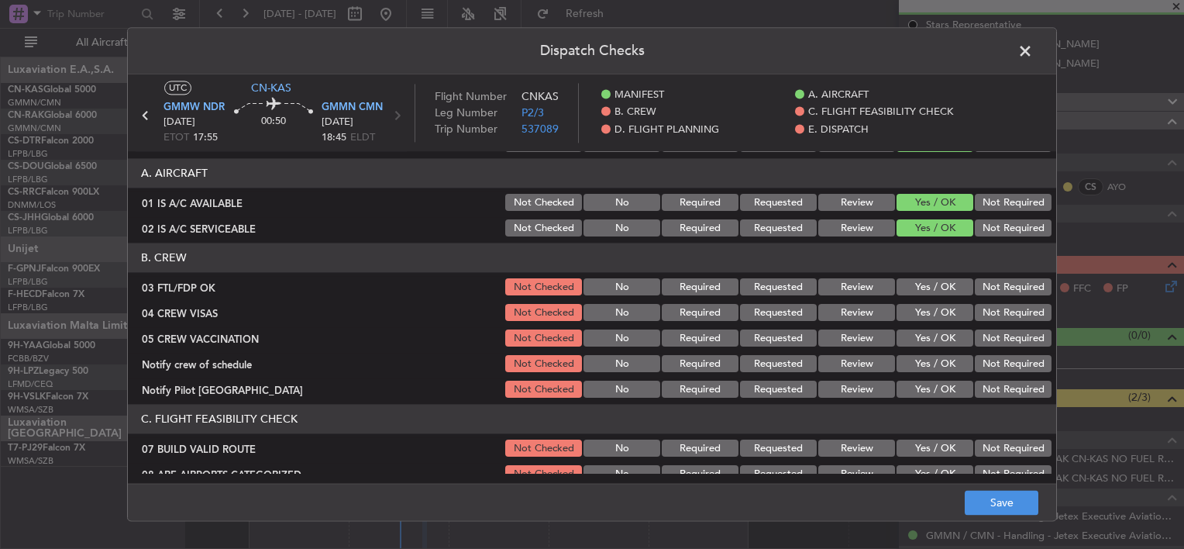
click at [930, 279] on button "Yes / OK" at bounding box center [935, 287] width 77 height 17
click at [929, 305] on div "Yes / OK" at bounding box center [933, 313] width 78 height 22
click at [926, 320] on div "Yes / OK" at bounding box center [933, 313] width 78 height 22
click at [924, 315] on button "Yes / OK" at bounding box center [935, 313] width 77 height 17
click at [921, 339] on button "Yes / OK" at bounding box center [935, 338] width 77 height 17
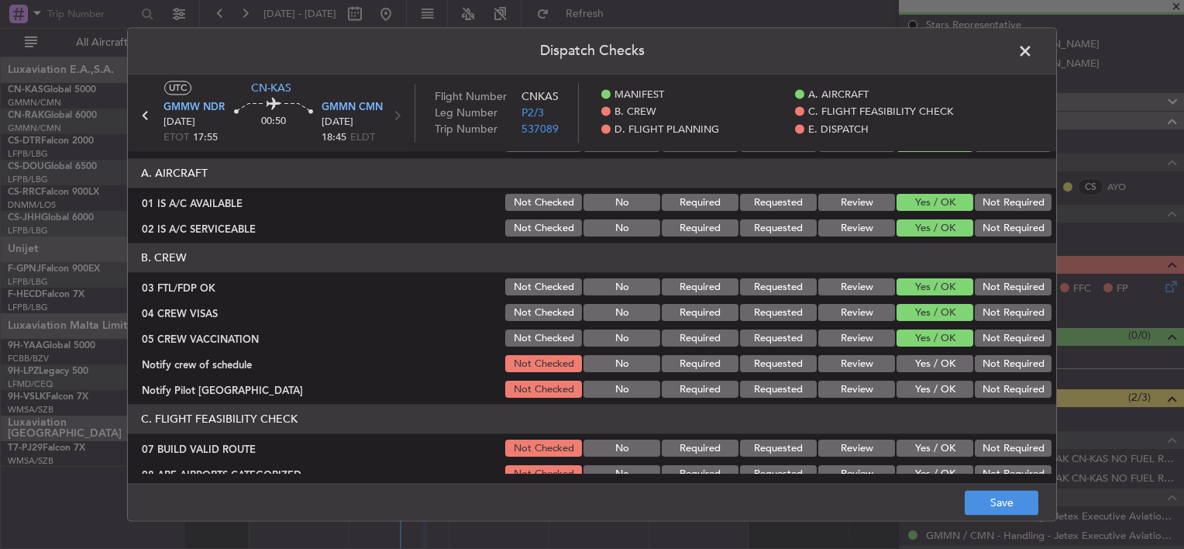
drag, startPoint x: 924, startPoint y: 363, endPoint x: 923, endPoint y: 377, distance: 14.0
click at [922, 363] on button "Yes / OK" at bounding box center [935, 364] width 77 height 17
click at [924, 386] on button "Yes / OK" at bounding box center [935, 389] width 77 height 17
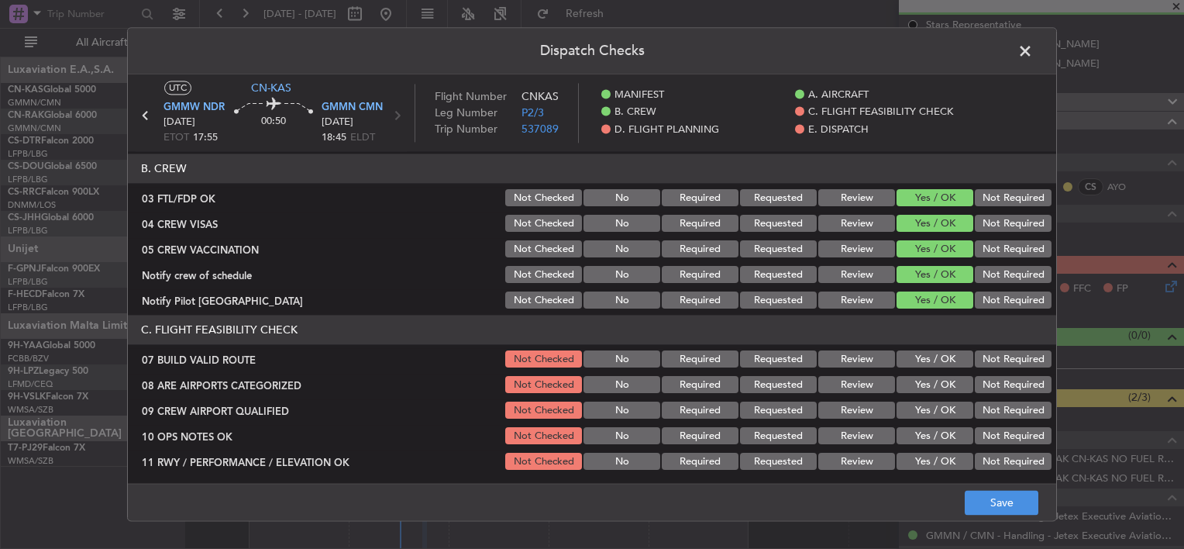
scroll to position [232, 0]
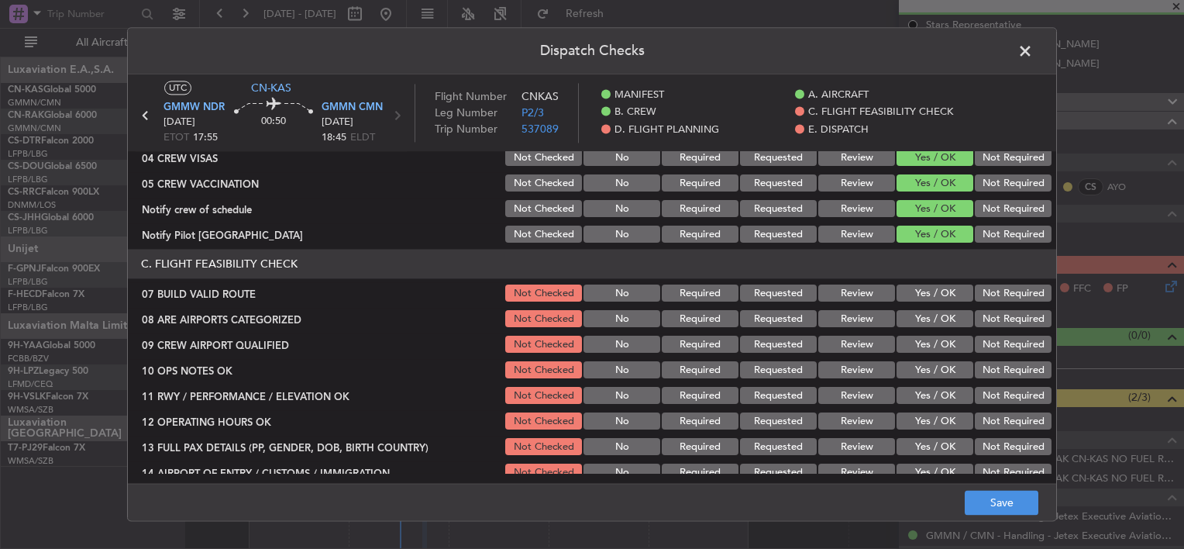
drag, startPoint x: 914, startPoint y: 293, endPoint x: 921, endPoint y: 315, distance: 22.8
click at [914, 294] on button "Yes / OK" at bounding box center [935, 293] width 77 height 17
click at [918, 316] on button "Yes / OK" at bounding box center [935, 319] width 77 height 17
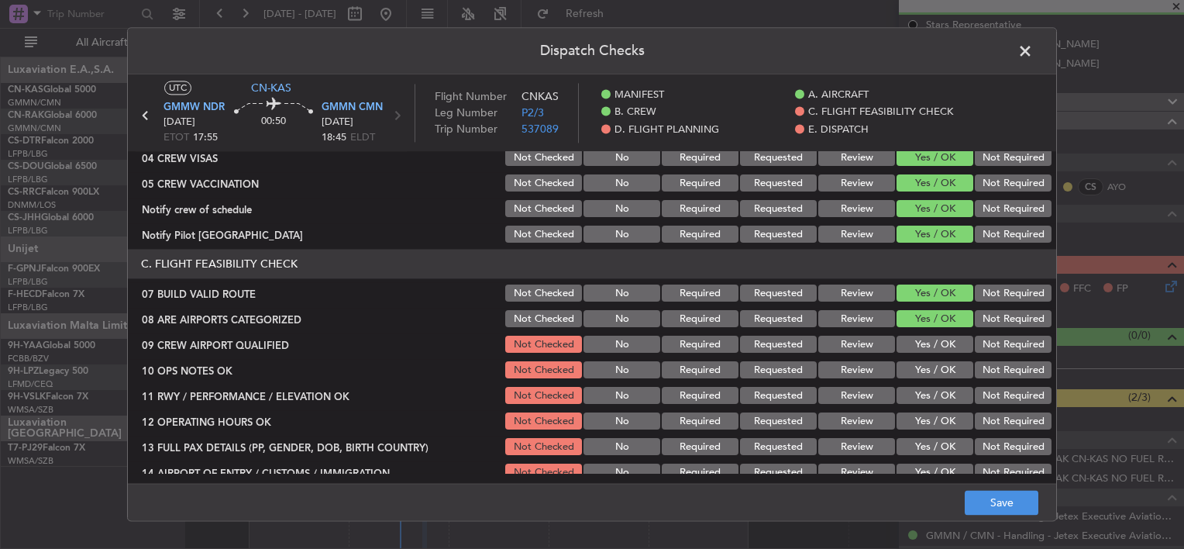
click at [914, 343] on button "Yes / OK" at bounding box center [935, 344] width 77 height 17
click at [914, 367] on button "Yes / OK" at bounding box center [935, 370] width 77 height 17
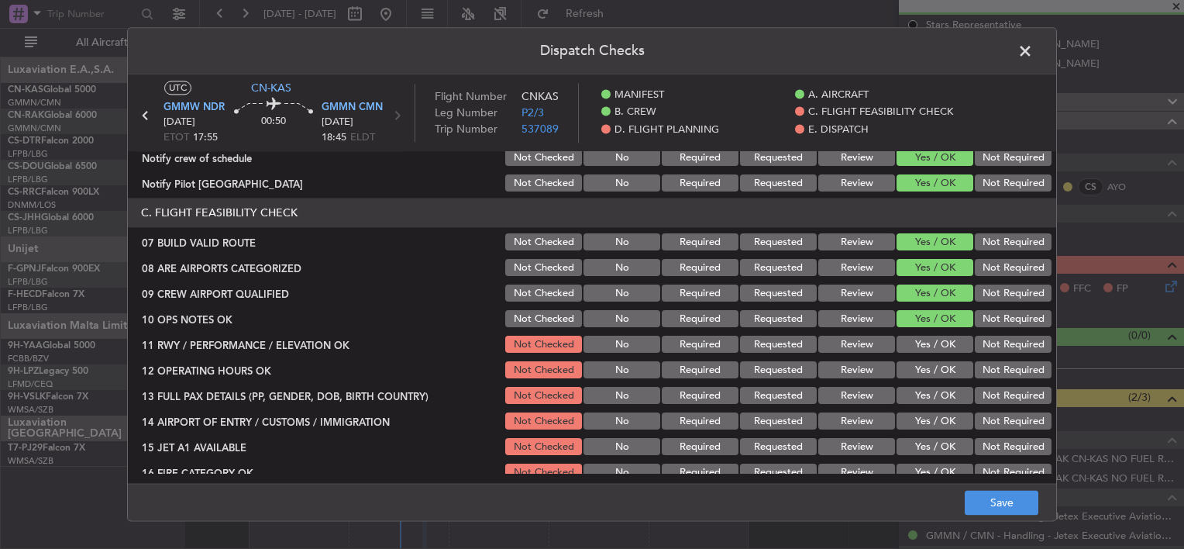
scroll to position [310, 0]
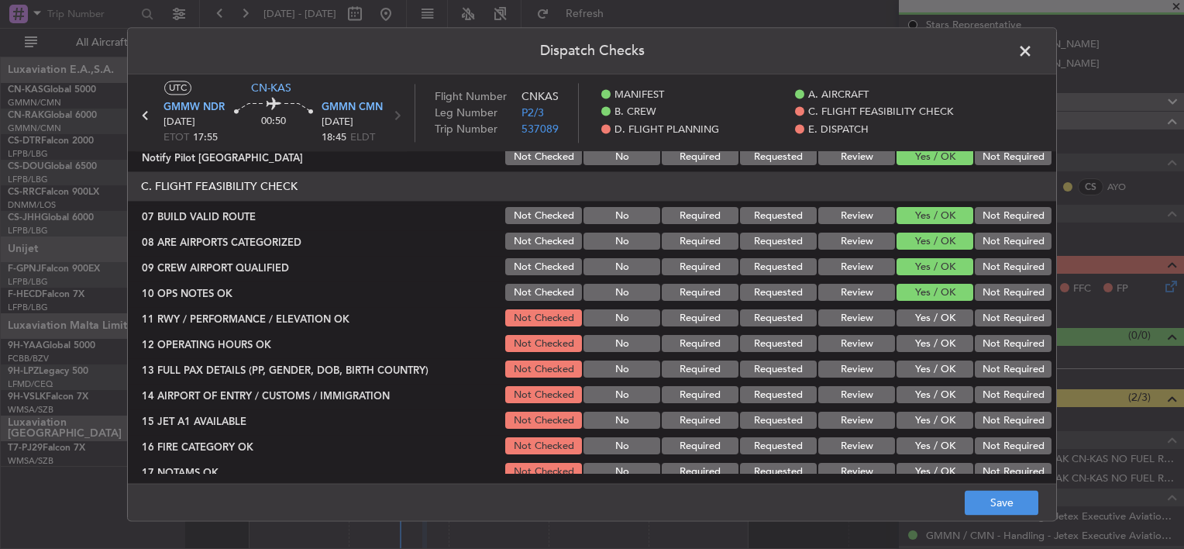
click at [909, 320] on button "Yes / OK" at bounding box center [935, 318] width 77 height 17
click at [914, 352] on div "Yes / OK" at bounding box center [933, 344] width 78 height 22
click at [915, 370] on button "Yes / OK" at bounding box center [935, 369] width 77 height 17
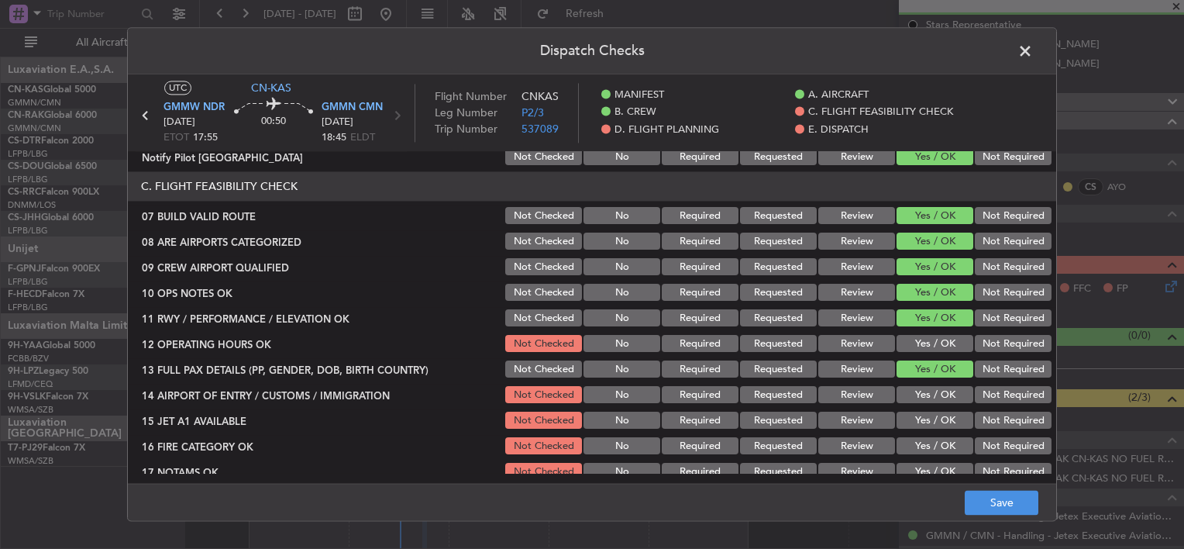
click at [914, 352] on div "Yes / OK" at bounding box center [933, 344] width 78 height 22
click at [919, 349] on button "Yes / OK" at bounding box center [935, 344] width 77 height 17
drag, startPoint x: 922, startPoint y: 380, endPoint x: 921, endPoint y: 396, distance: 15.6
click at [922, 381] on section "C. FLIGHT FEASIBILITY CHECK 07 BUILD VALID ROUTE Not Checked No Required Reques…" at bounding box center [592, 378] width 928 height 413
click at [920, 400] on button "Yes / OK" at bounding box center [935, 395] width 77 height 17
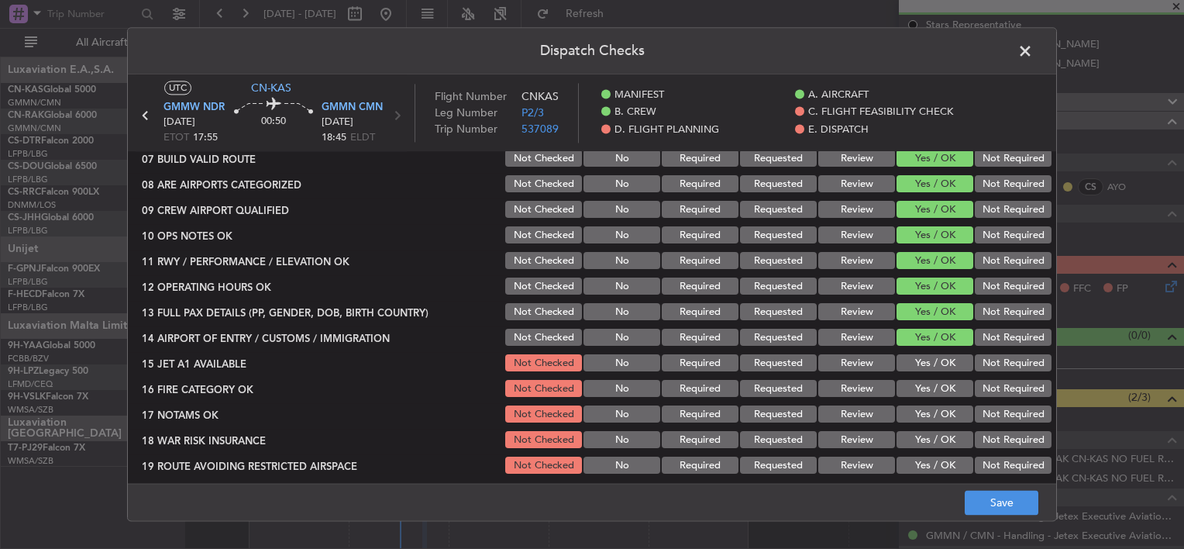
scroll to position [387, 0]
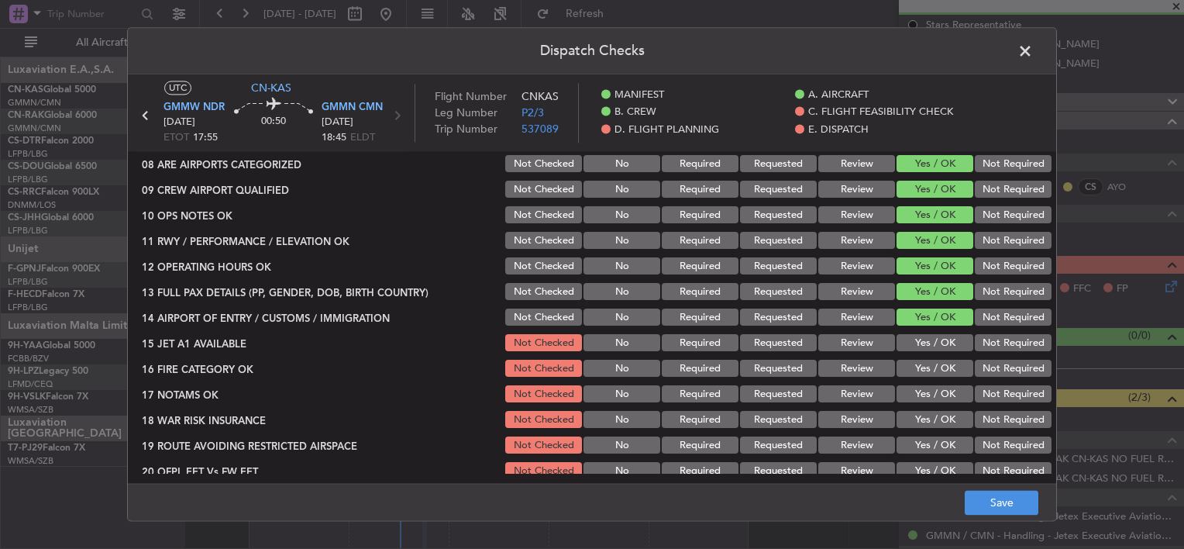
click at [914, 346] on button "Yes / OK" at bounding box center [935, 343] width 77 height 17
click at [920, 374] on button "Yes / OK" at bounding box center [935, 368] width 77 height 17
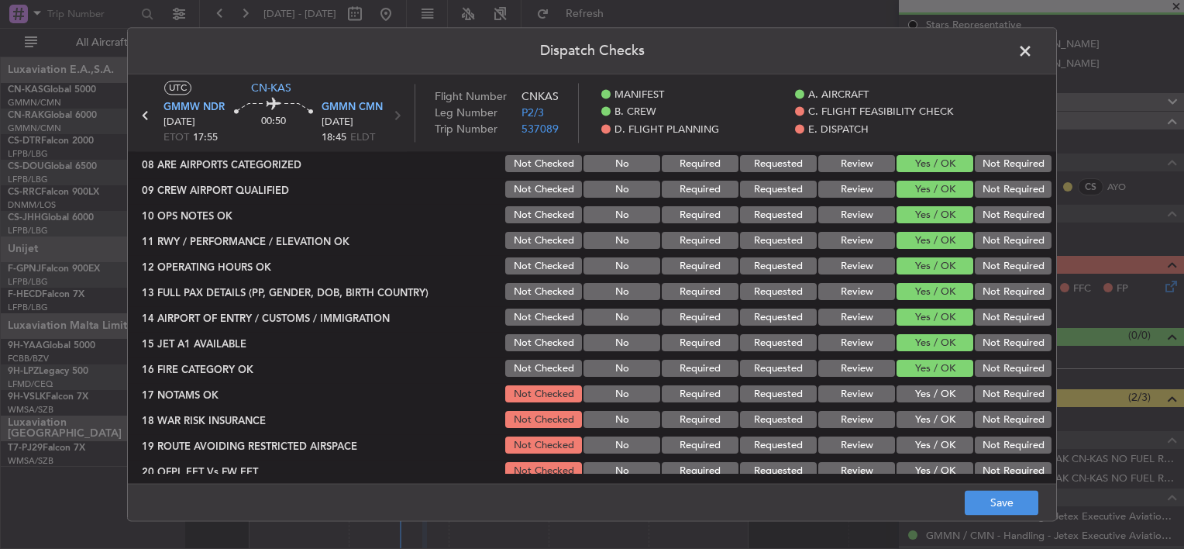
click at [916, 391] on button "Yes / OK" at bounding box center [935, 394] width 77 height 17
drag, startPoint x: 914, startPoint y: 410, endPoint x: 913, endPoint y: 422, distance: 11.7
click at [914, 412] on div "Yes / OK" at bounding box center [933, 420] width 78 height 22
drag, startPoint x: 913, startPoint y: 425, endPoint x: 915, endPoint y: 434, distance: 9.6
click at [913, 425] on button "Yes / OK" at bounding box center [935, 419] width 77 height 17
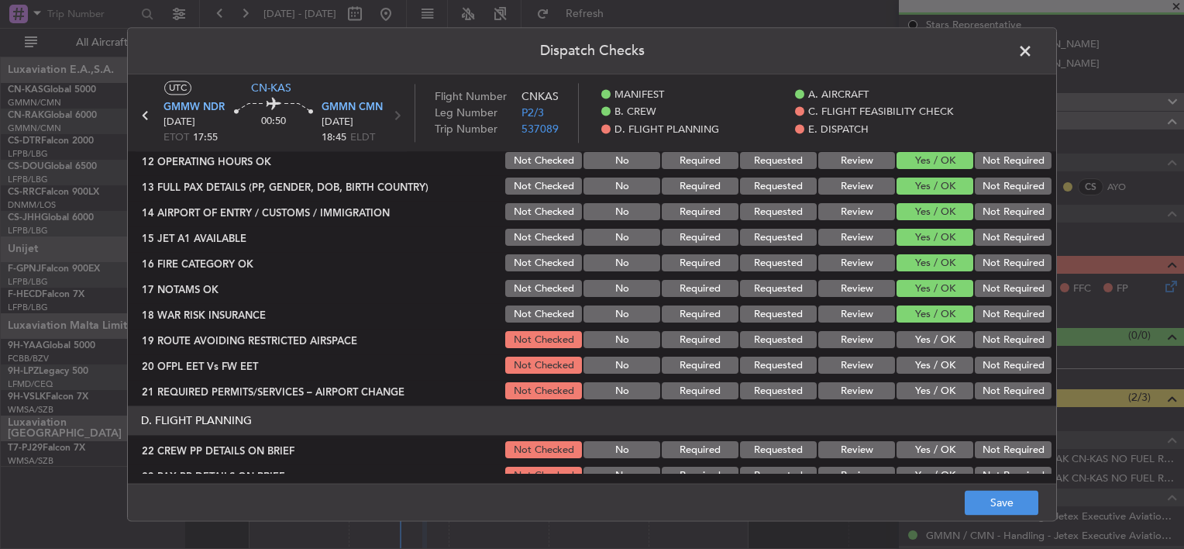
scroll to position [542, 0]
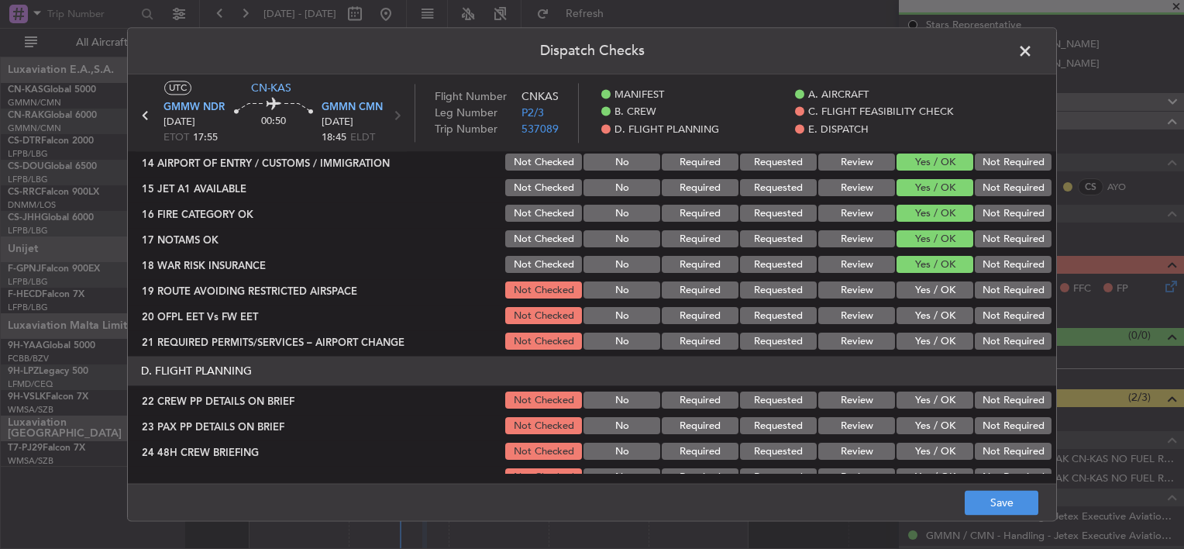
click at [911, 335] on button "Yes / OK" at bounding box center [935, 341] width 77 height 17
click at [913, 320] on button "Yes / OK" at bounding box center [935, 316] width 77 height 17
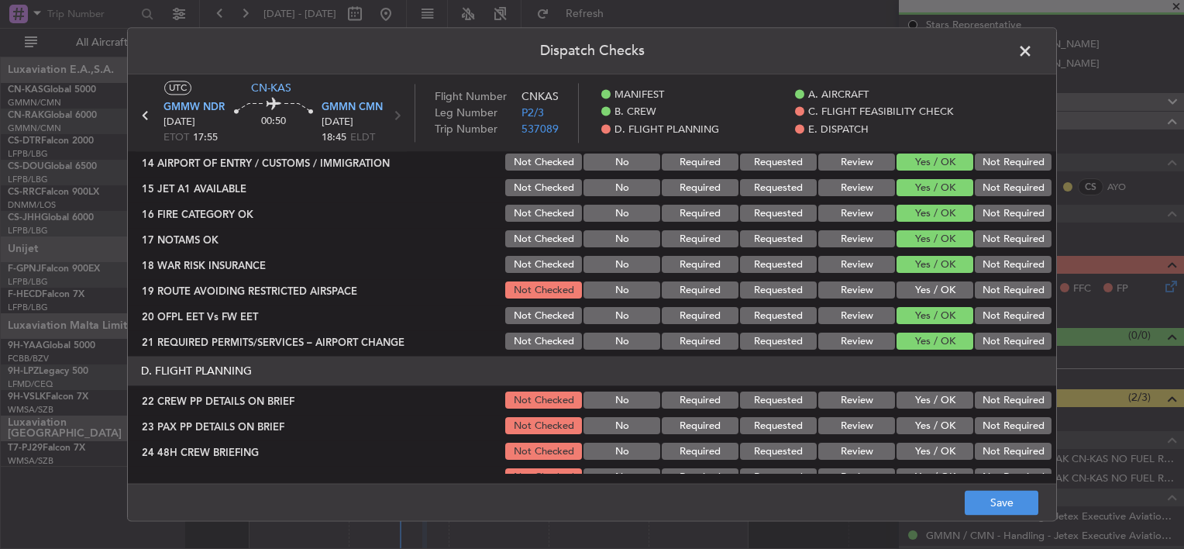
click at [908, 298] on button "Yes / OK" at bounding box center [935, 290] width 77 height 17
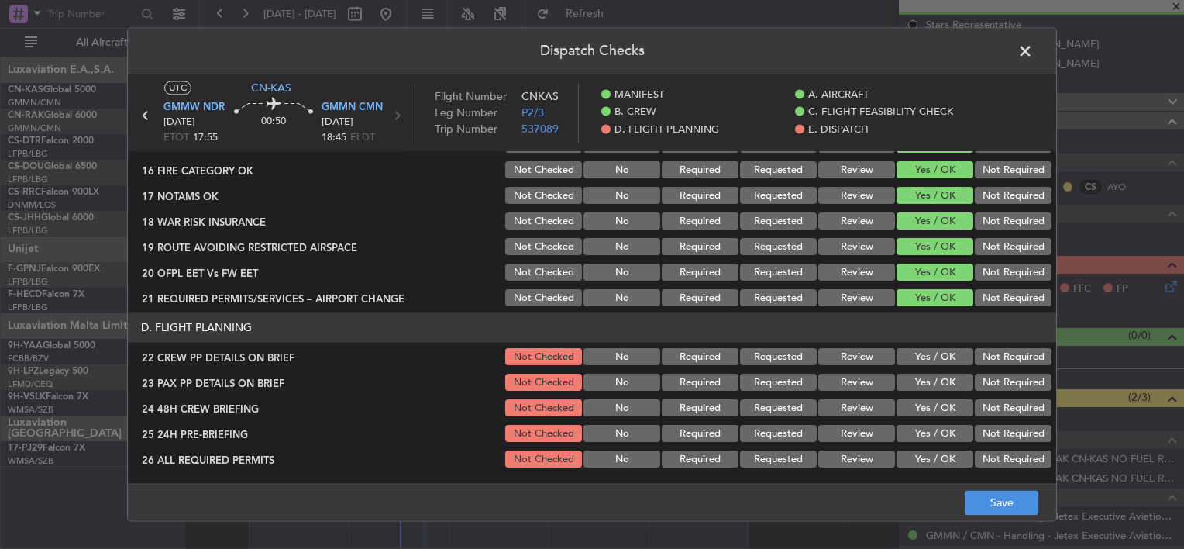
scroll to position [620, 0]
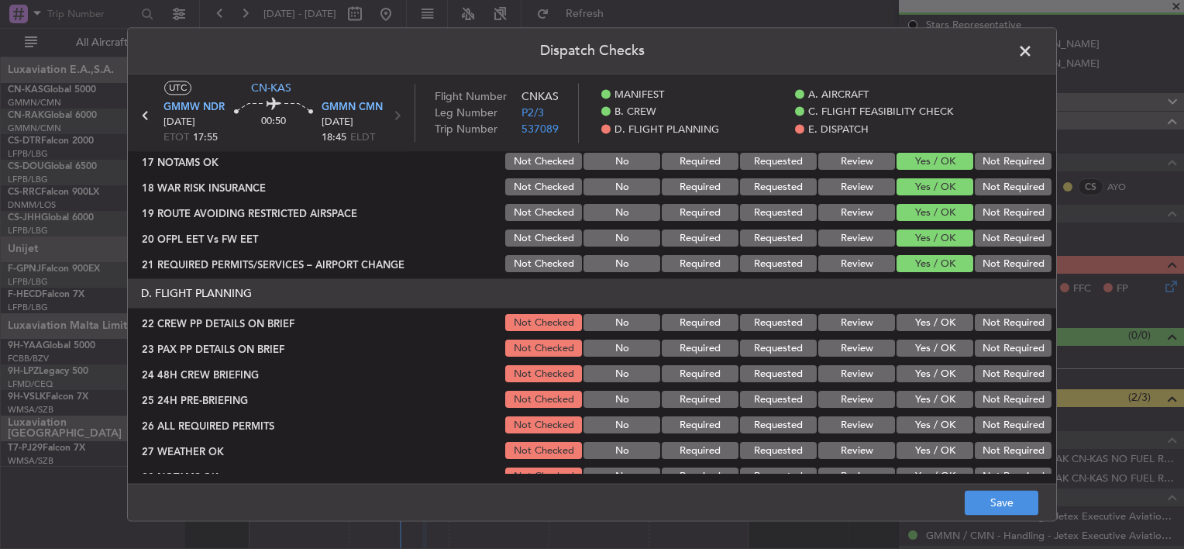
click at [916, 319] on button "Yes / OK" at bounding box center [935, 323] width 77 height 17
click at [923, 357] on div "Yes / OK" at bounding box center [933, 349] width 78 height 22
click at [922, 368] on button "Yes / OK" at bounding box center [935, 374] width 77 height 17
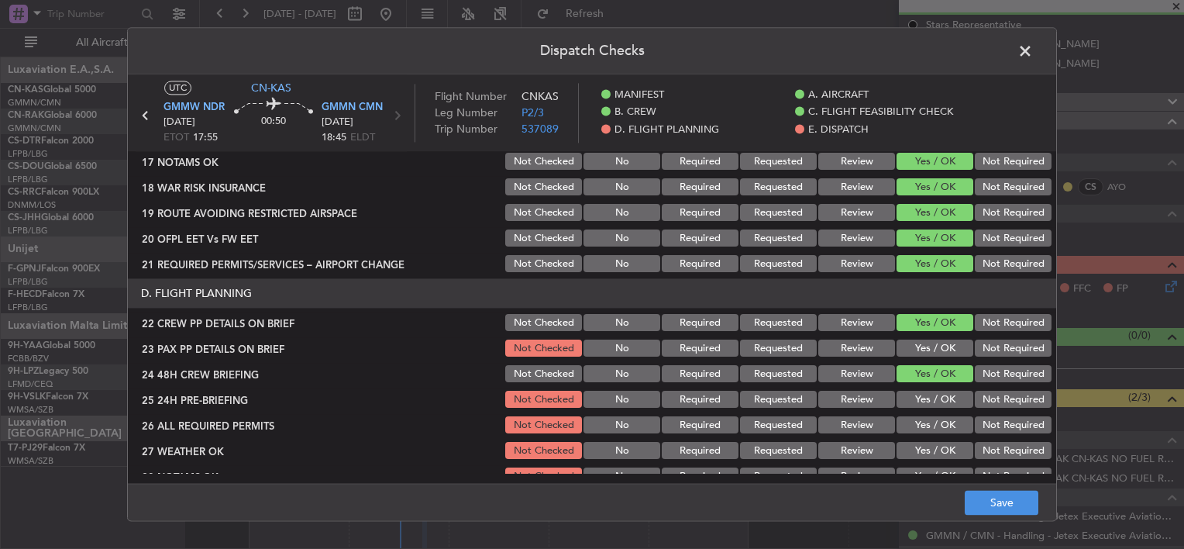
click at [921, 391] on button "Yes / OK" at bounding box center [935, 399] width 77 height 17
click at [919, 351] on button "Yes / OK" at bounding box center [935, 348] width 77 height 17
click at [914, 420] on button "Yes / OK" at bounding box center [935, 425] width 77 height 17
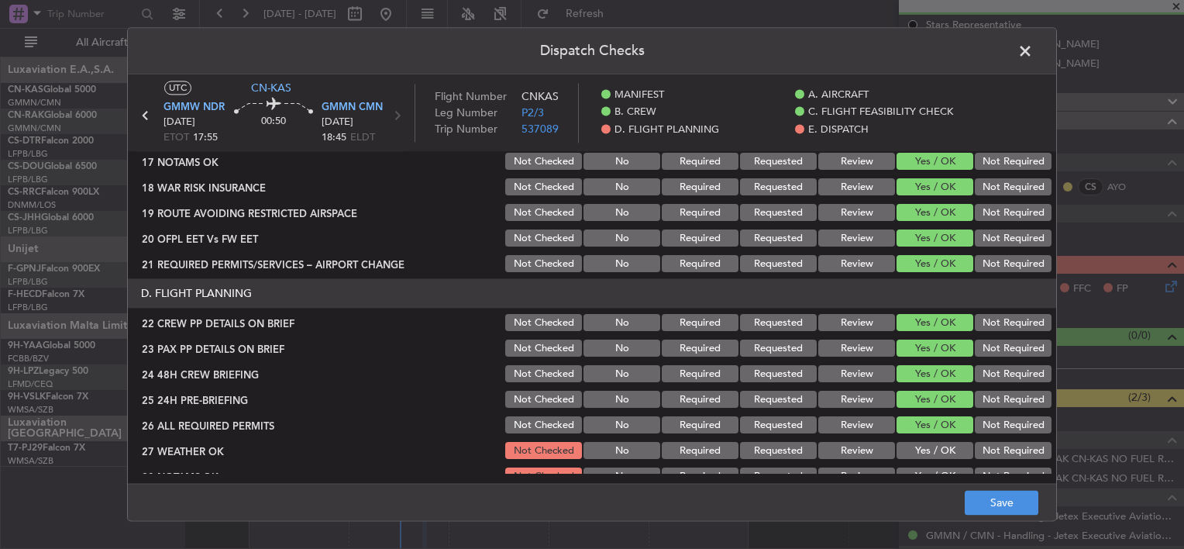
drag, startPoint x: 916, startPoint y: 440, endPoint x: 919, endPoint y: 452, distance: 12.0
click at [917, 443] on section "D. FLIGHT PLANNING 22 CREW PP DETAILS ON BRIEF Not Checked No Required Requeste…" at bounding box center [592, 434] width 928 height 311
click at [921, 455] on button "Yes / OK" at bounding box center [935, 450] width 77 height 17
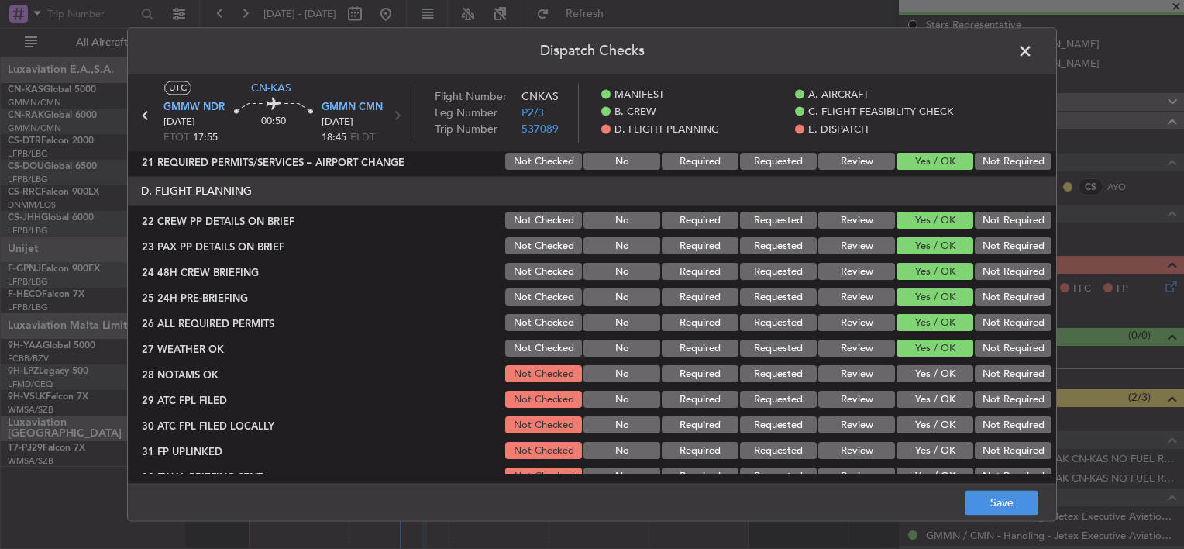
scroll to position [775, 0]
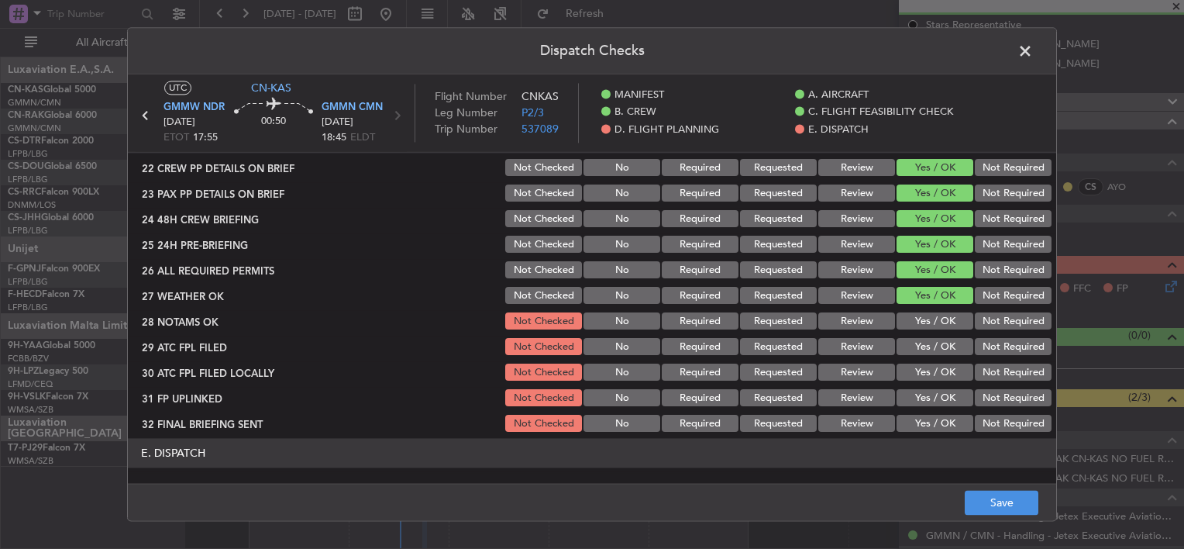
click at [914, 322] on button "Yes / OK" at bounding box center [935, 321] width 77 height 17
click at [921, 352] on button "Yes / OK" at bounding box center [935, 347] width 77 height 17
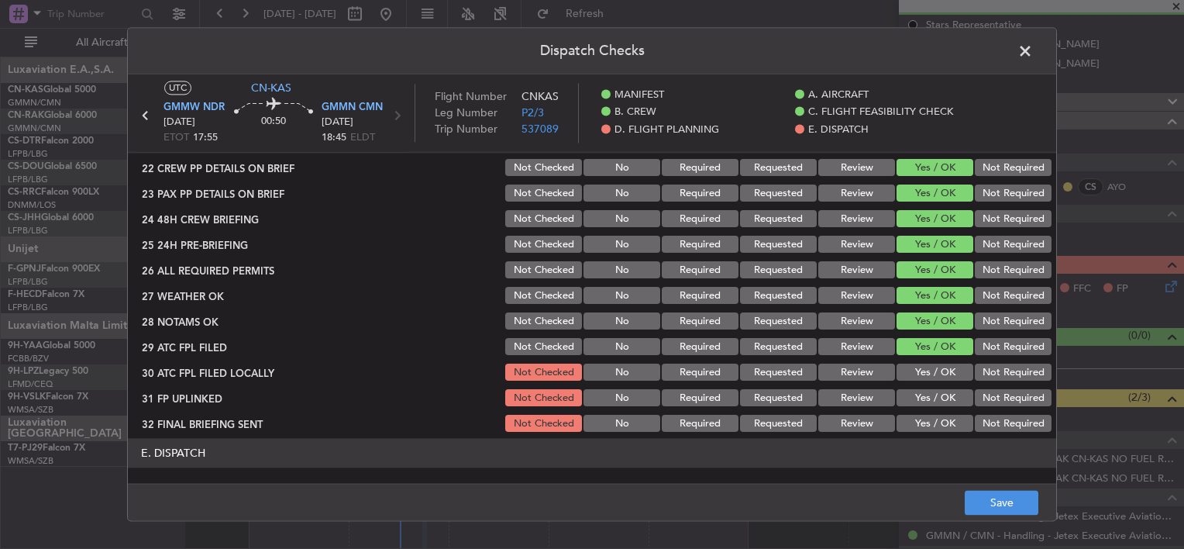
drag, startPoint x: 918, startPoint y: 373, endPoint x: 918, endPoint y: 387, distance: 14.7
click at [918, 375] on button "Yes / OK" at bounding box center [935, 372] width 77 height 17
click at [918, 388] on div "Yes / OK" at bounding box center [933, 398] width 78 height 22
click at [914, 405] on button "Yes / OK" at bounding box center [935, 398] width 77 height 17
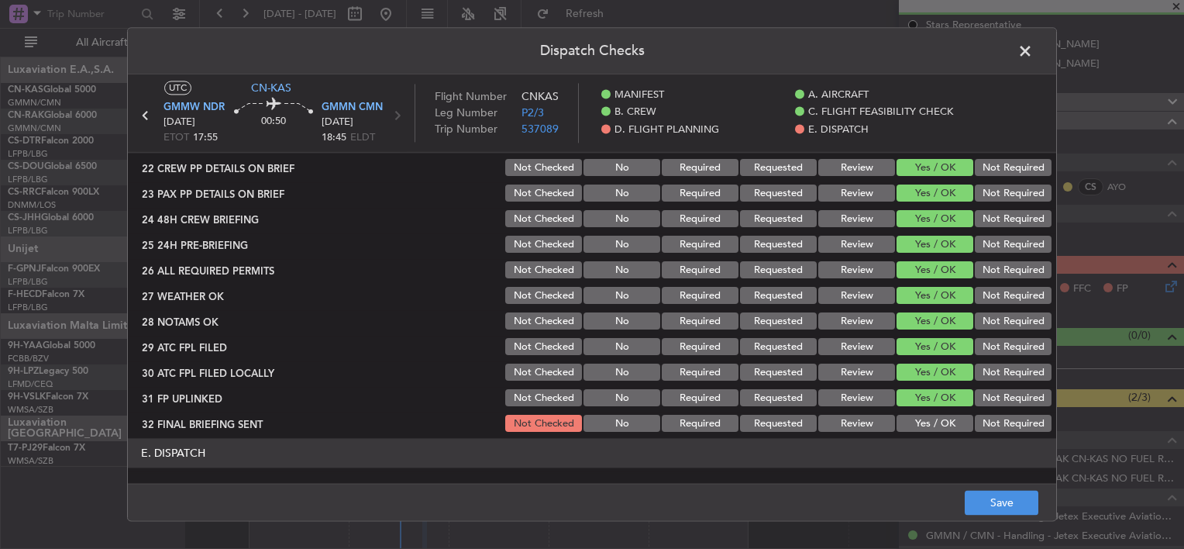
click at [921, 413] on div "Yes / OK" at bounding box center [933, 424] width 78 height 22
click at [919, 423] on button "Yes / OK" at bounding box center [935, 423] width 77 height 17
click at [1017, 493] on button "Save" at bounding box center [1002, 503] width 74 height 25
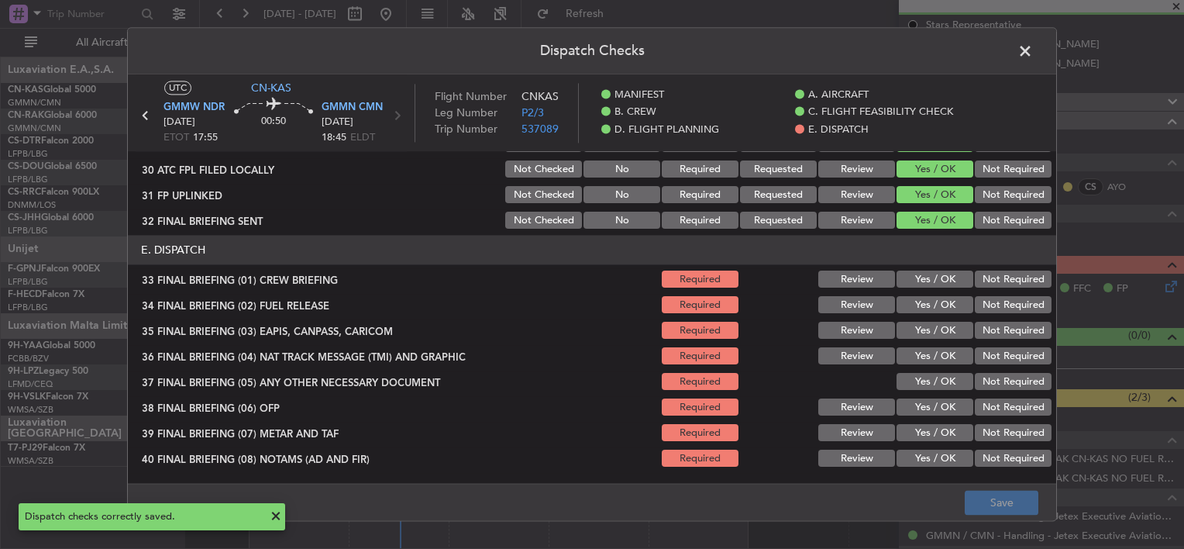
scroll to position [925, 0]
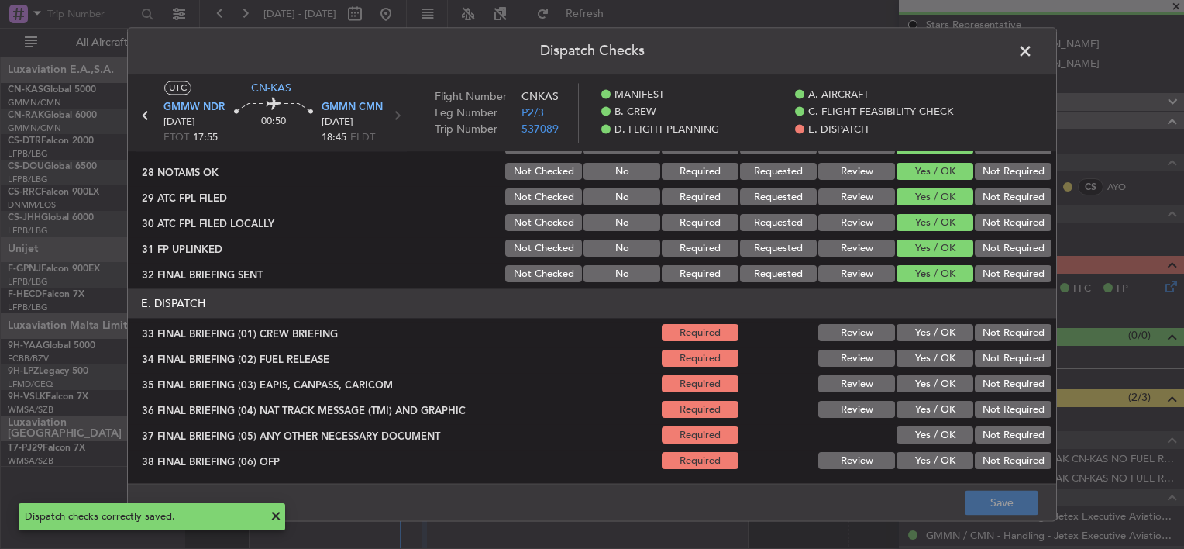
click at [918, 337] on button "Yes / OK" at bounding box center [935, 333] width 77 height 17
drag, startPoint x: 918, startPoint y: 356, endPoint x: 918, endPoint y: 364, distance: 8.6
click at [918, 356] on button "Yes / OK" at bounding box center [935, 358] width 77 height 17
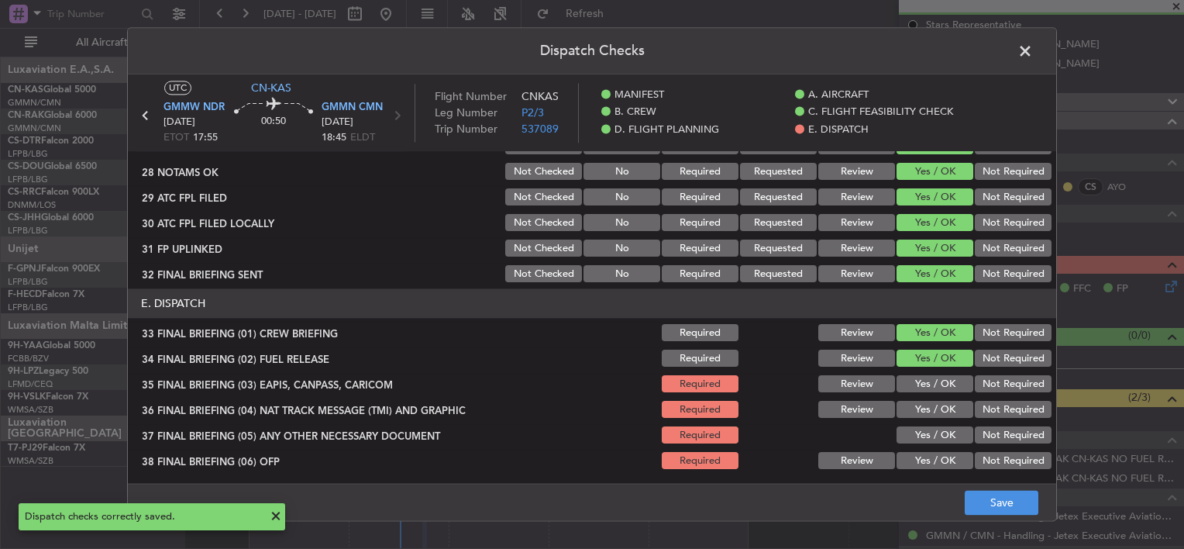
click at [922, 391] on button "Yes / OK" at bounding box center [935, 384] width 77 height 17
click at [926, 411] on button "Yes / OK" at bounding box center [935, 409] width 77 height 17
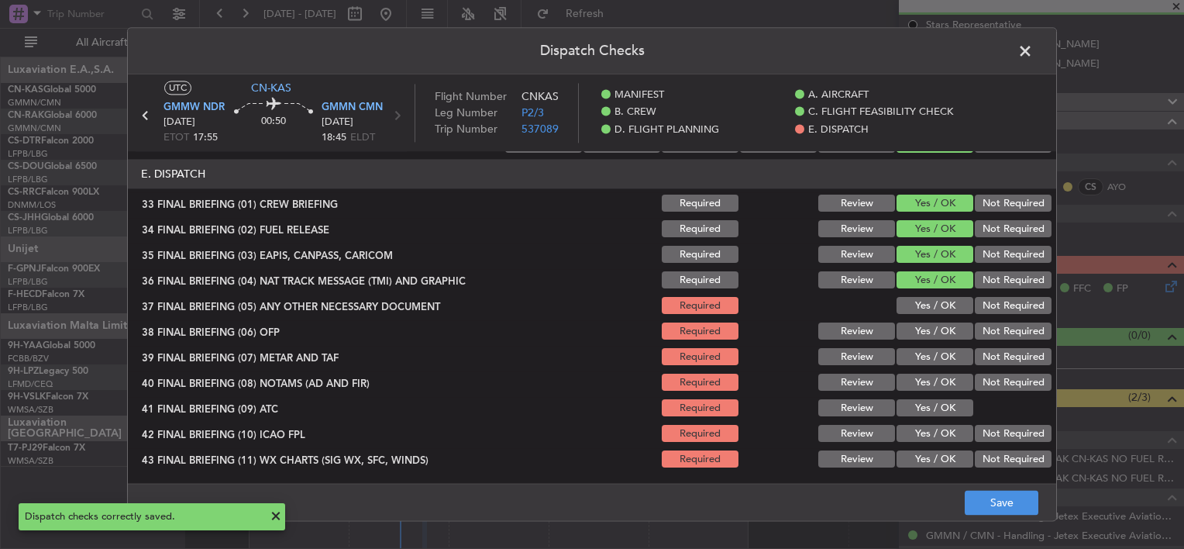
scroll to position [1079, 0]
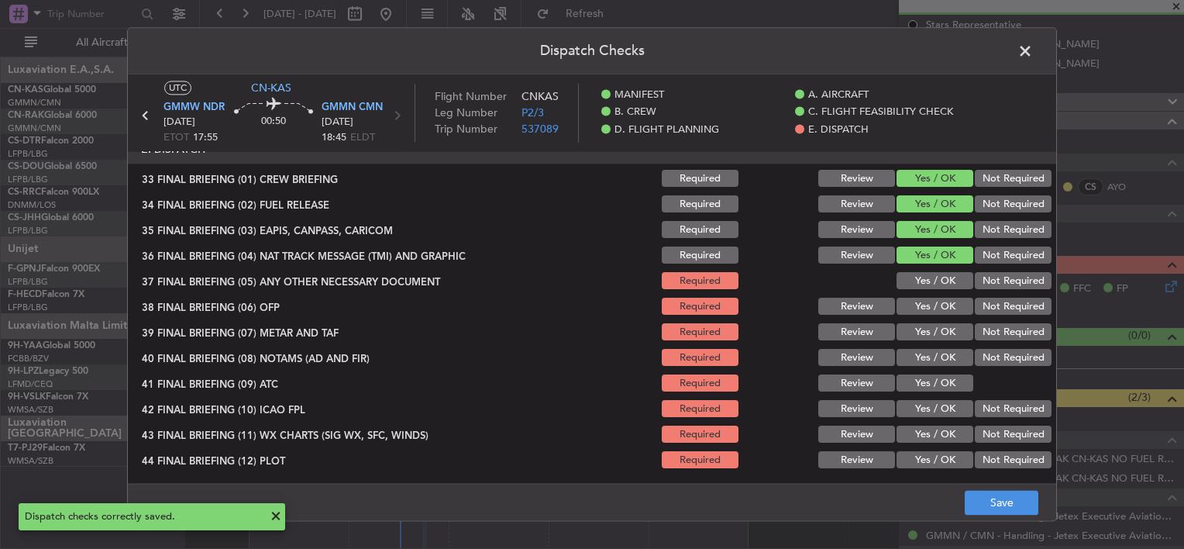
click at [907, 287] on button "Yes / OK" at bounding box center [935, 281] width 77 height 17
click at [907, 324] on button "Yes / OK" at bounding box center [935, 332] width 77 height 17
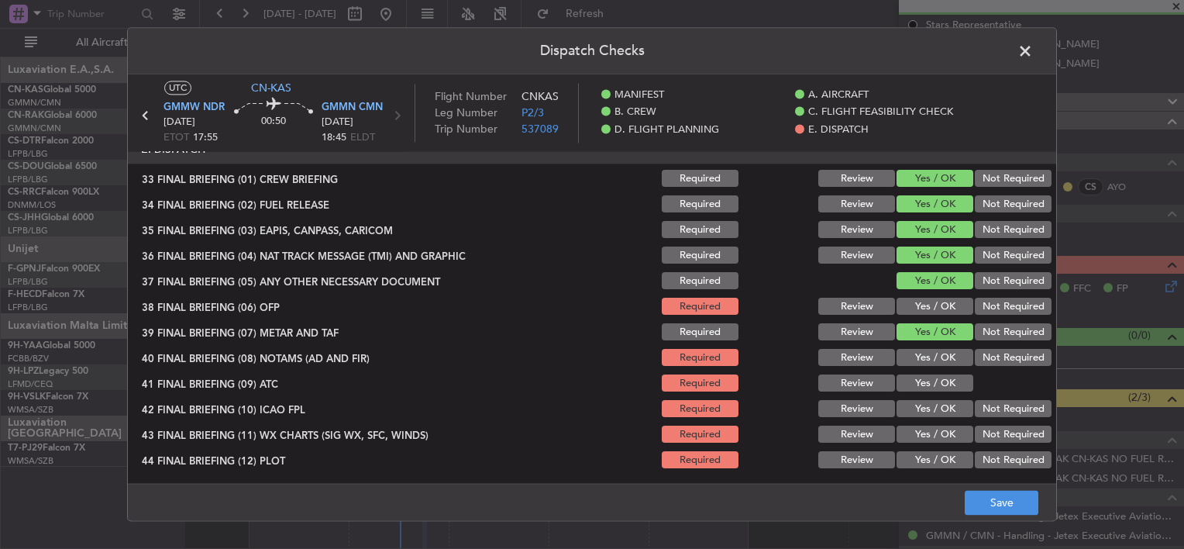
click at [911, 307] on button "Yes / OK" at bounding box center [935, 306] width 77 height 17
click at [924, 366] on div "Yes / OK" at bounding box center [933, 358] width 78 height 22
click at [923, 369] on section "E. DISPATCH 33 FINAL BRIEFING (01) CREW BRIEFING Required Review Yes / OK Not R…" at bounding box center [592, 303] width 928 height 336
drag, startPoint x: 923, startPoint y: 370, endPoint x: 916, endPoint y: 366, distance: 8.4
click at [916, 363] on button "Yes / OK" at bounding box center [935, 358] width 77 height 17
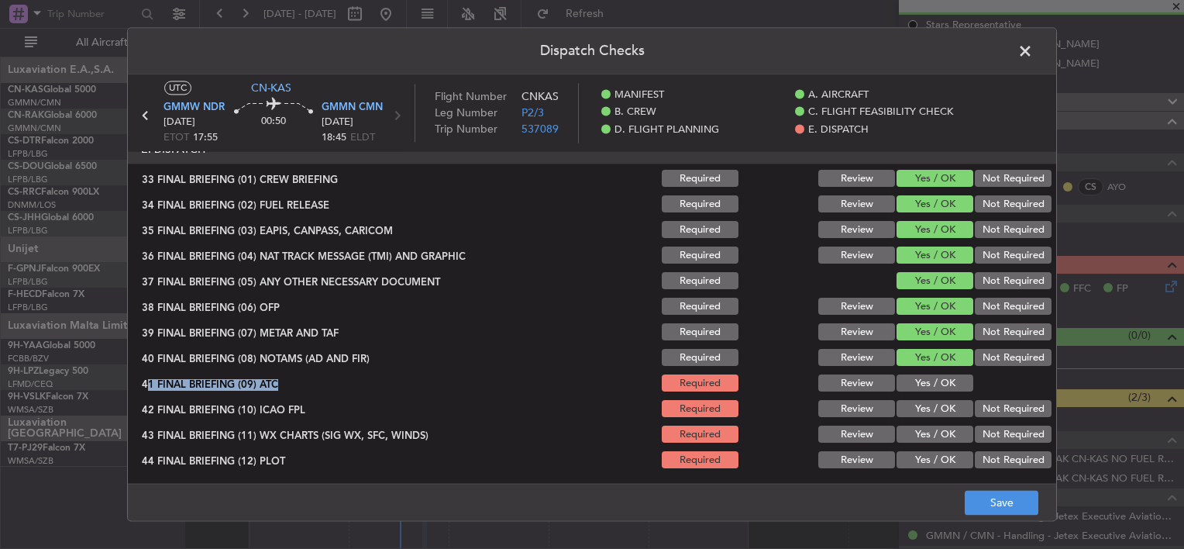
click at [926, 415] on button "Yes / OK" at bounding box center [935, 409] width 77 height 17
click at [921, 387] on button "Yes / OK" at bounding box center [935, 383] width 77 height 17
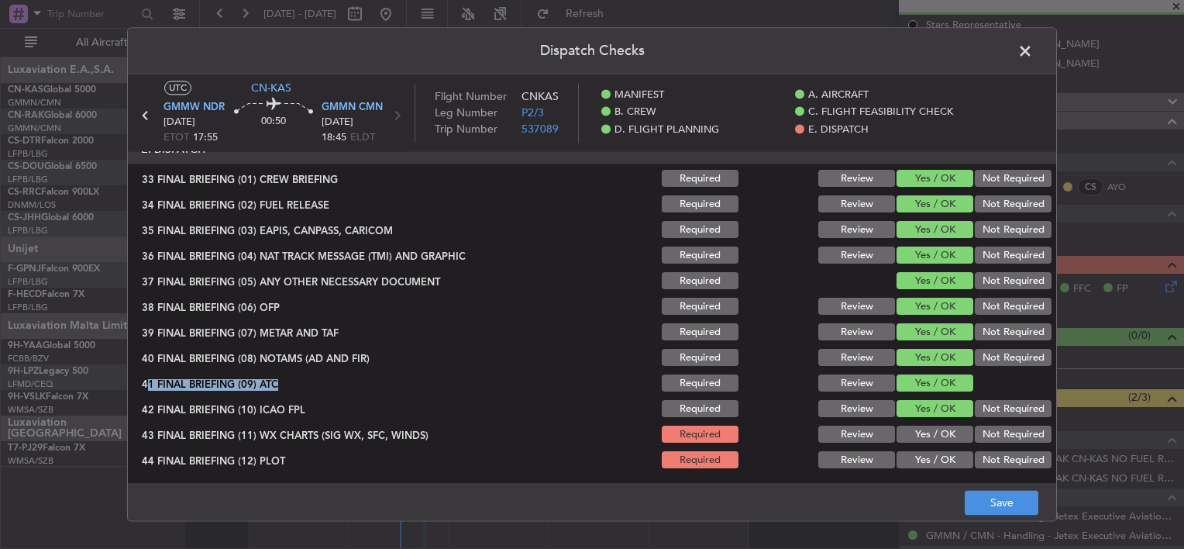
click at [921, 427] on button "Yes / OK" at bounding box center [935, 434] width 77 height 17
click at [928, 450] on div "Yes / OK" at bounding box center [933, 460] width 78 height 22
click at [933, 462] on button "Yes / OK" at bounding box center [935, 460] width 77 height 17
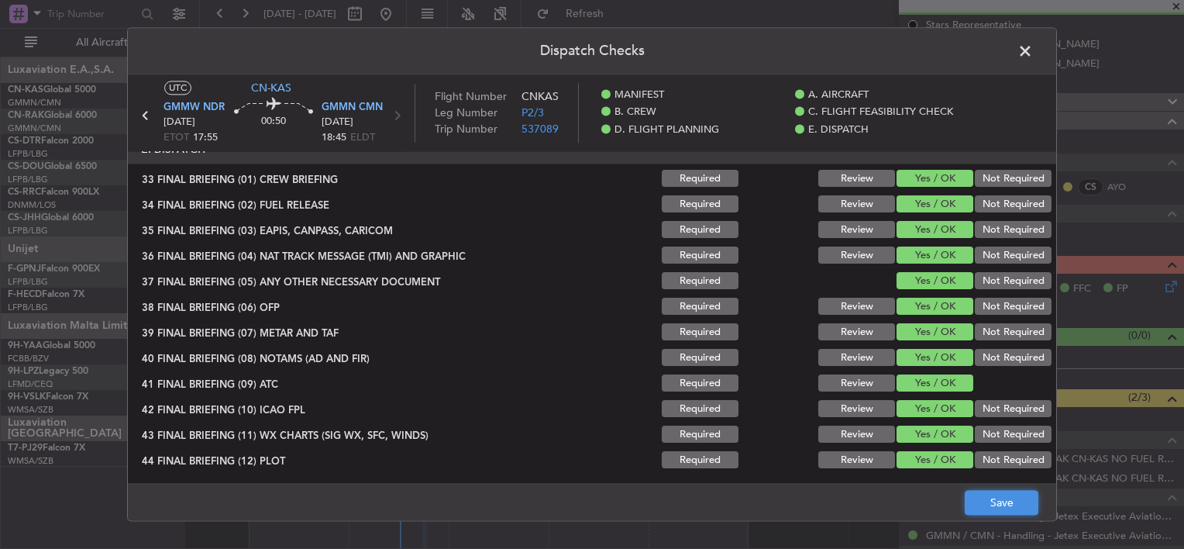
click at [1011, 501] on button "Save" at bounding box center [1002, 503] width 74 height 25
click at [1011, 53] on header "Dispatch Checks" at bounding box center [592, 51] width 928 height 46
click at [1033, 52] on span at bounding box center [1033, 55] width 0 height 31
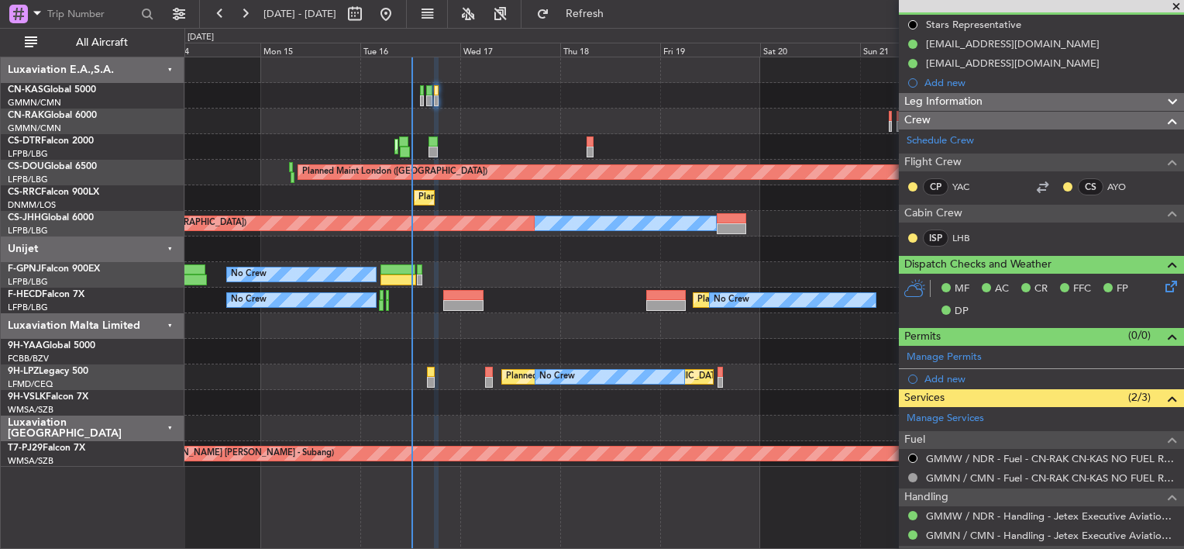
click at [664, 80] on div at bounding box center [683, 70] width 999 height 26
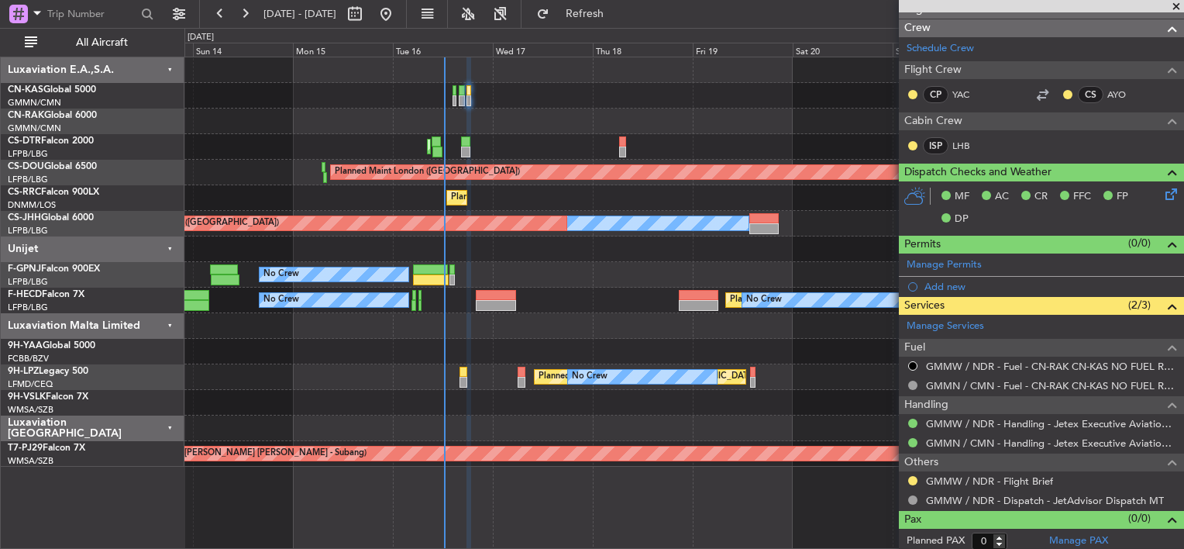
scroll to position [250, 0]
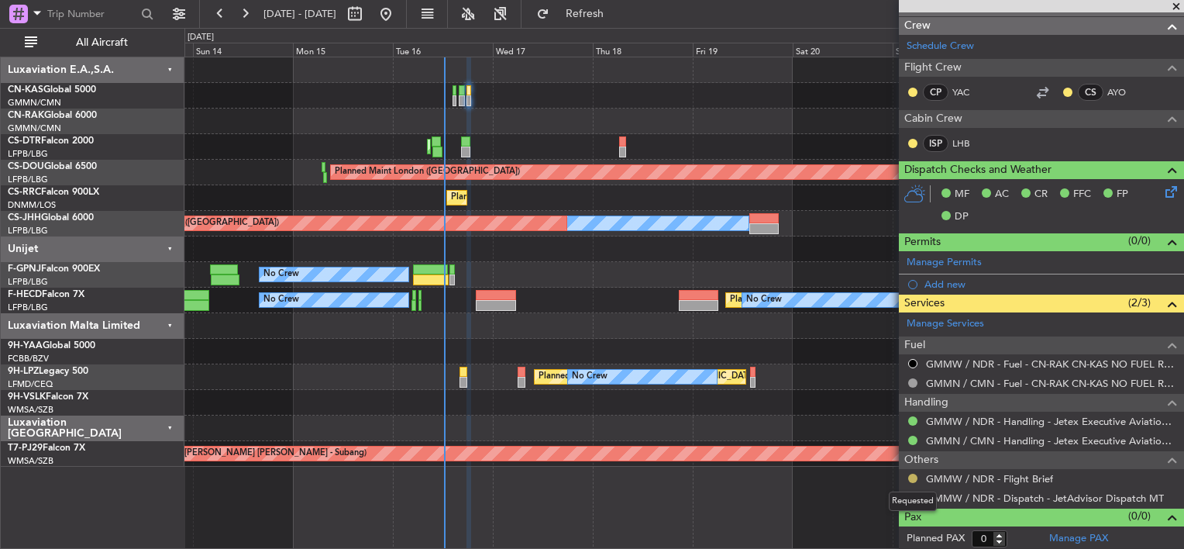
click at [913, 478] on button at bounding box center [912, 477] width 9 height 9
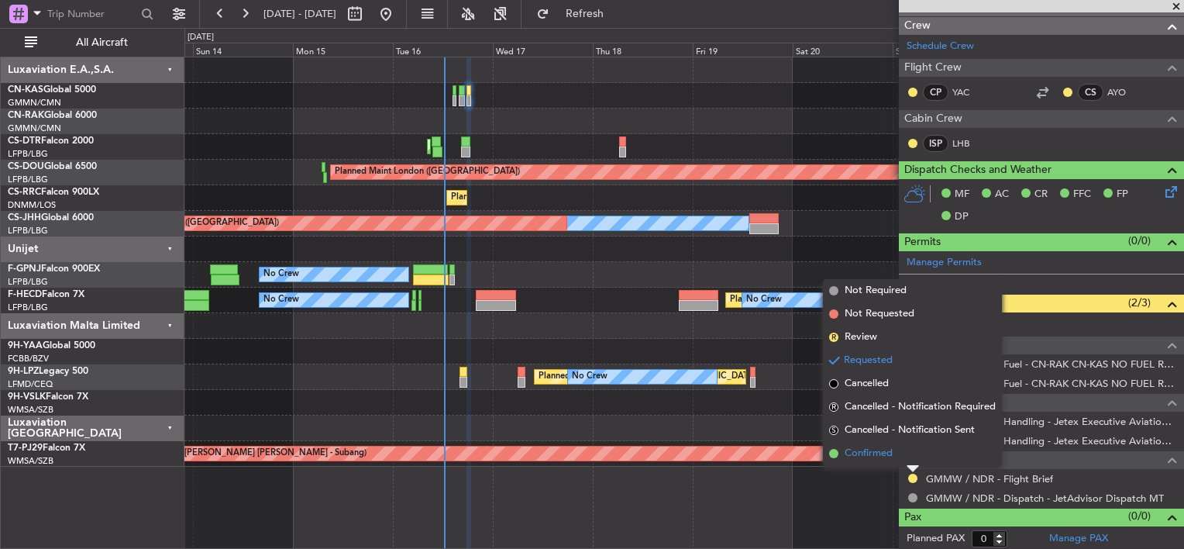
click at [867, 446] on span "Confirmed" at bounding box center [869, 453] width 48 height 15
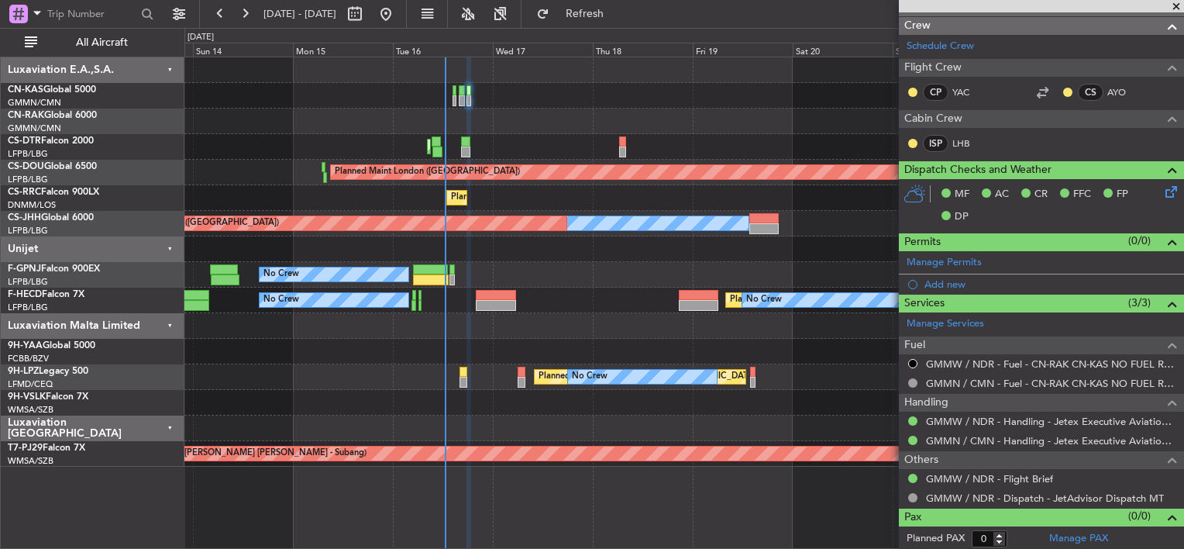
click at [415, 217] on div "Owner" at bounding box center [426, 222] width 648 height 15
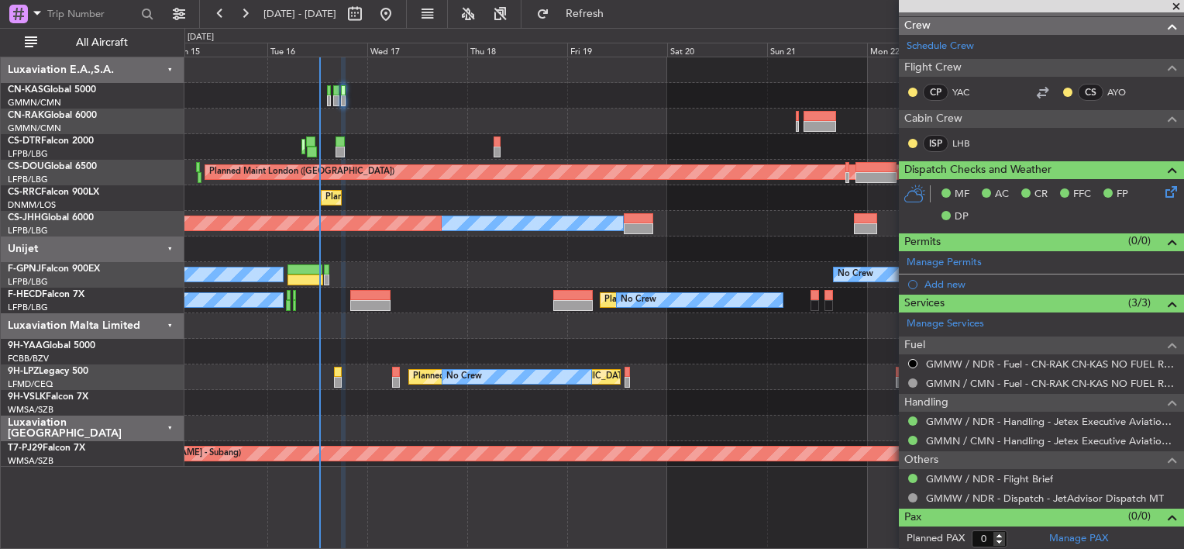
click at [530, 242] on div at bounding box center [683, 249] width 999 height 26
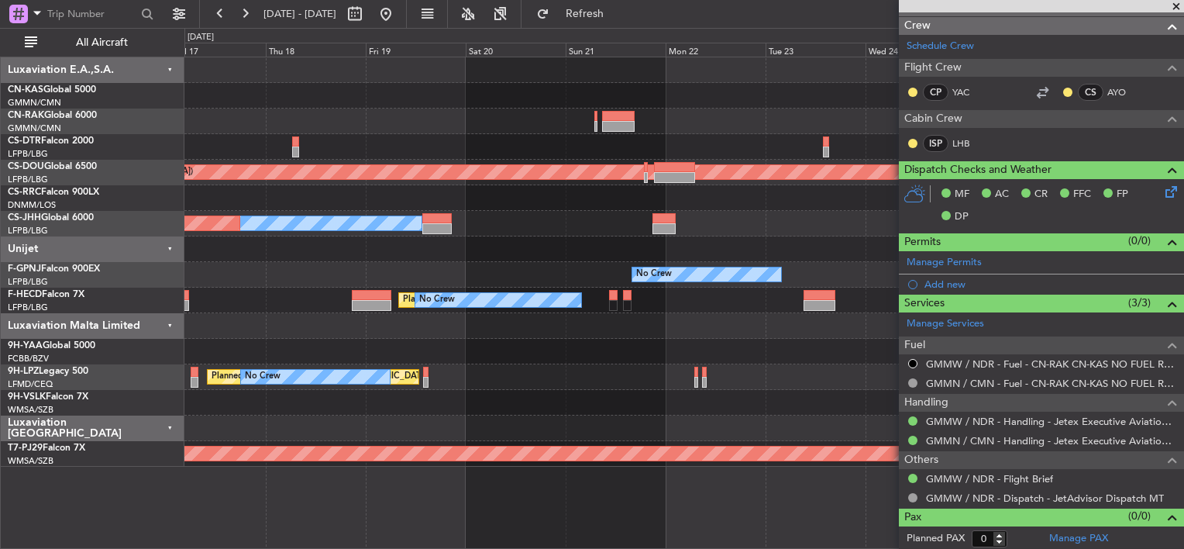
click at [292, 142] on div "Planned Maint Nice ([GEOGRAPHIC_DATA]) Planned Maint Sofia" at bounding box center [683, 147] width 999 height 26
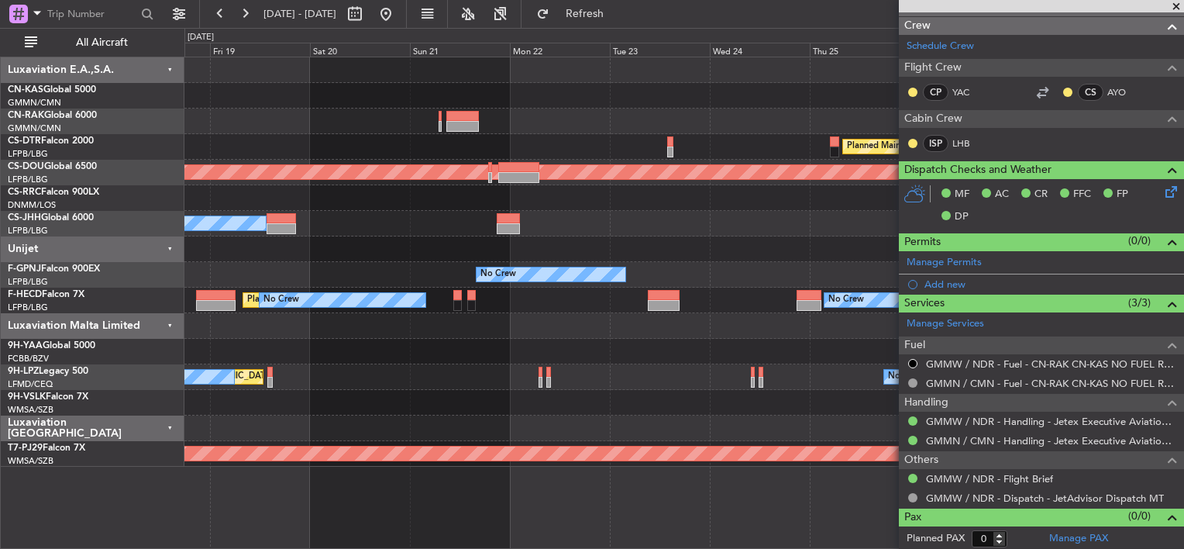
click at [670, 151] on div "Planned Maint Nice ([GEOGRAPHIC_DATA]) Planned Maint Sofia" at bounding box center [683, 147] width 999 height 26
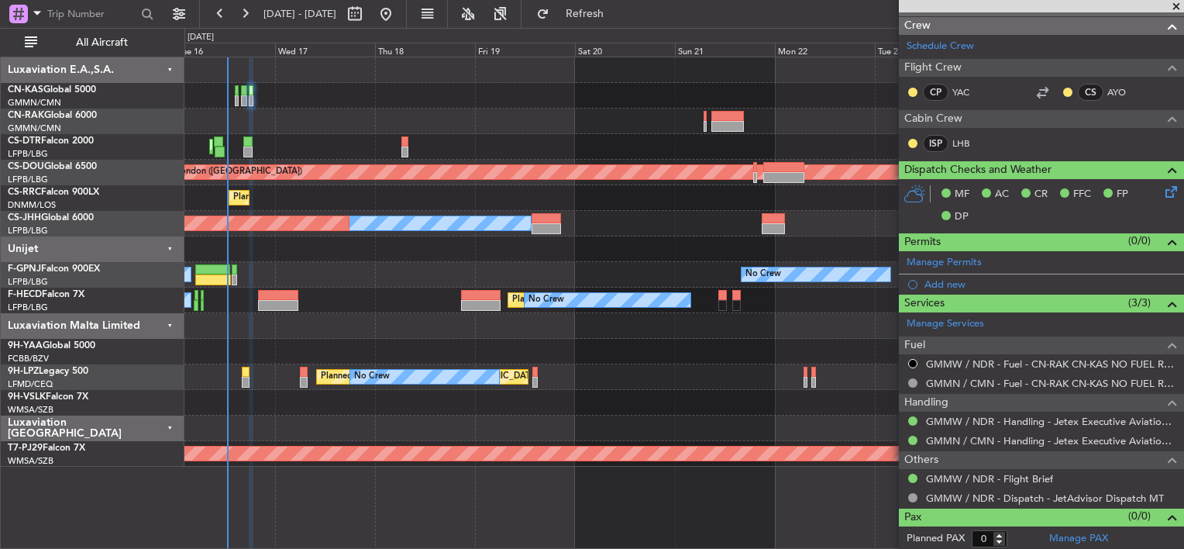
click at [642, 150] on div "Planned Maint Nice ([GEOGRAPHIC_DATA]) Planned Maint Sofia" at bounding box center [683, 147] width 999 height 26
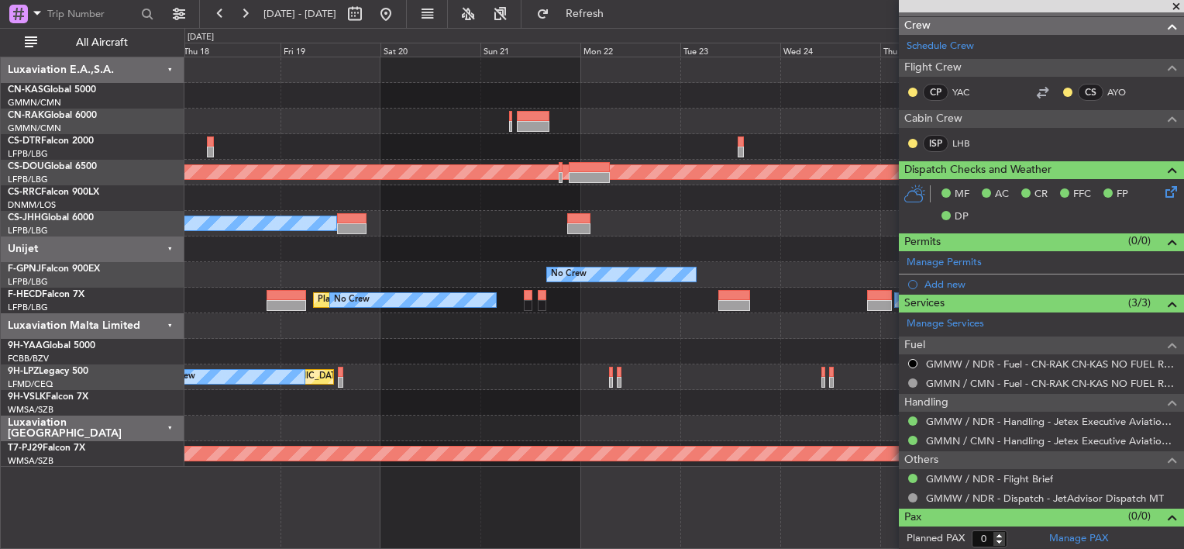
click at [312, 139] on div "Planned Maint Nice ([GEOGRAPHIC_DATA]) Planned Maint Sofia" at bounding box center [683, 147] width 999 height 26
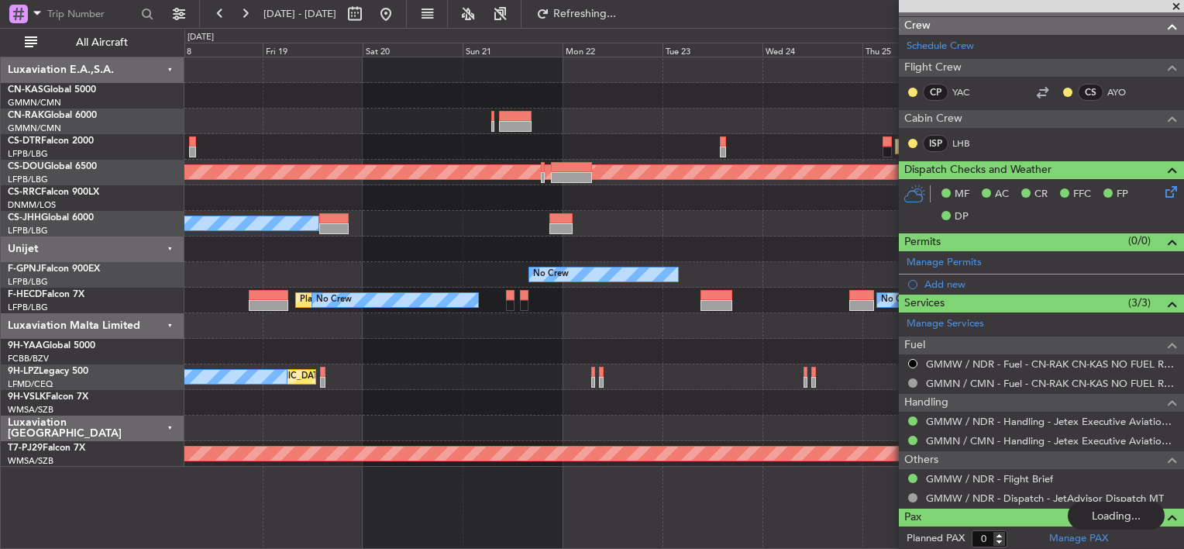
click at [619, 135] on div "Planned Maint Nice ([GEOGRAPHIC_DATA]) Planned Maint Sofia" at bounding box center [683, 147] width 999 height 26
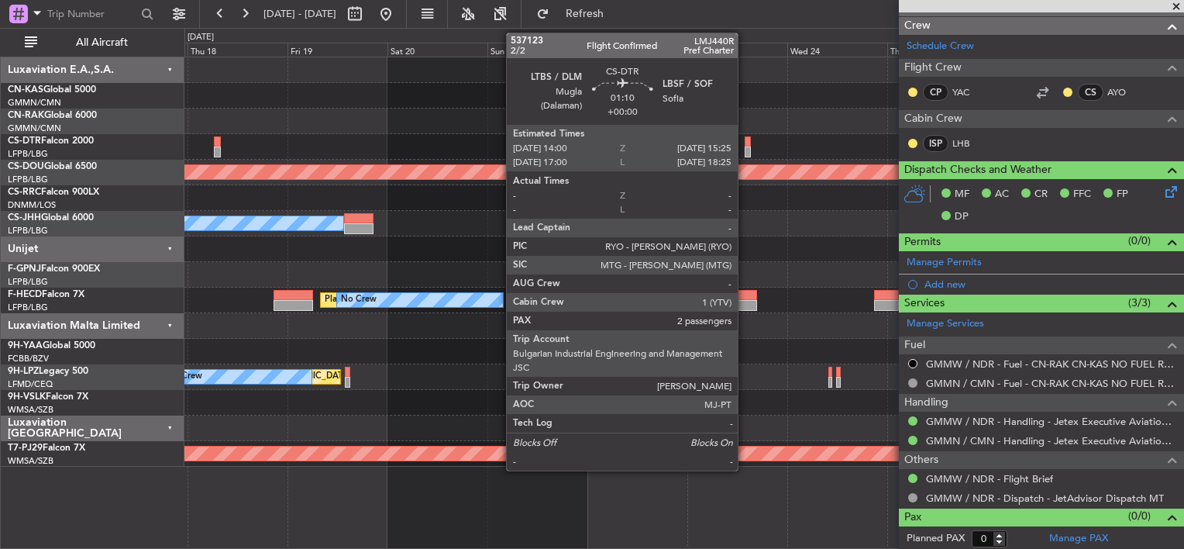
click at [745, 142] on div at bounding box center [748, 141] width 6 height 11
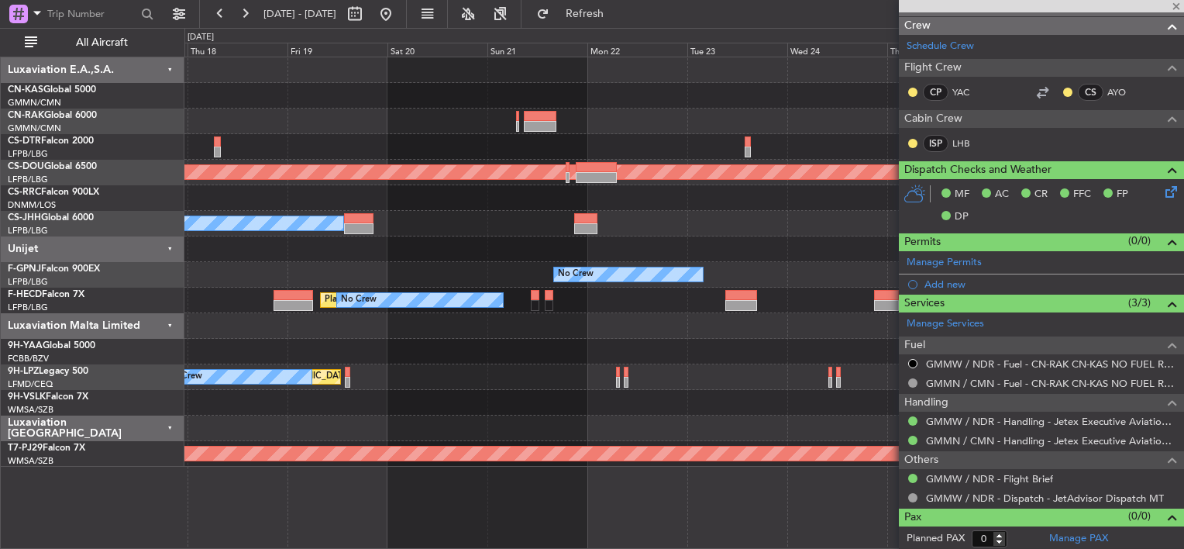
type input "2"
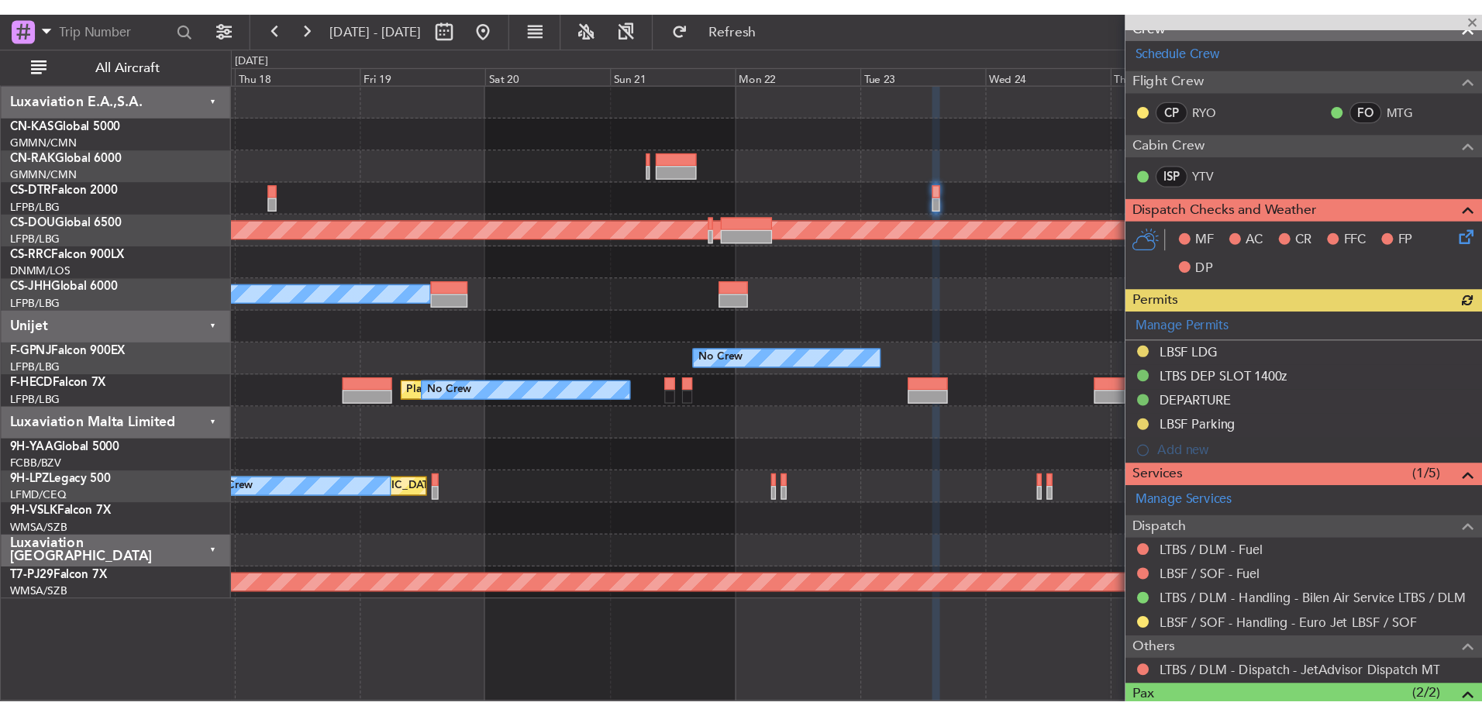
scroll to position [310, 0]
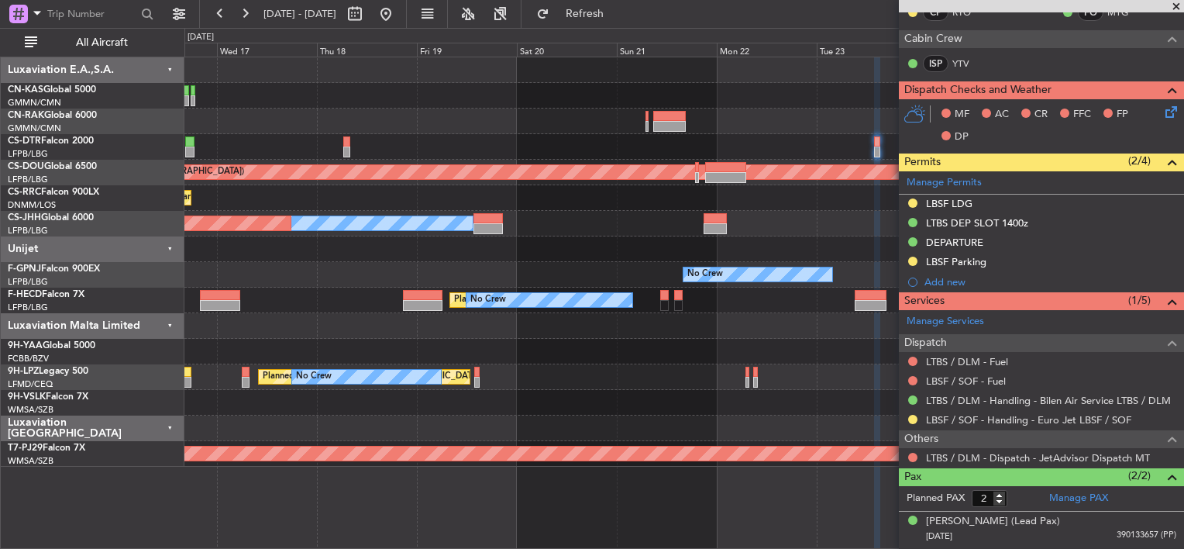
click at [608, 267] on div "Planned Maint Nice ([GEOGRAPHIC_DATA]) Planned Maint Sofia Planned Maint [GEOGR…" at bounding box center [683, 261] width 999 height 409
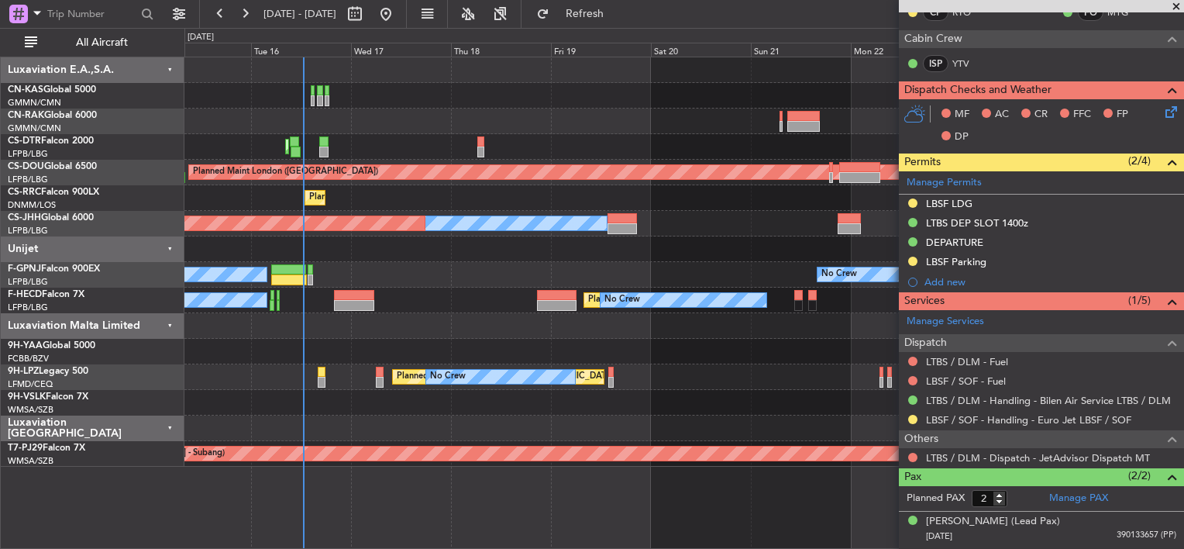
click at [635, 265] on div "No Crew No Crew AOG Maint [GEOGRAPHIC_DATA] ([GEOGRAPHIC_DATA])" at bounding box center [683, 275] width 999 height 26
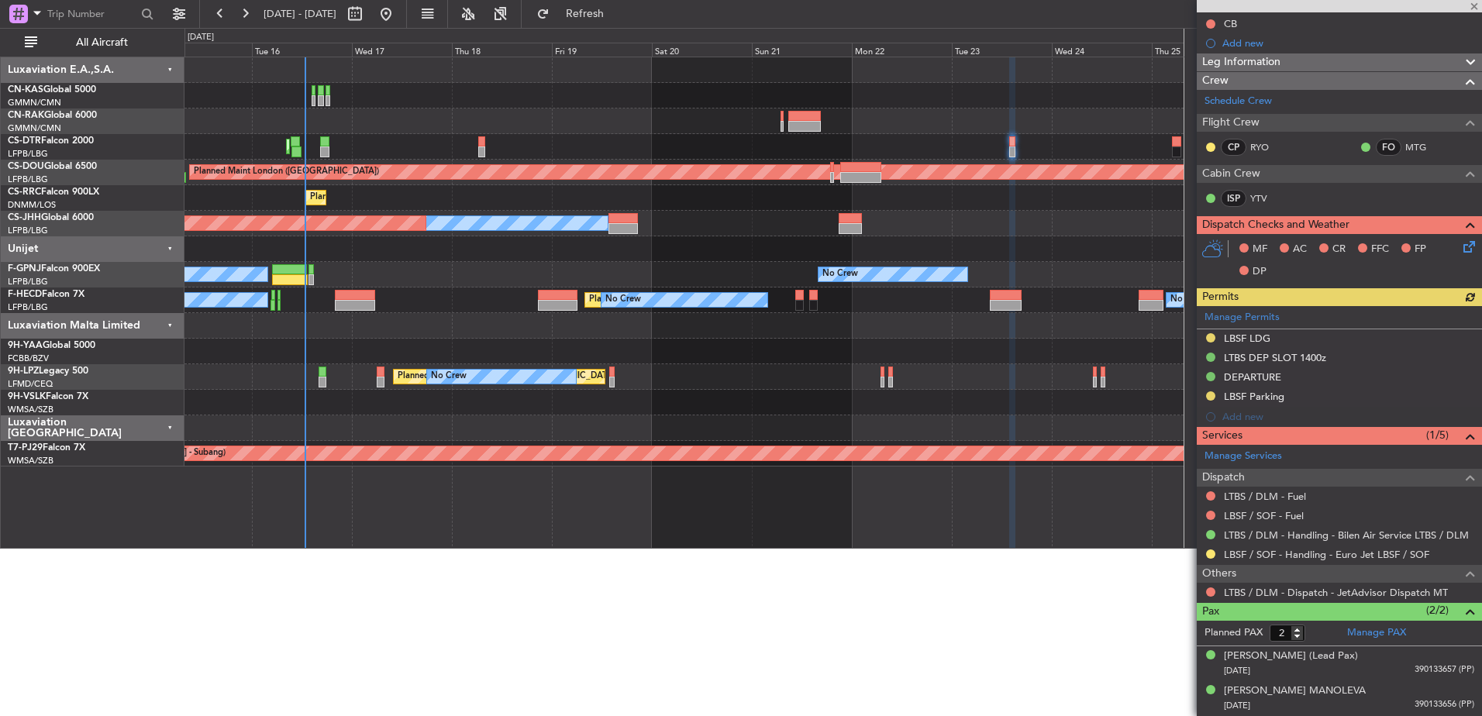
scroll to position [174, 0]
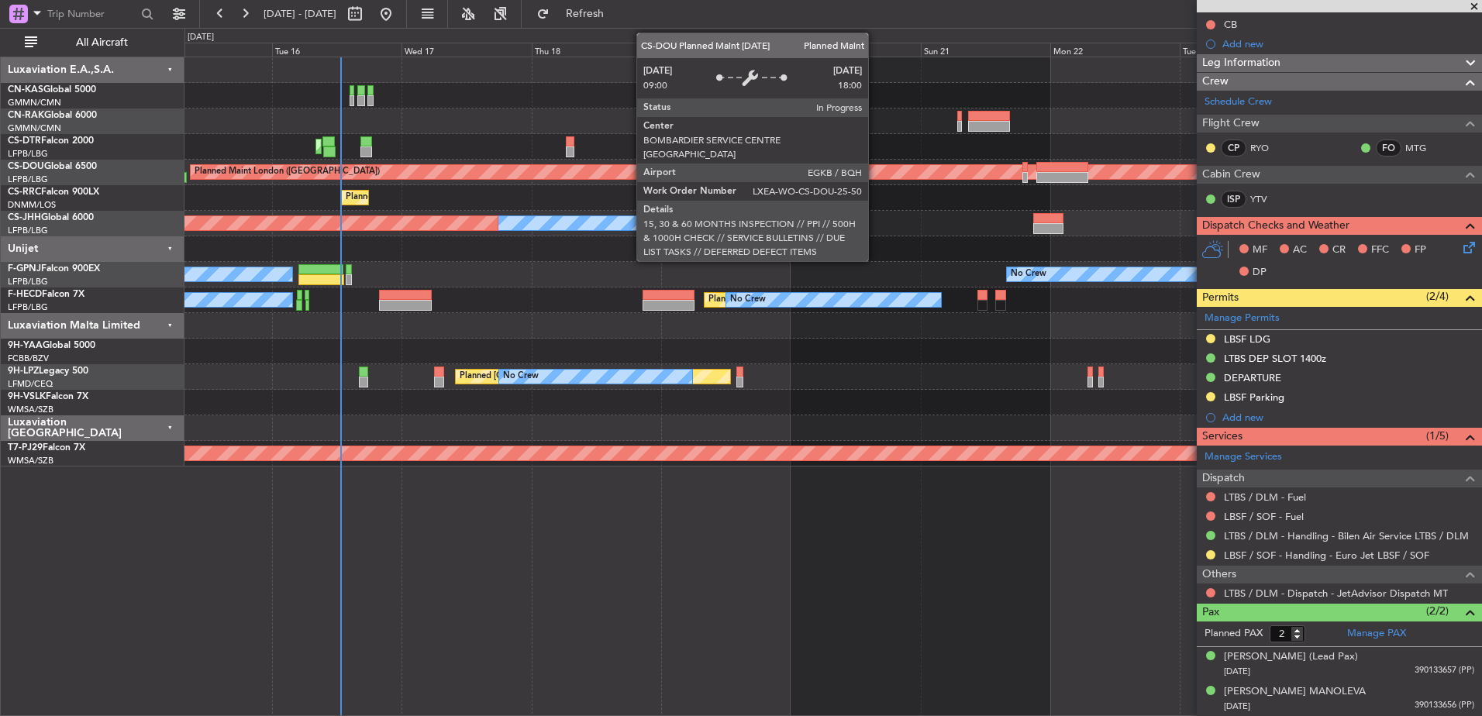
click at [520, 150] on div "Planned Maint Sofia [GEOGRAPHIC_DATA] ([GEOGRAPHIC_DATA]) Planned Maint [GEOGRA…" at bounding box center [832, 261] width 1296 height 409
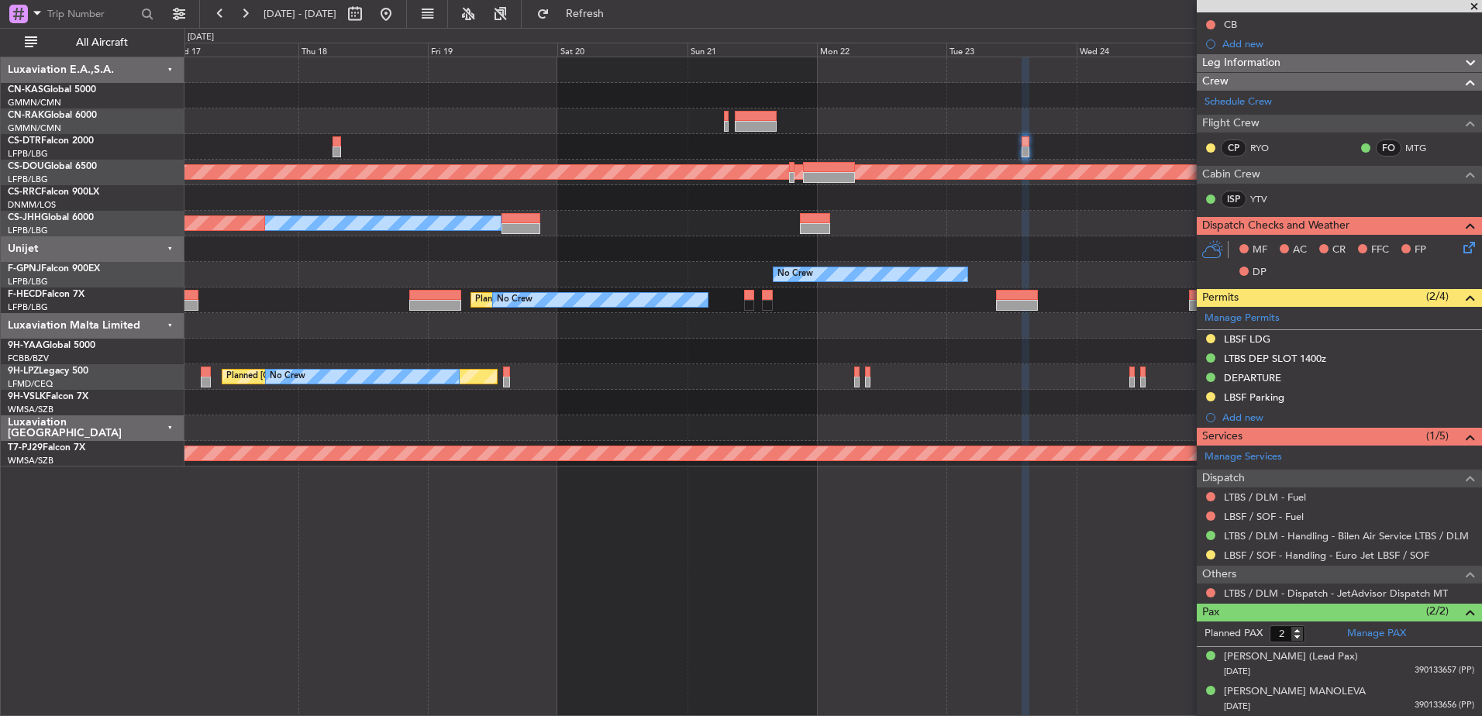
click at [661, 160] on div "Planned Maint Nice ([GEOGRAPHIC_DATA]) Planned Maint Sofia Planned Maint [GEOGR…" at bounding box center [832, 261] width 1296 height 409
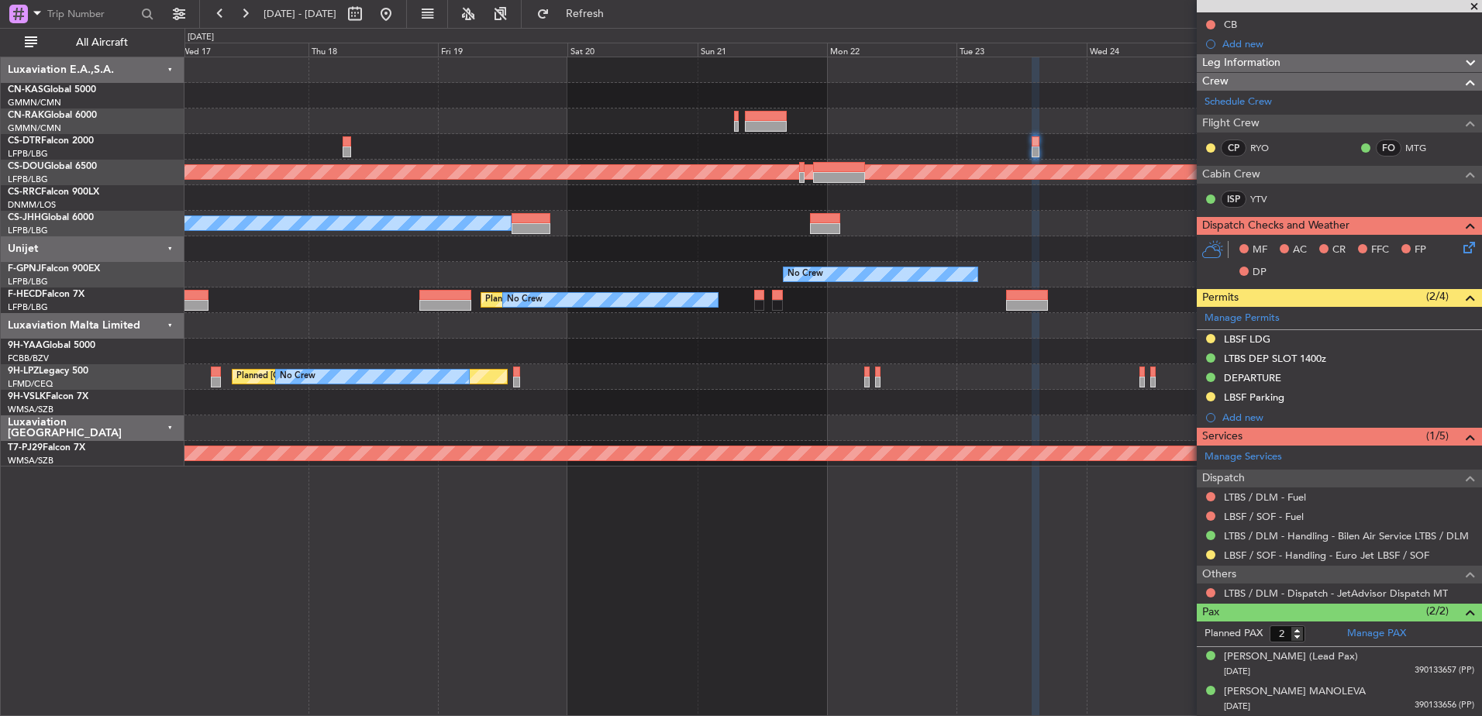
click at [1014, 201] on div "Planned Maint Nice ([GEOGRAPHIC_DATA]) Planned Maint Sofia Planned Maint [GEOGR…" at bounding box center [832, 261] width 1296 height 409
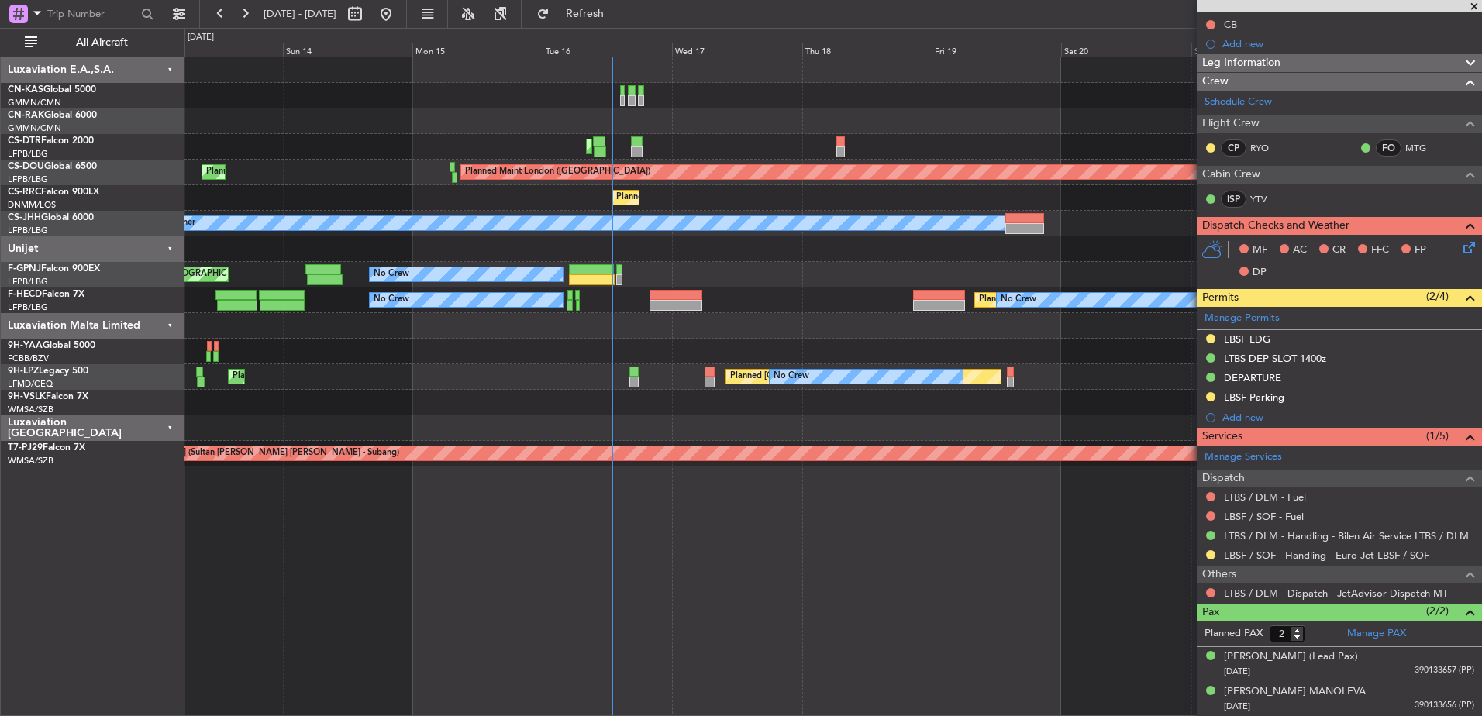
click at [729, 232] on div "Planned Maint Sofia [GEOGRAPHIC_DATA] ([GEOGRAPHIC_DATA]) AOG Maint Sofia Plann…" at bounding box center [832, 261] width 1296 height 409
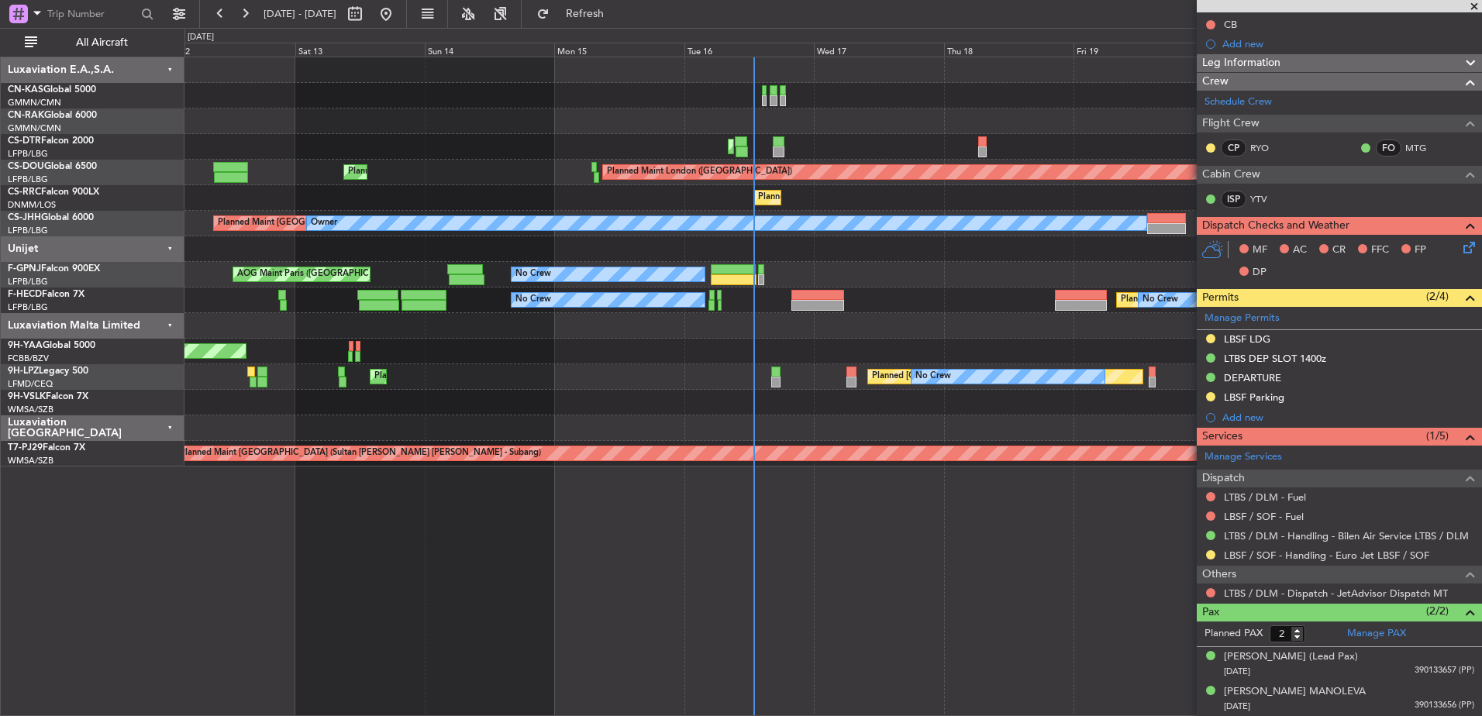
click at [525, 236] on div at bounding box center [832, 249] width 1296 height 26
